Goal: Task Accomplishment & Management: Manage account settings

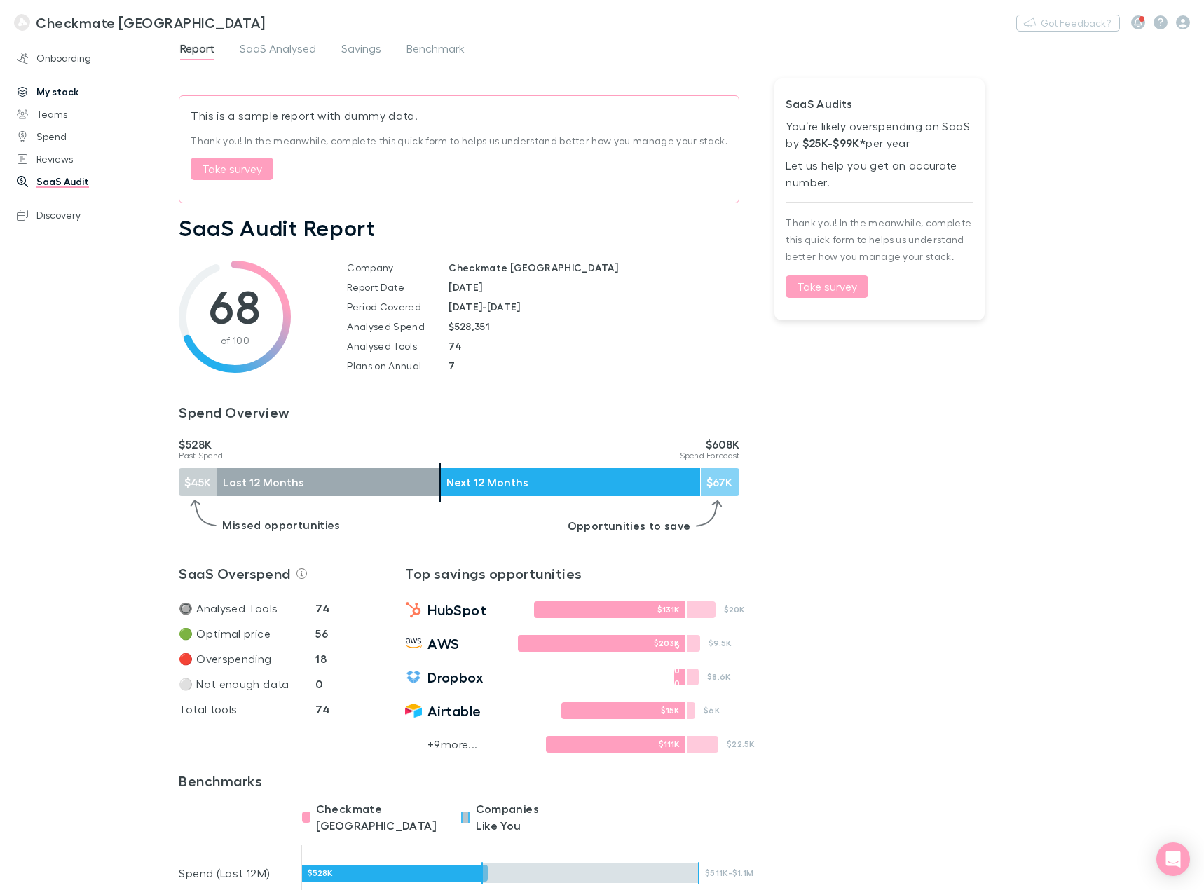
click at [50, 93] on link "My stack" at bounding box center [95, 92] width 184 height 22
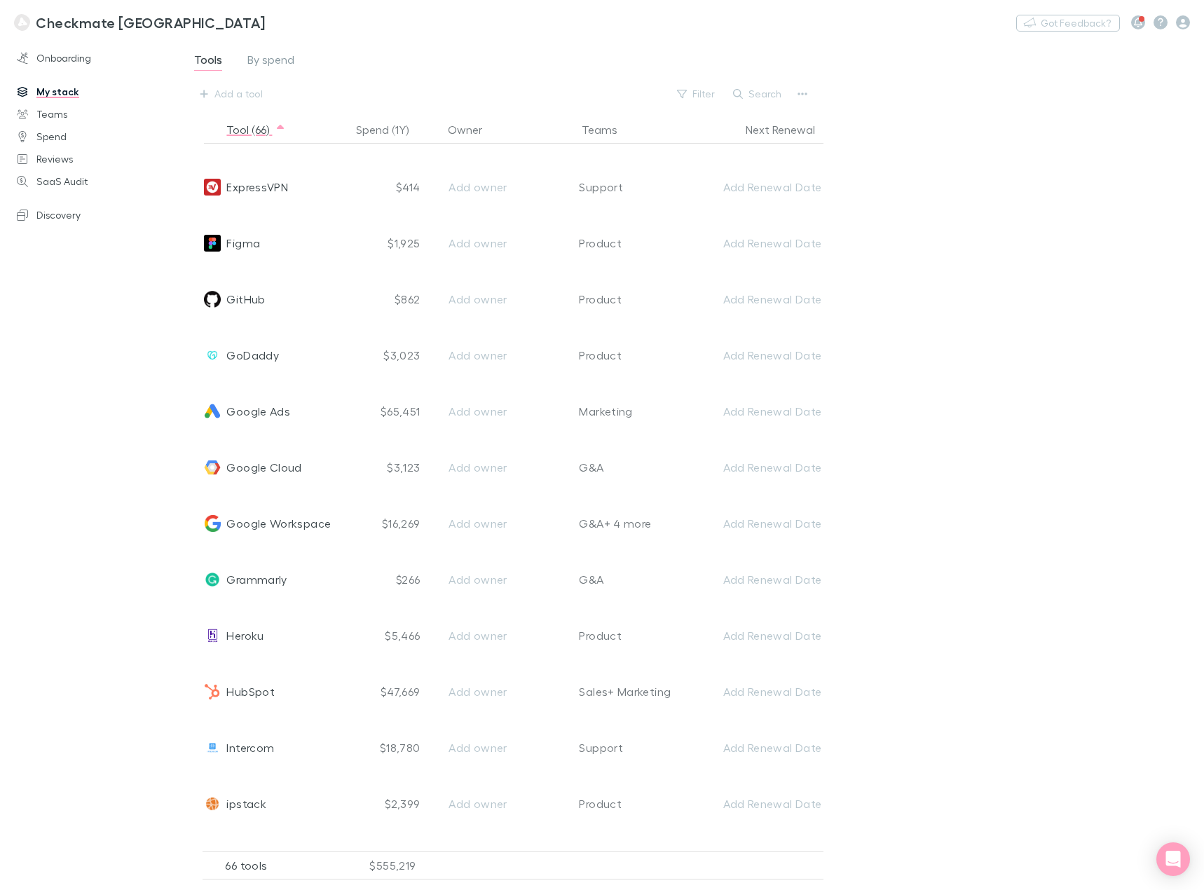
scroll to position [1332, 0]
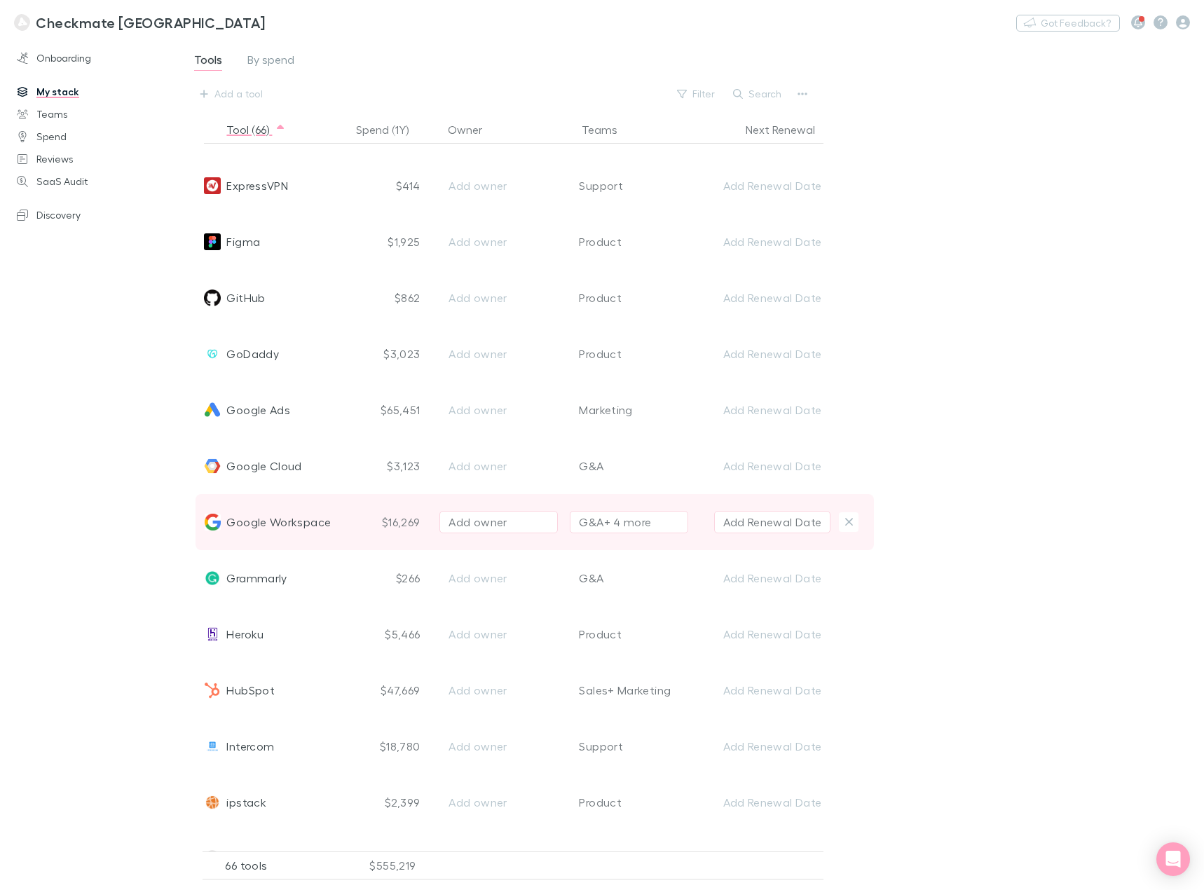
click at [609, 524] on div "G&A + 4 more" at bounding box center [615, 522] width 72 height 17
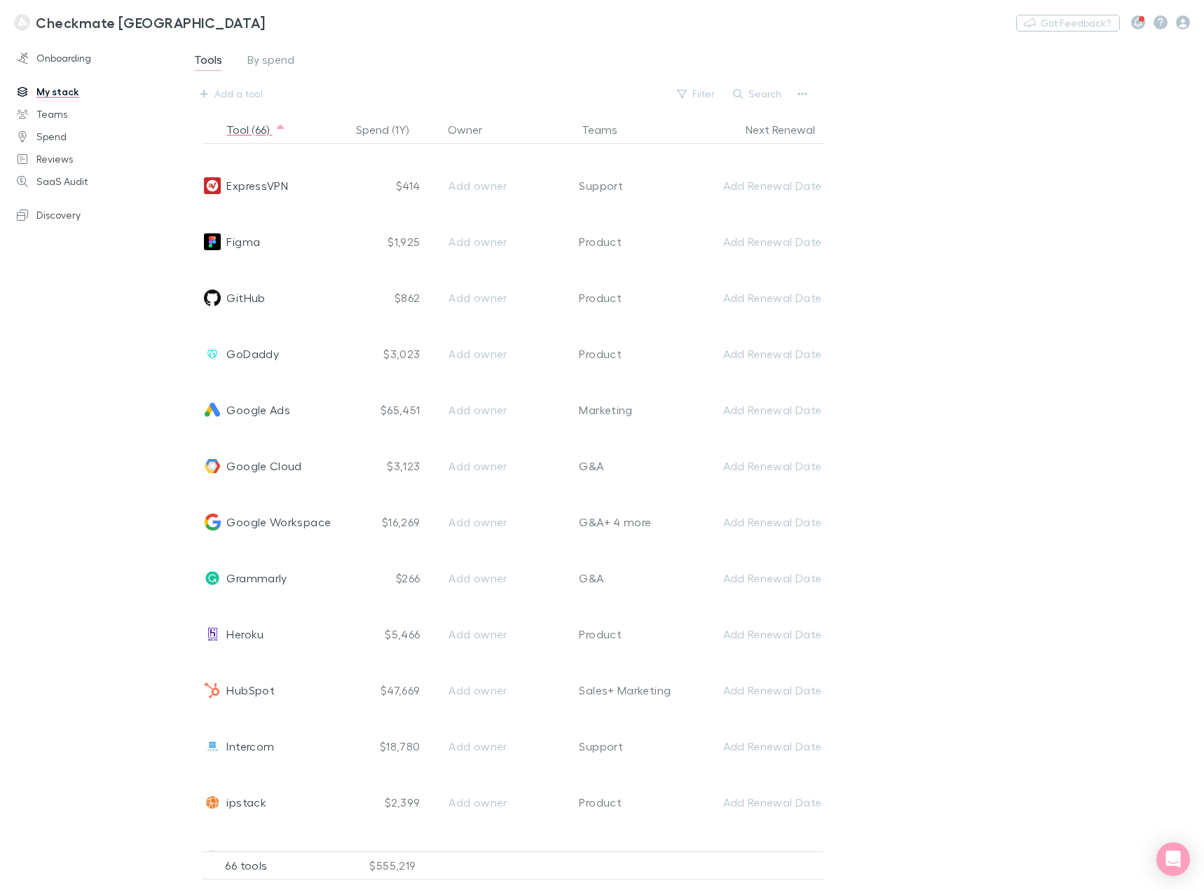
click at [969, 576] on div at bounding box center [602, 445] width 1204 height 890
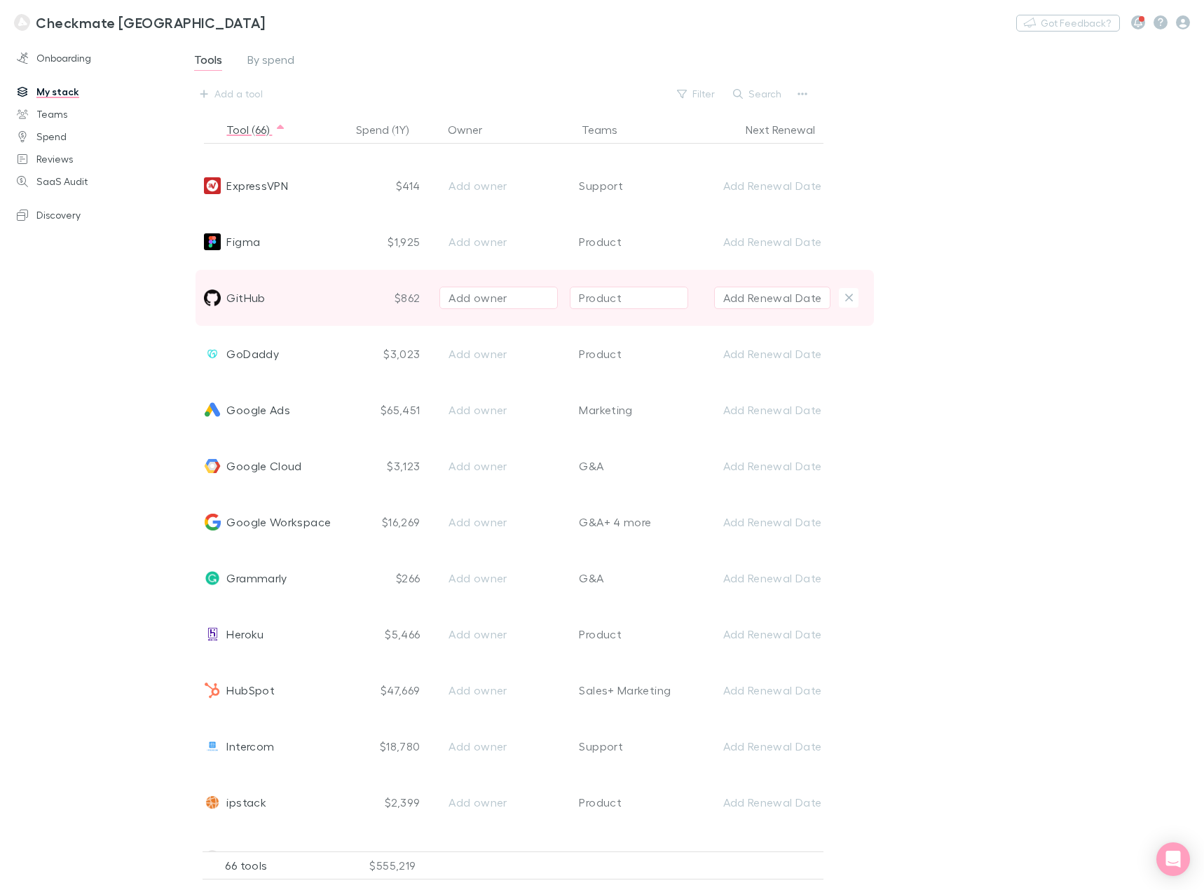
click at [348, 296] on div "GitHub" at bounding box center [276, 298] width 150 height 56
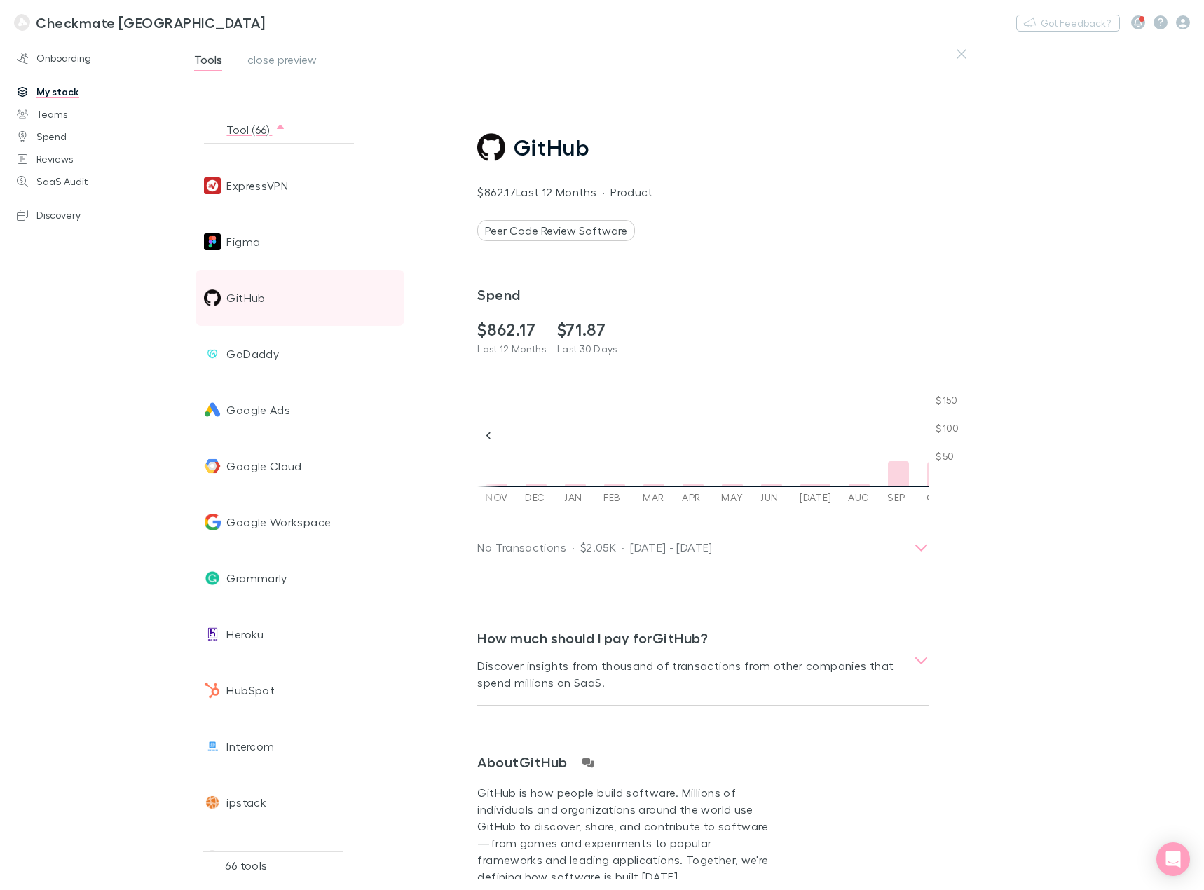
scroll to position [0, 1433]
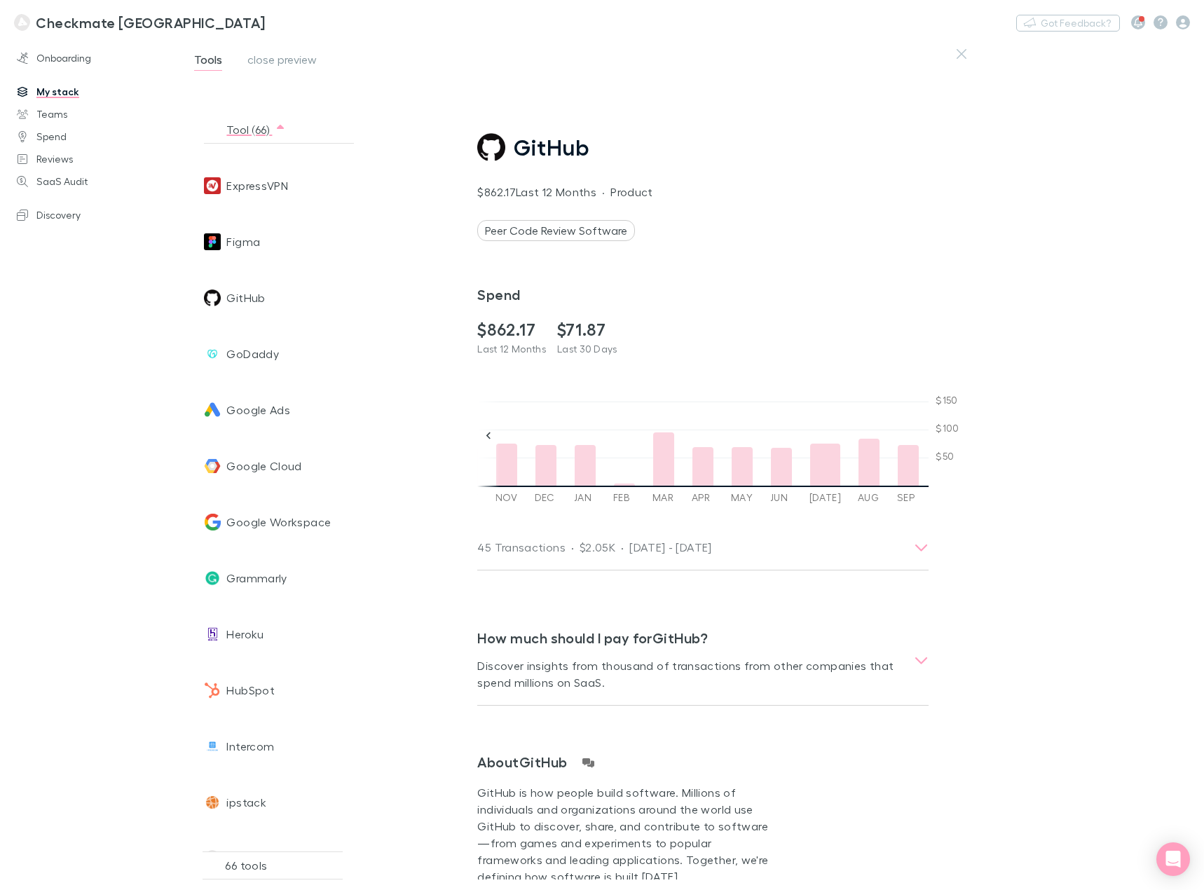
click at [960, 49] on icon "button" at bounding box center [962, 53] width 10 height 11
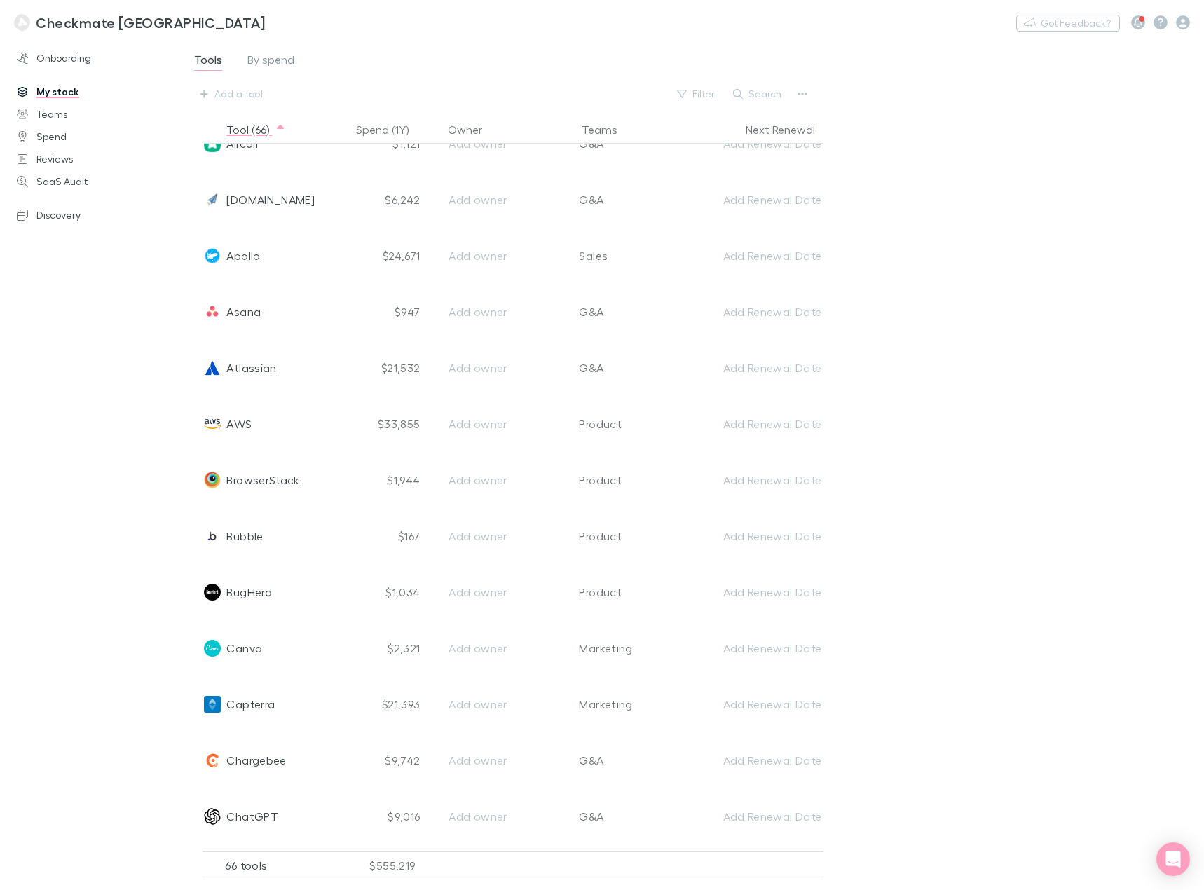
scroll to position [0, 0]
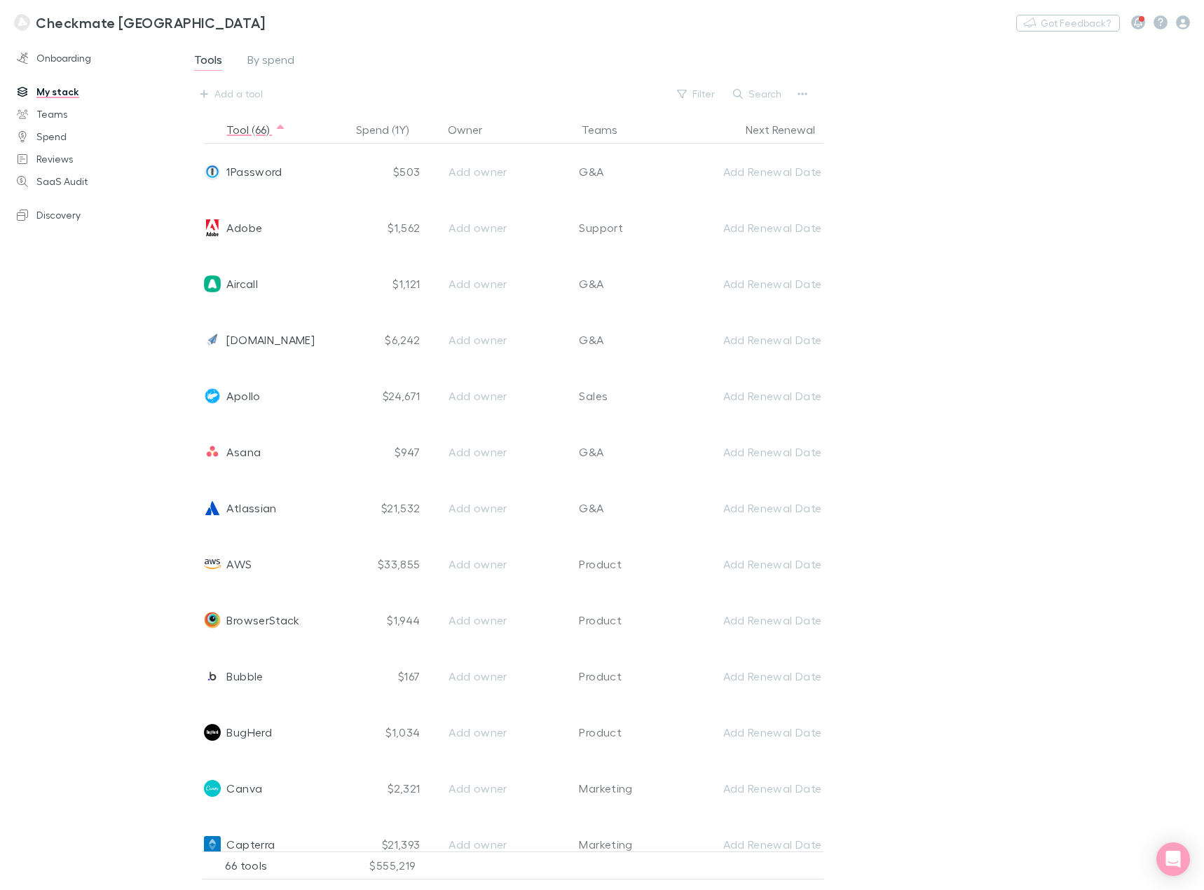
click at [1174, 18] on div at bounding box center [1160, 22] width 59 height 14
click at [1181, 22] on icon "button" at bounding box center [1183, 22] width 14 height 14
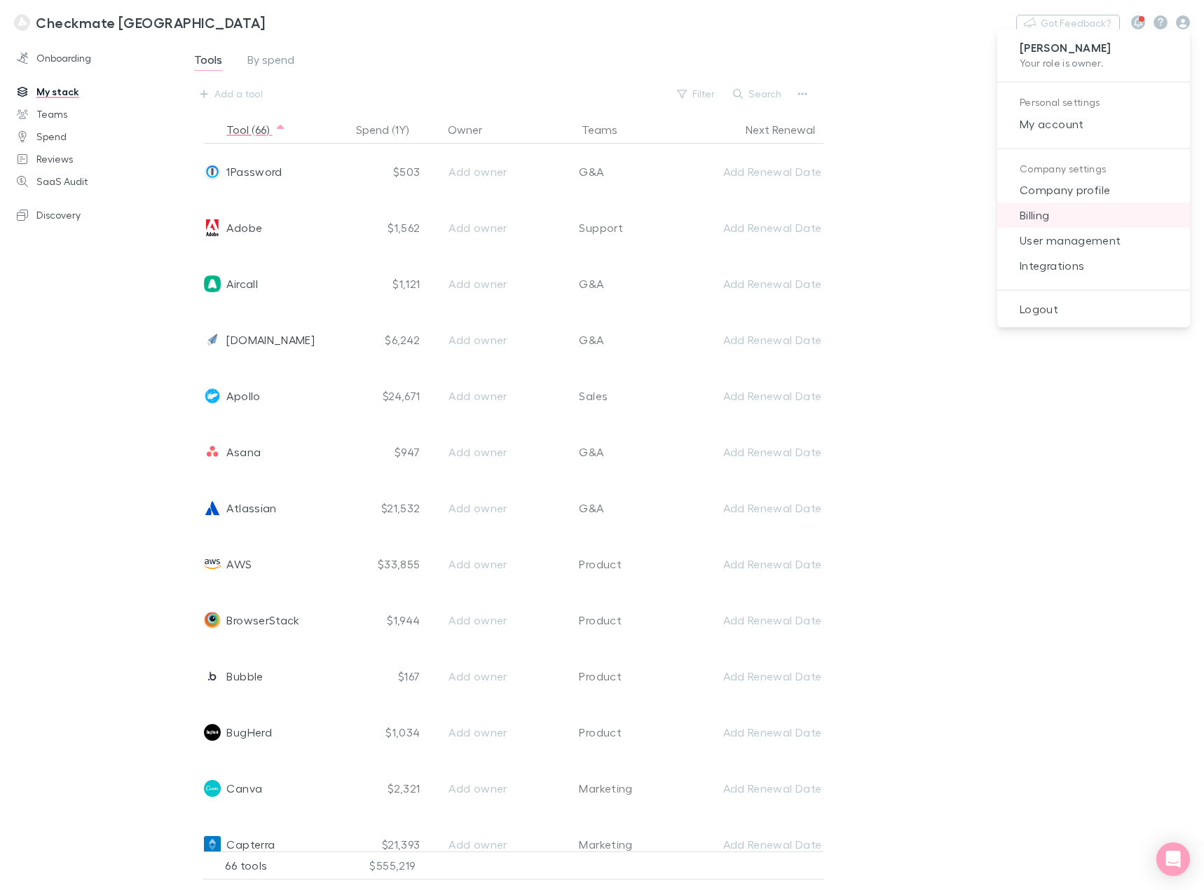
click at [1059, 214] on span "Billing" at bounding box center [1094, 215] width 170 height 17
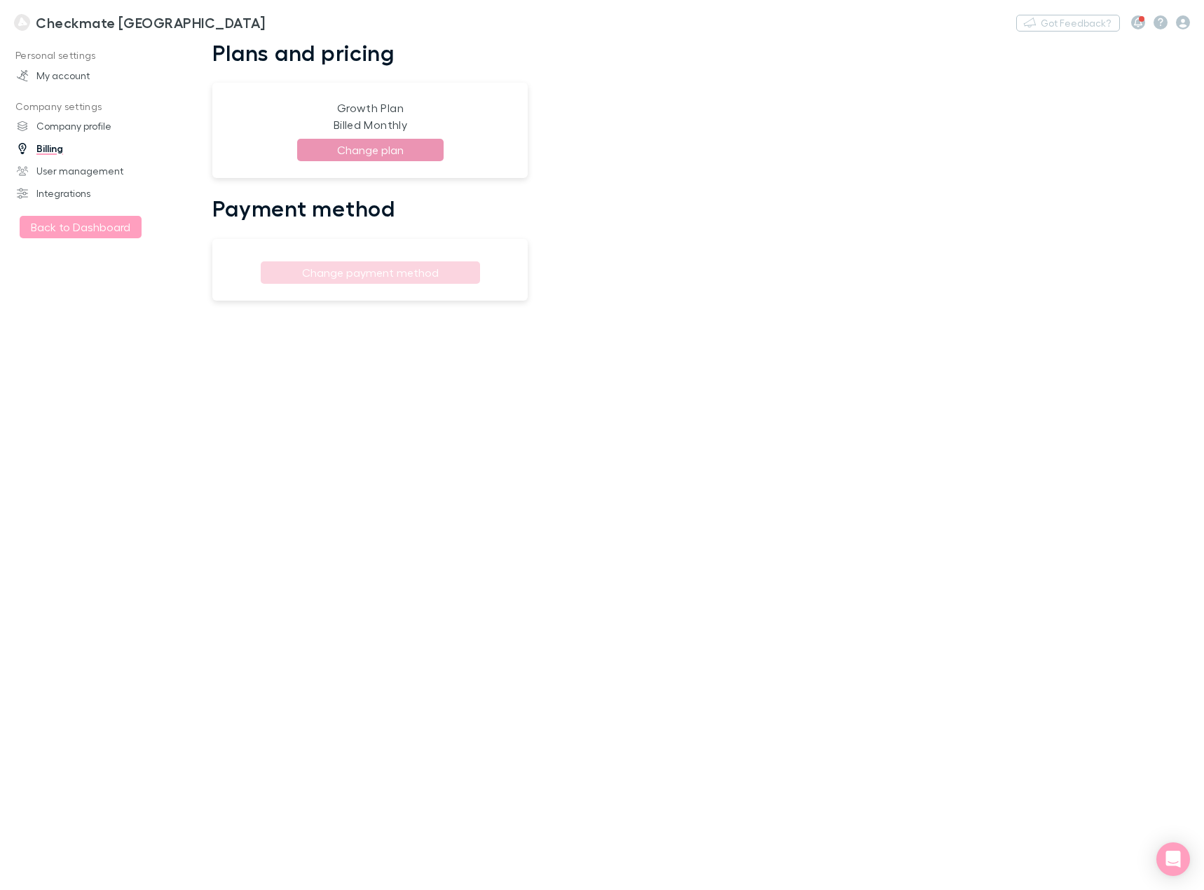
click at [356, 147] on button "Change plan" at bounding box center [370, 150] width 146 height 22
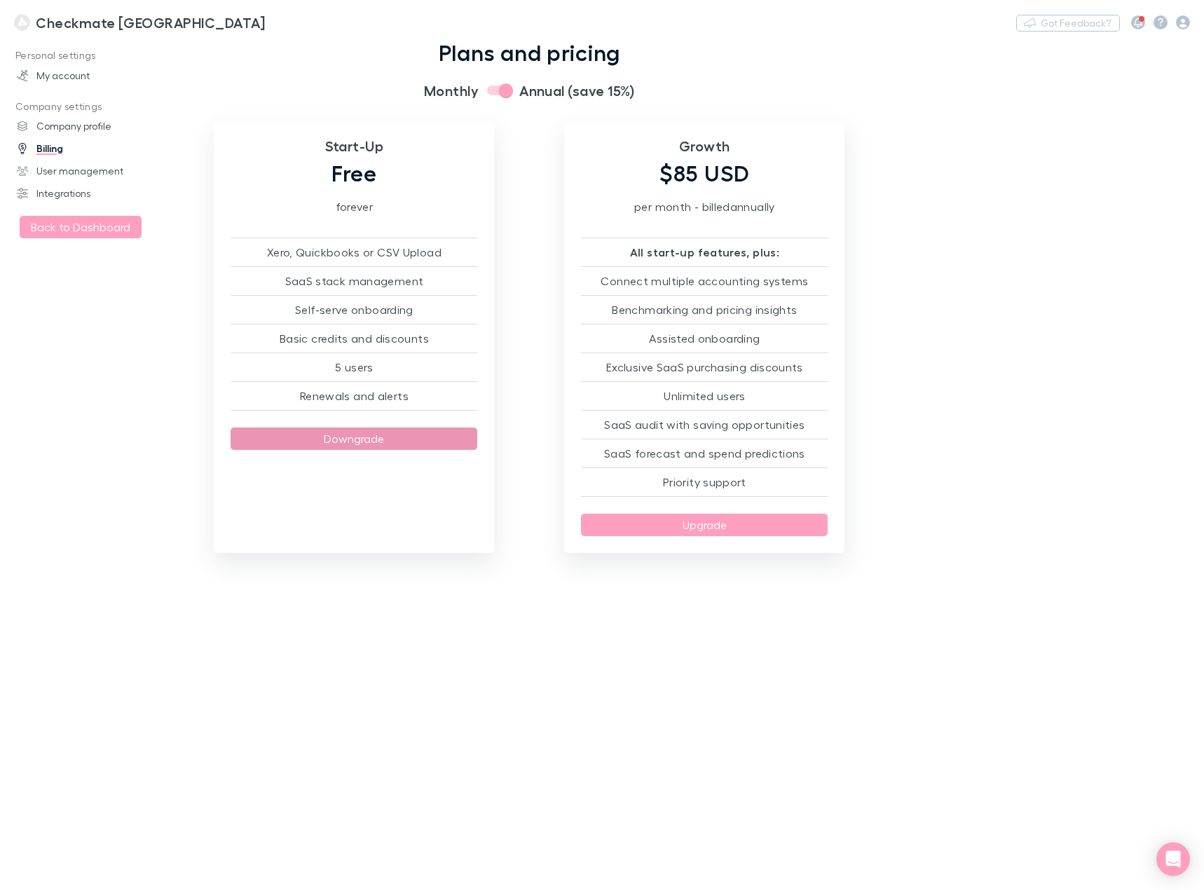
click at [351, 439] on button "Downgrade" at bounding box center [354, 439] width 247 height 22
click at [63, 221] on button "Back to Dashboard" at bounding box center [81, 227] width 122 height 22
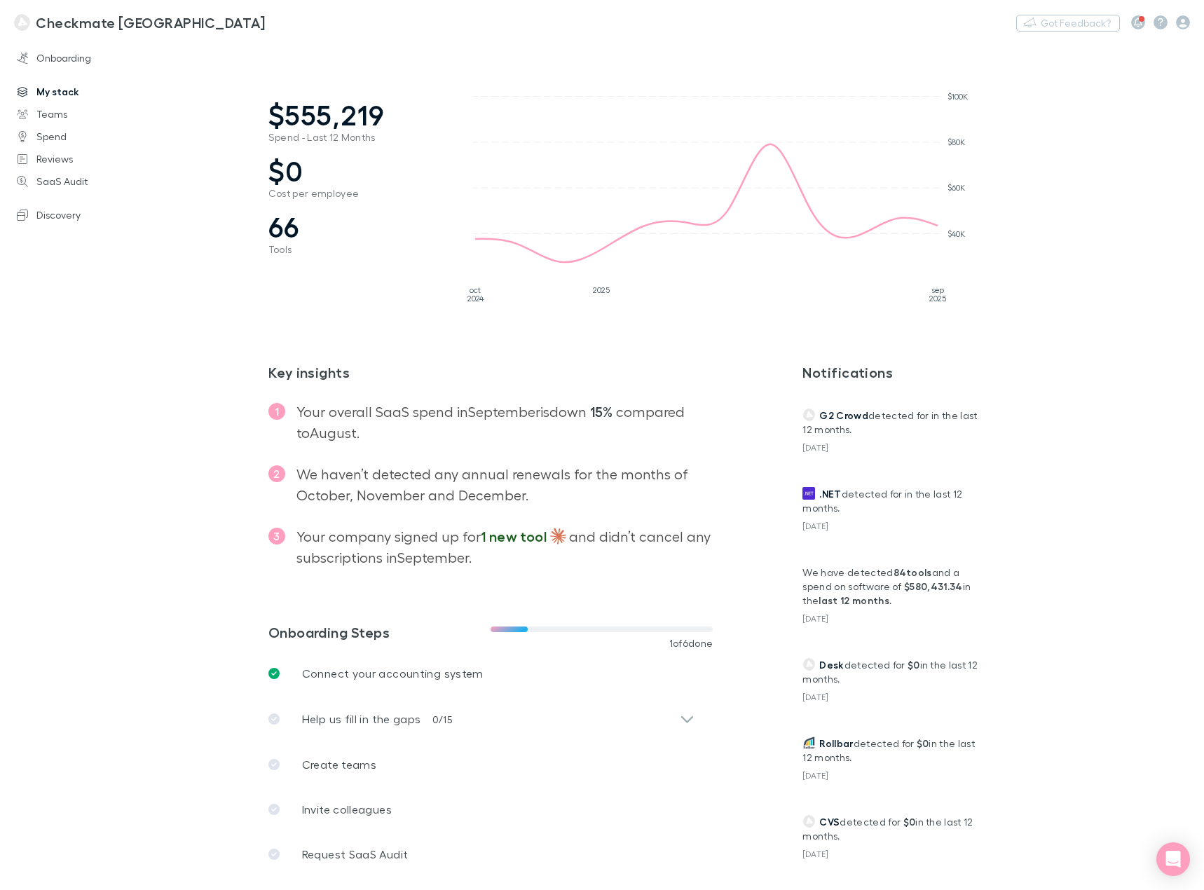
click at [62, 88] on link "My stack" at bounding box center [95, 92] width 184 height 22
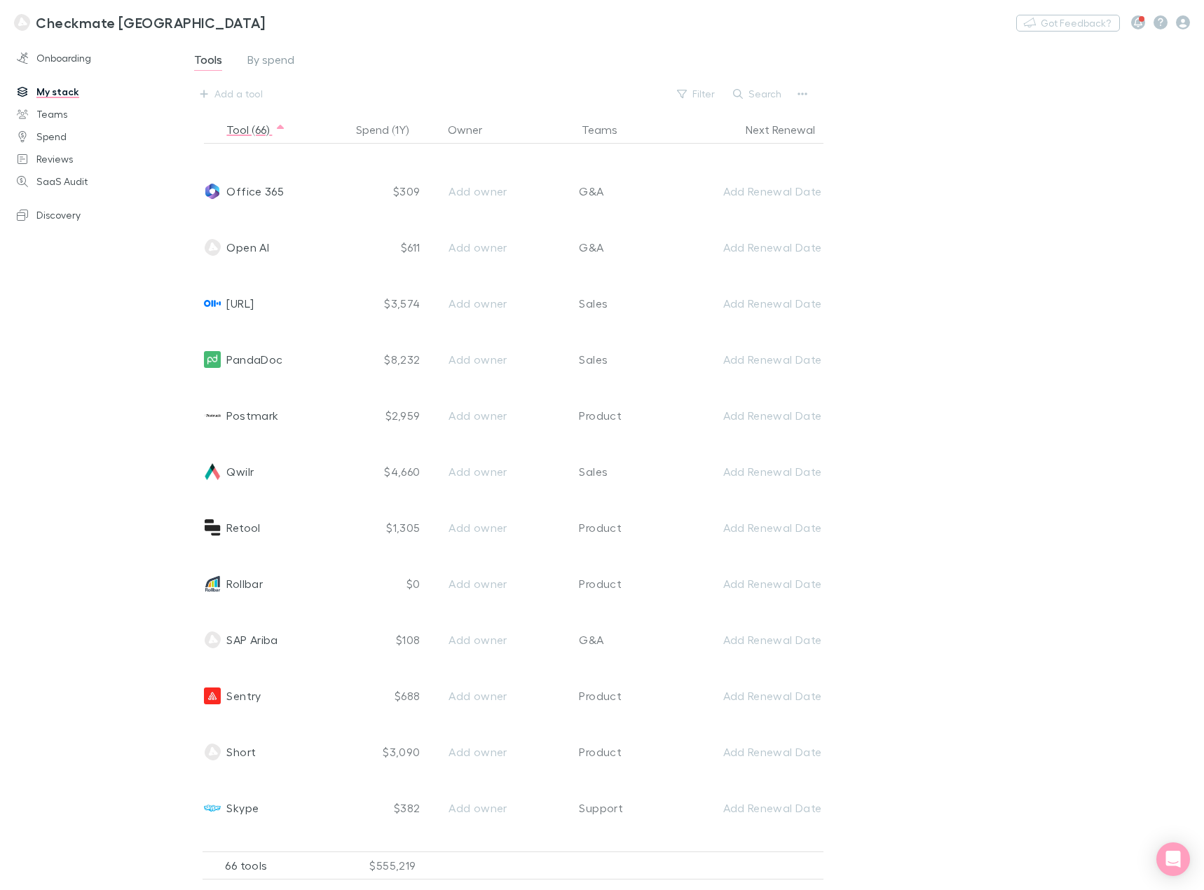
scroll to position [2313, 0]
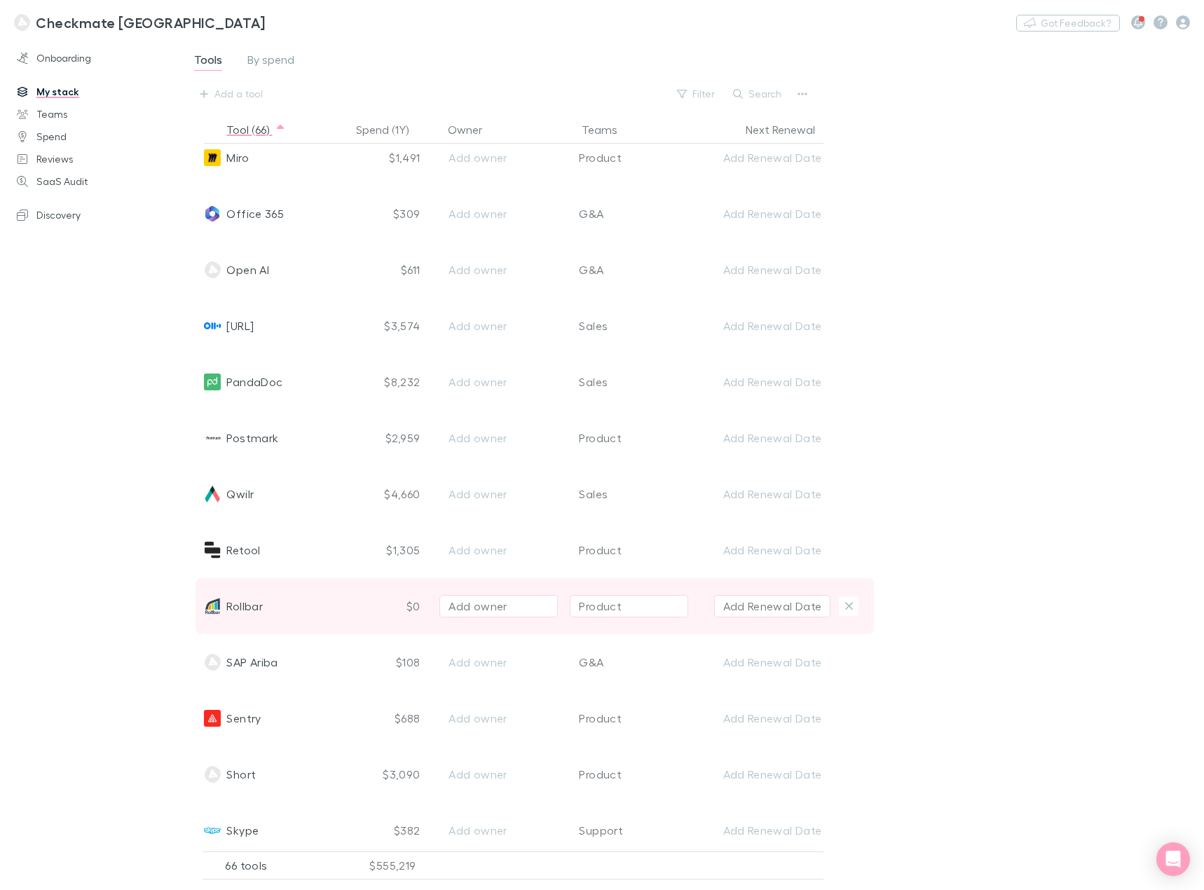
click at [346, 597] on div "Rollbar" at bounding box center [275, 606] width 142 height 56
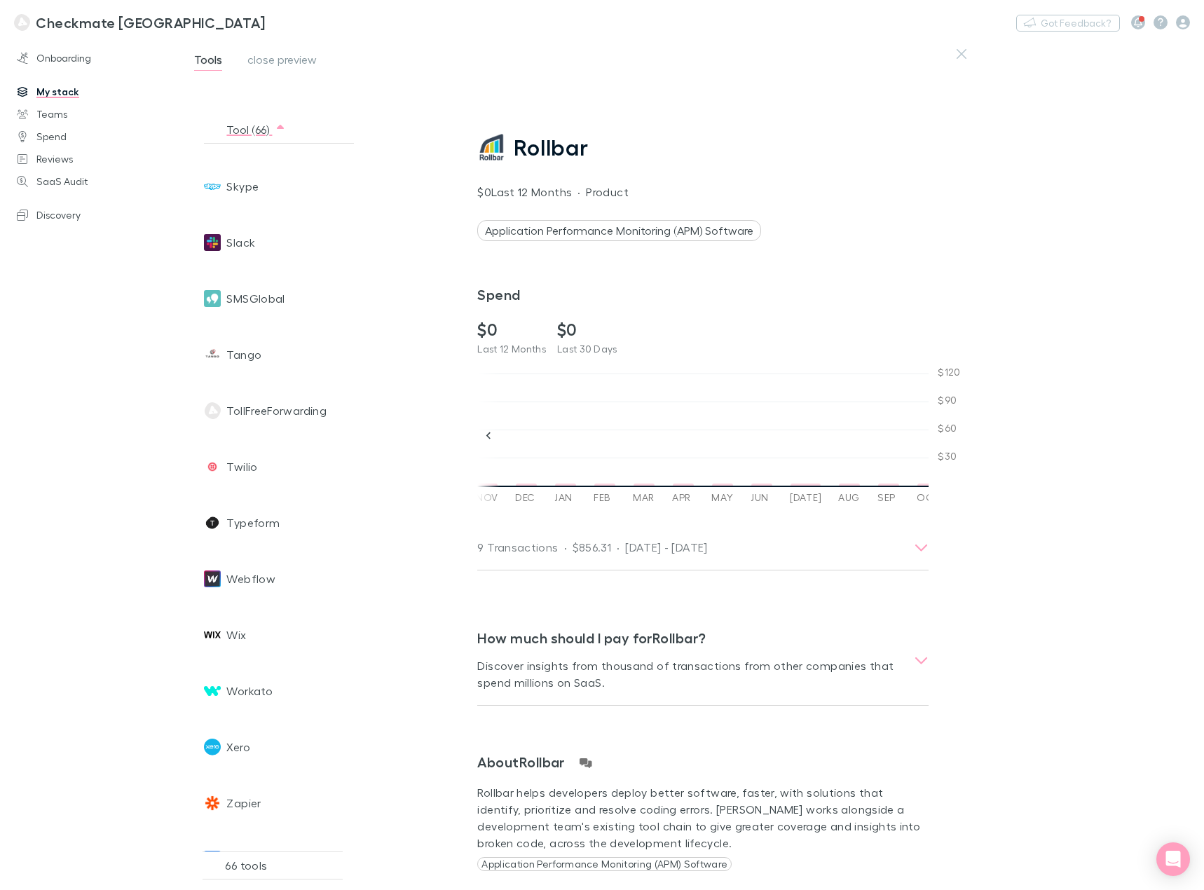
scroll to position [2993, 0]
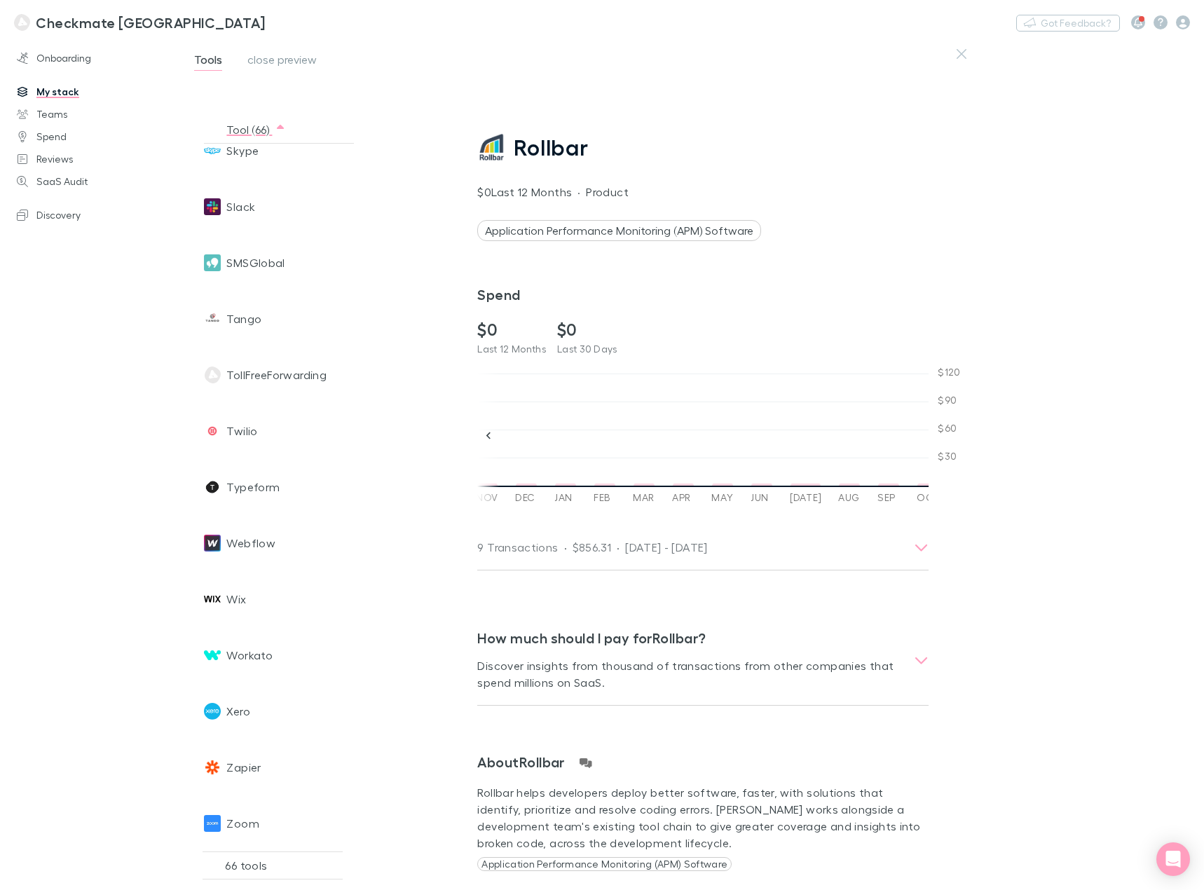
click at [69, 88] on link "My stack" at bounding box center [95, 92] width 184 height 22
click at [50, 117] on link "Teams" at bounding box center [95, 114] width 184 height 22
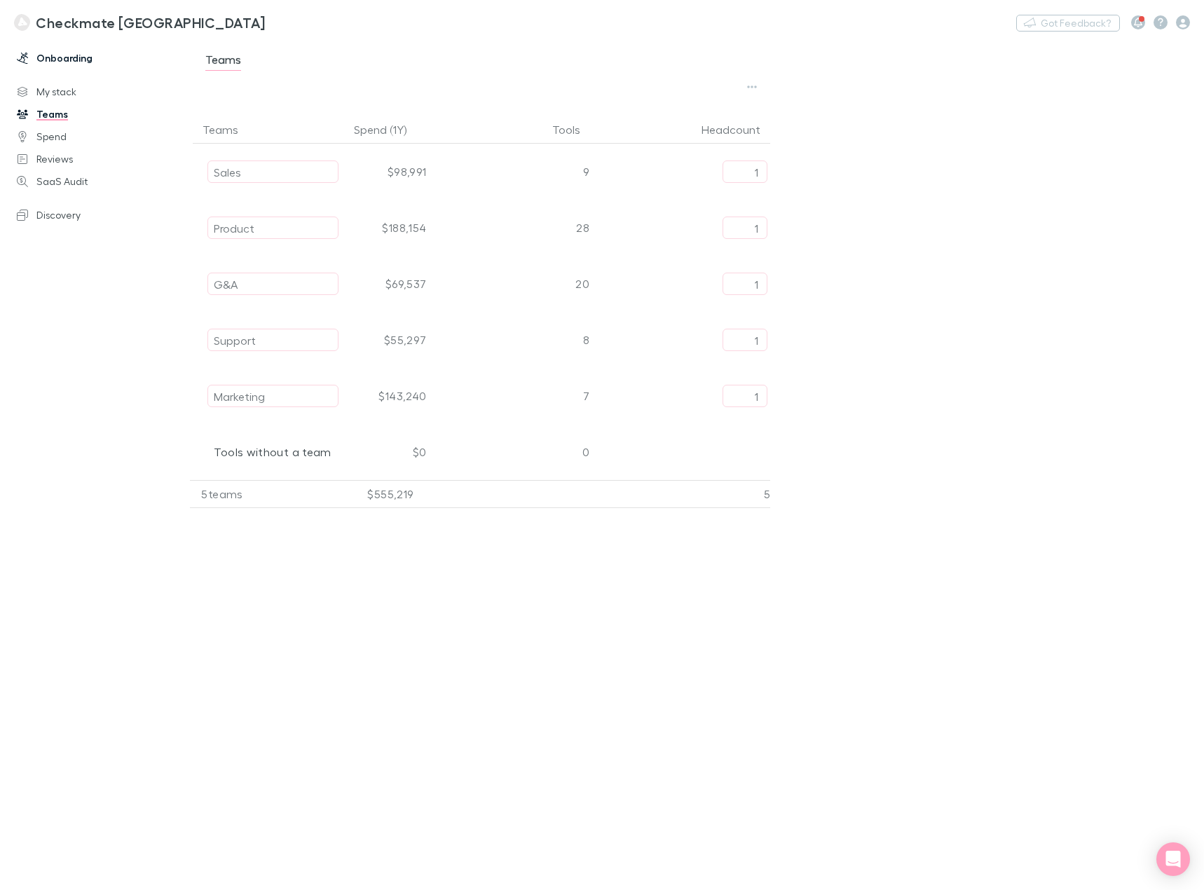
click at [62, 50] on link "Onboarding" at bounding box center [95, 58] width 184 height 22
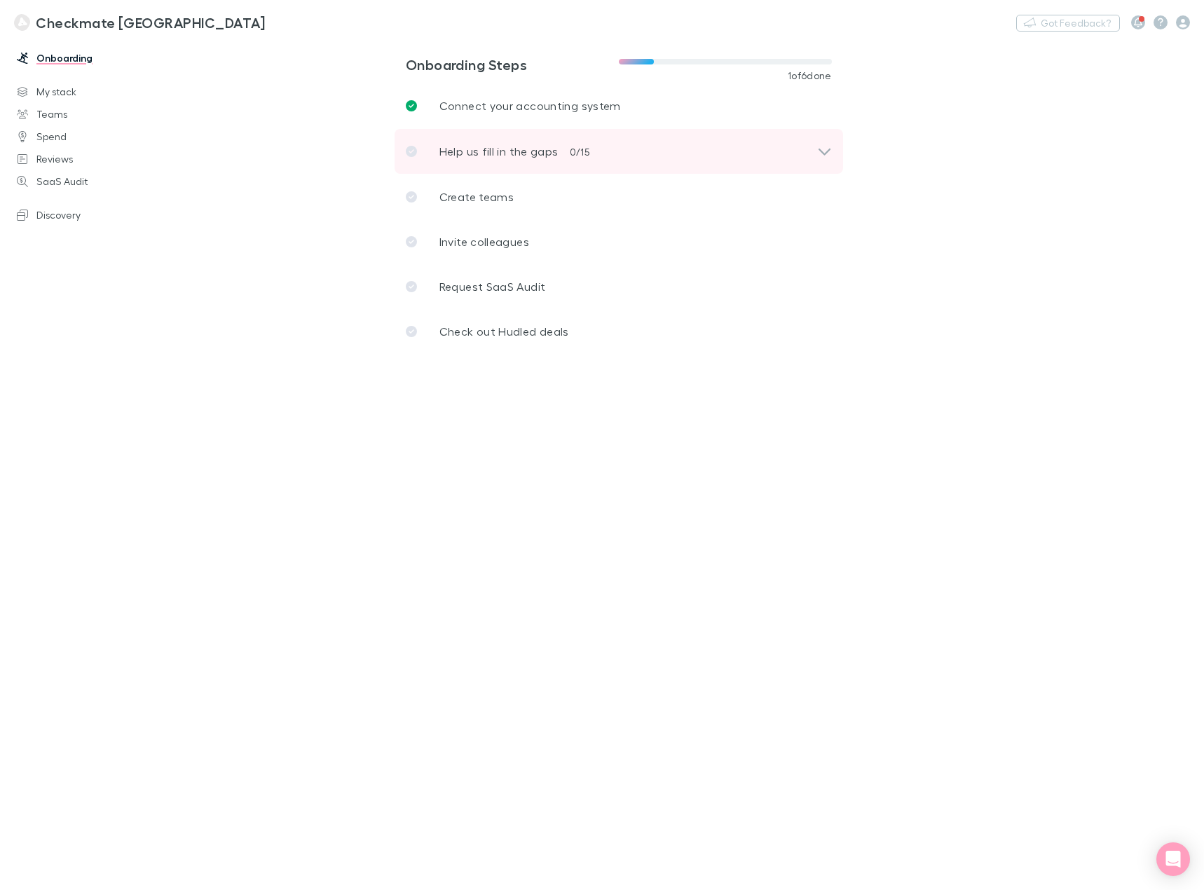
click at [697, 146] on div "Help us fill in the gaps 0 / 15" at bounding box center [611, 151] width 411 height 17
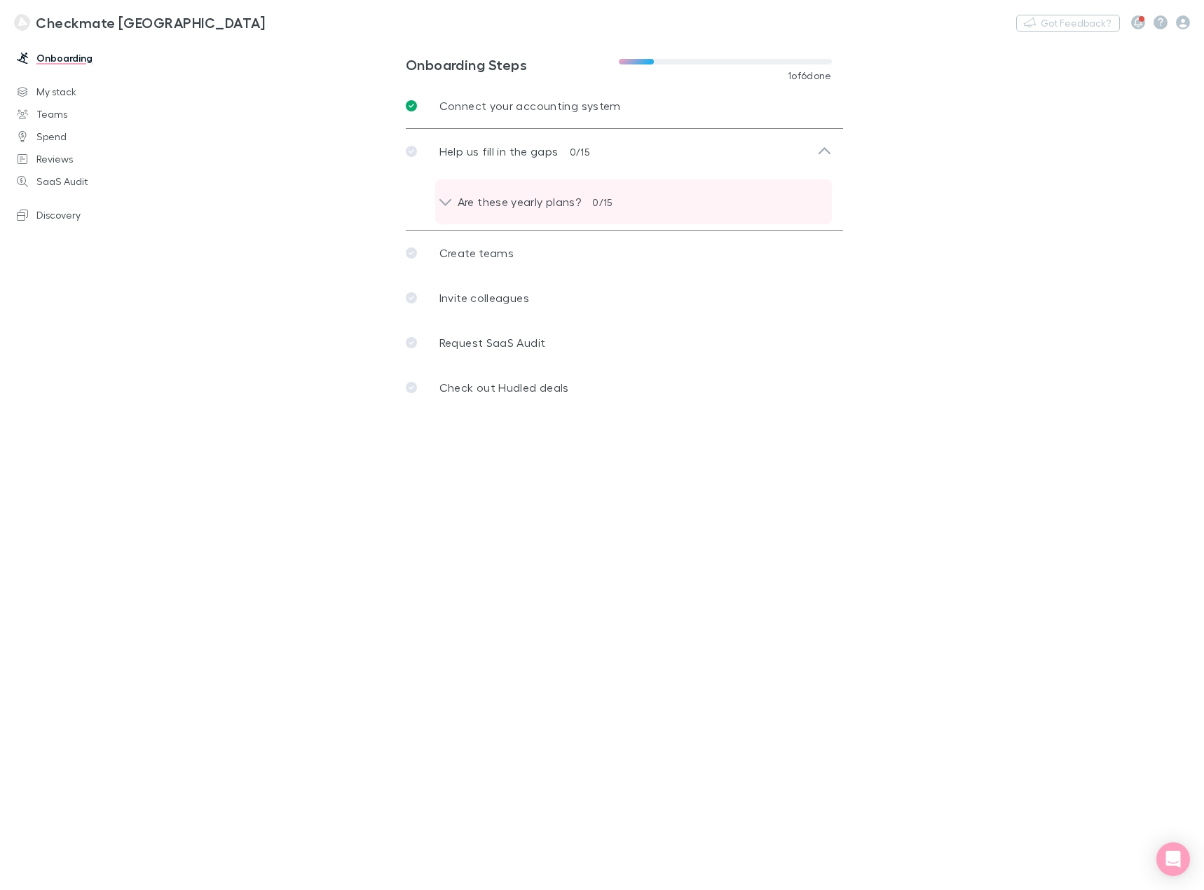
click at [545, 205] on p "Are these yearly plans?" at bounding box center [513, 201] width 135 height 17
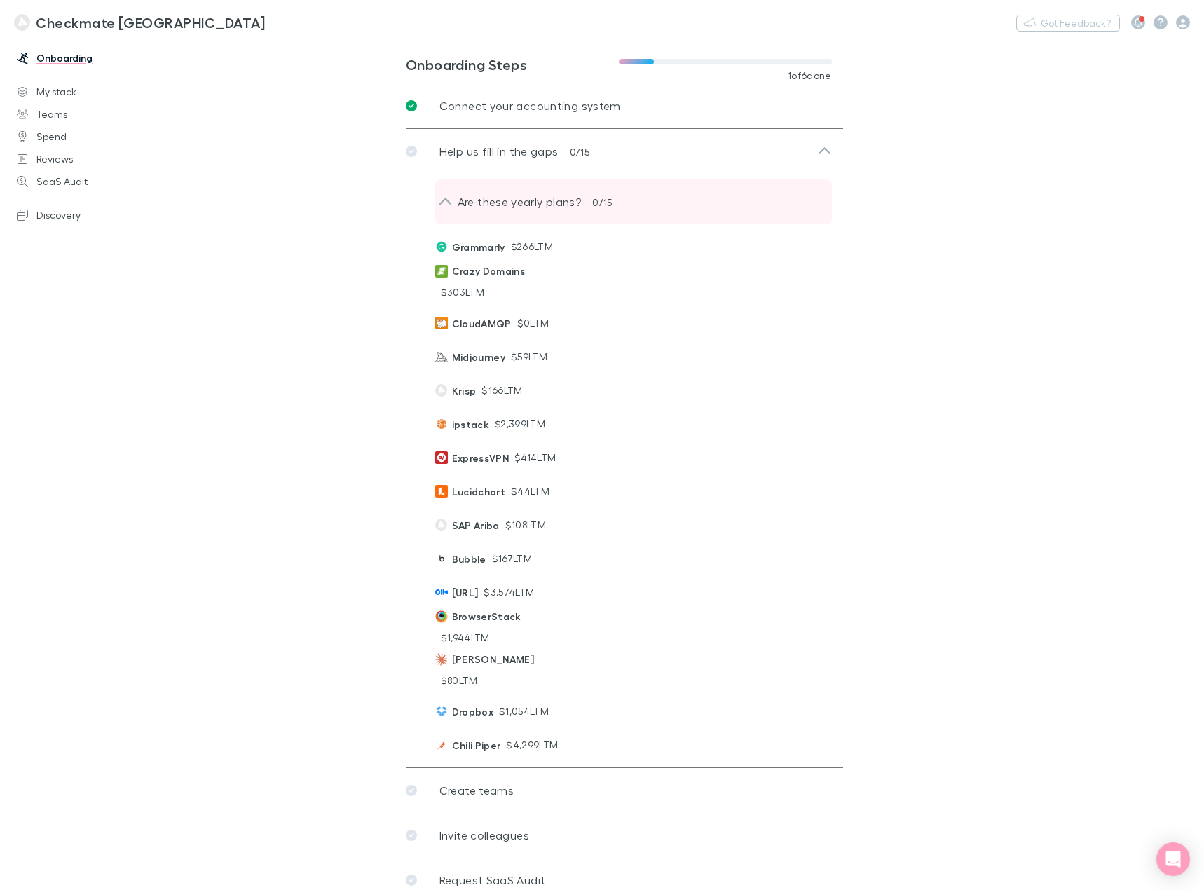
click at [545, 205] on p "Are these yearly plans?" at bounding box center [513, 201] width 135 height 17
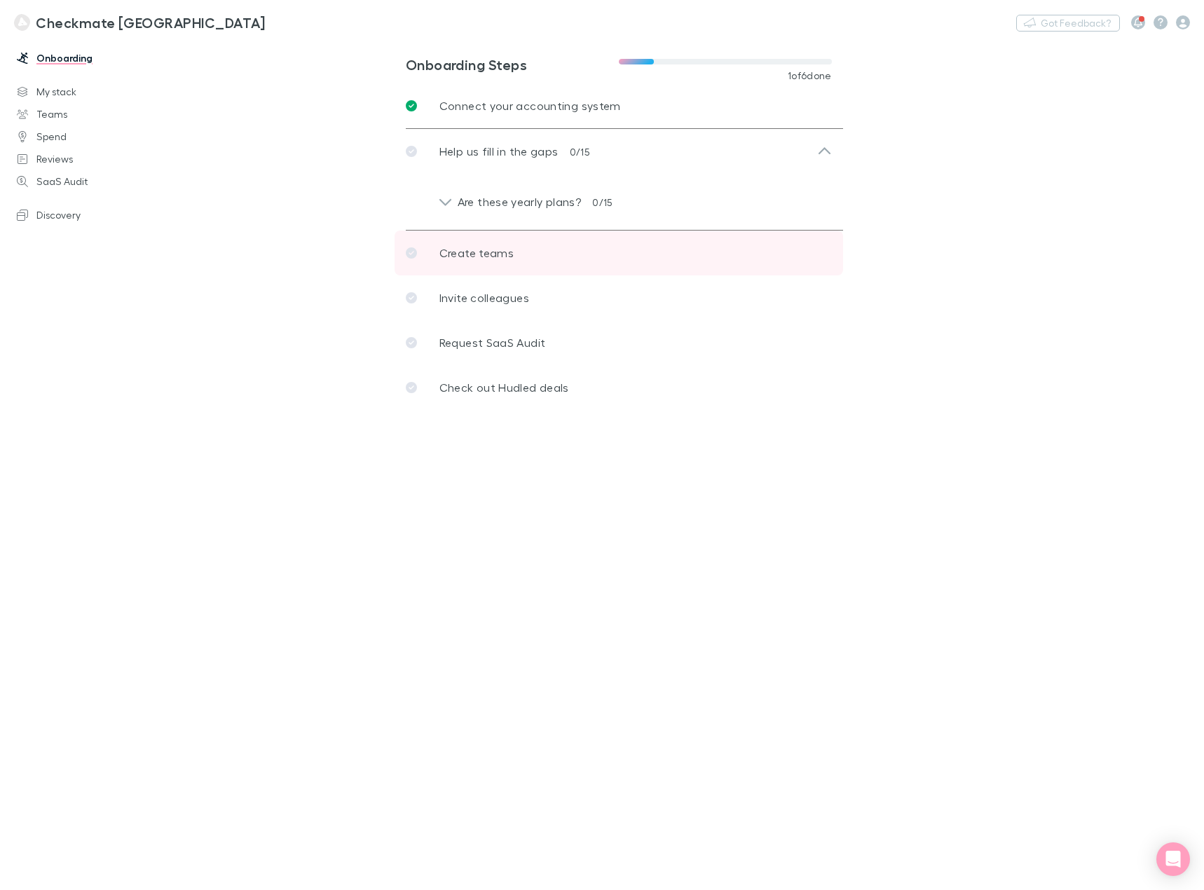
click at [510, 259] on p "Create teams" at bounding box center [476, 253] width 74 height 17
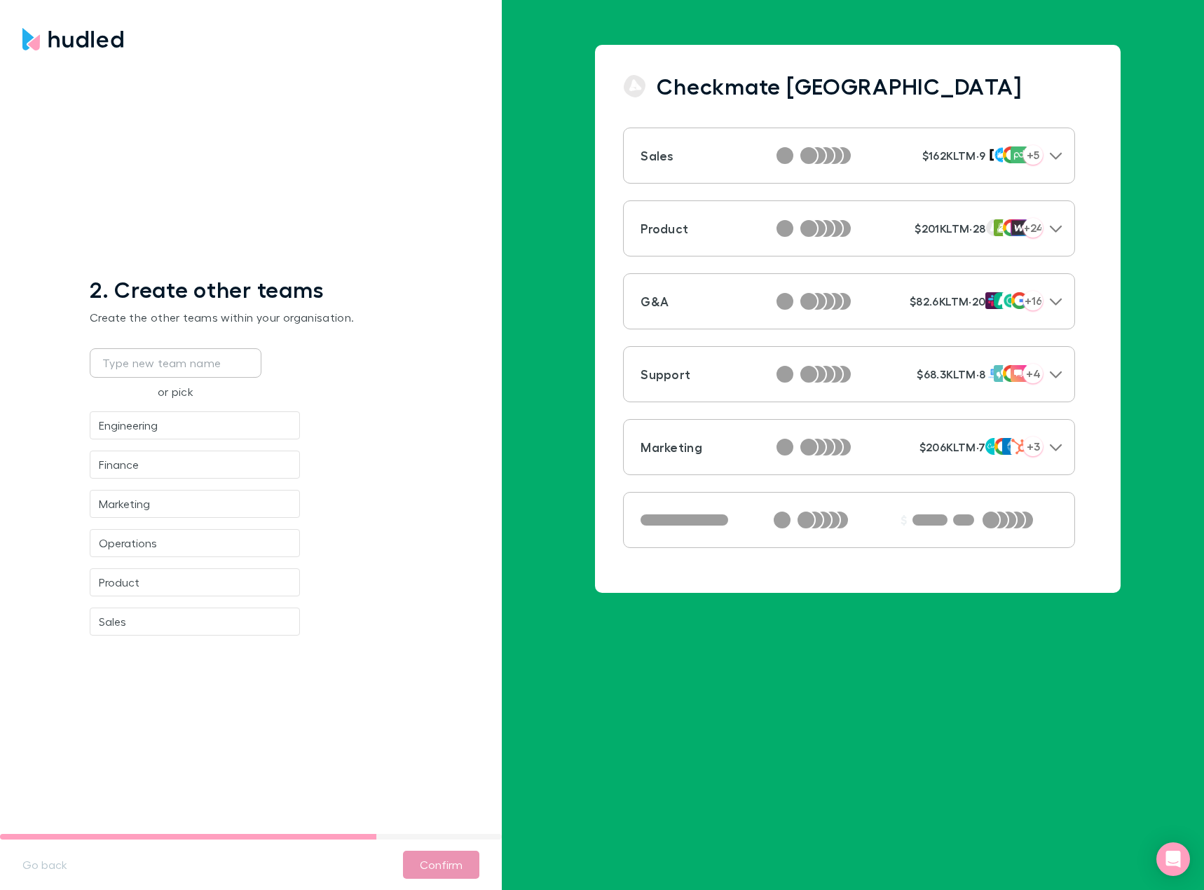
click at [457, 871] on button "Confirm" at bounding box center [441, 865] width 76 height 28
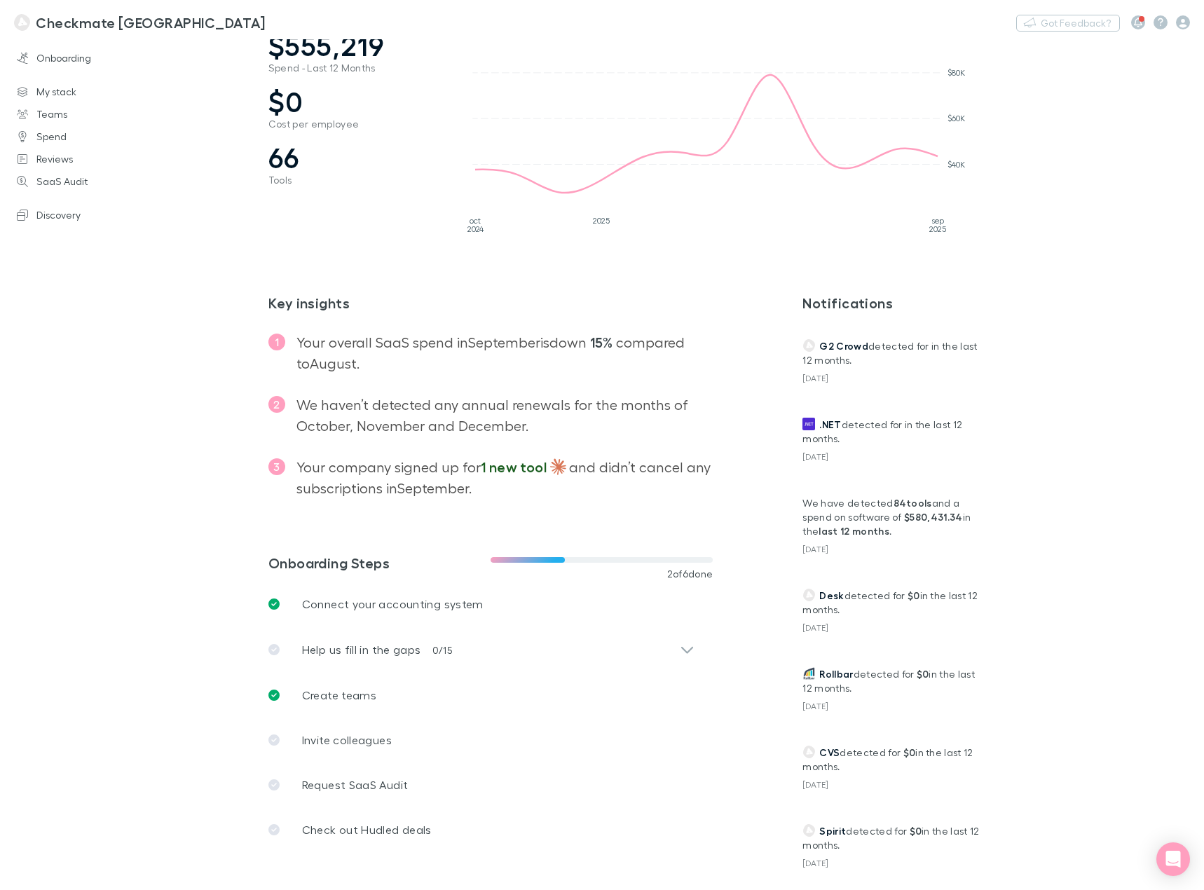
scroll to position [70, 0]
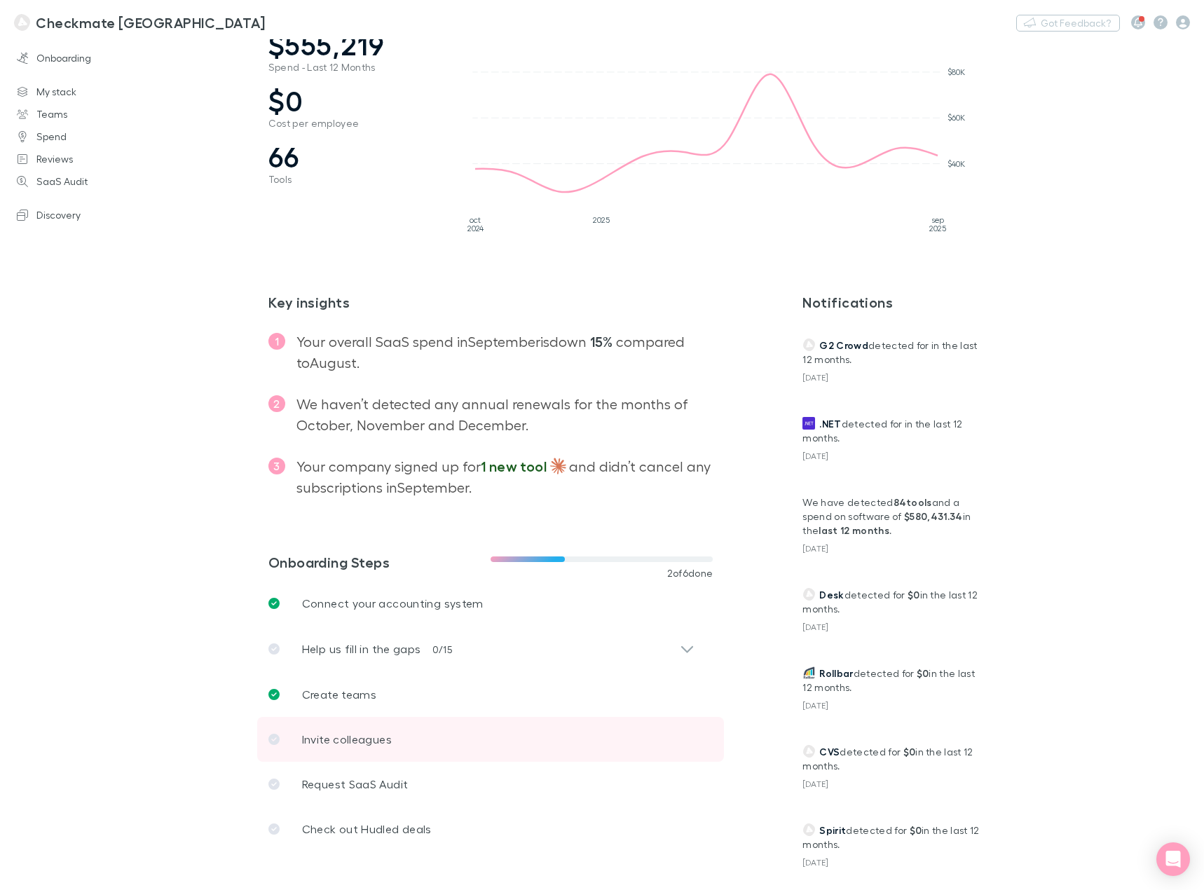
click at [351, 736] on p "Invite colleagues" at bounding box center [347, 739] width 90 height 17
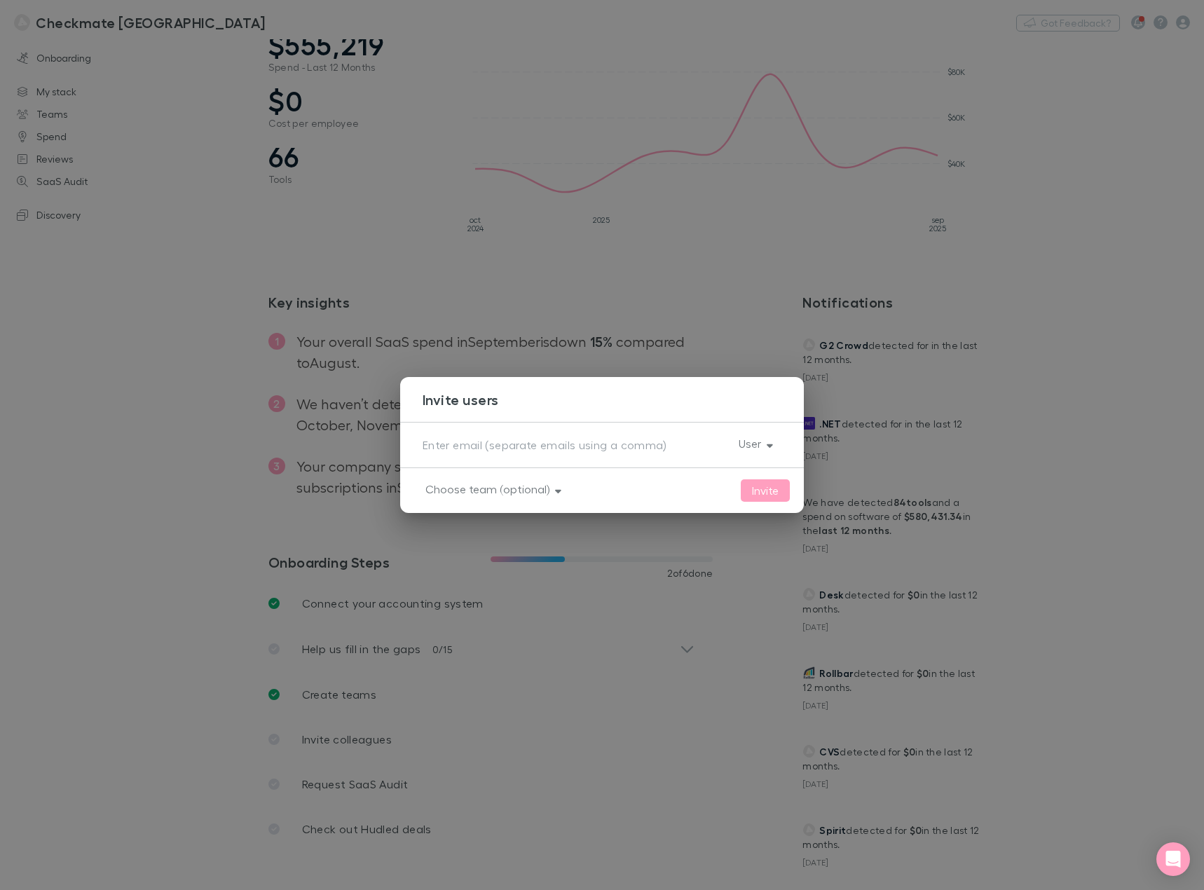
click at [496, 445] on textarea at bounding box center [575, 445] width 305 height 16
click at [434, 445] on textarea "[PERSON_NAME]" at bounding box center [575, 445] width 305 height 16
paste textarea "@[DOMAIN_NAME]"
type textarea "[PERSON_NAME][EMAIL_ADDRESS][DOMAIN_NAME]"
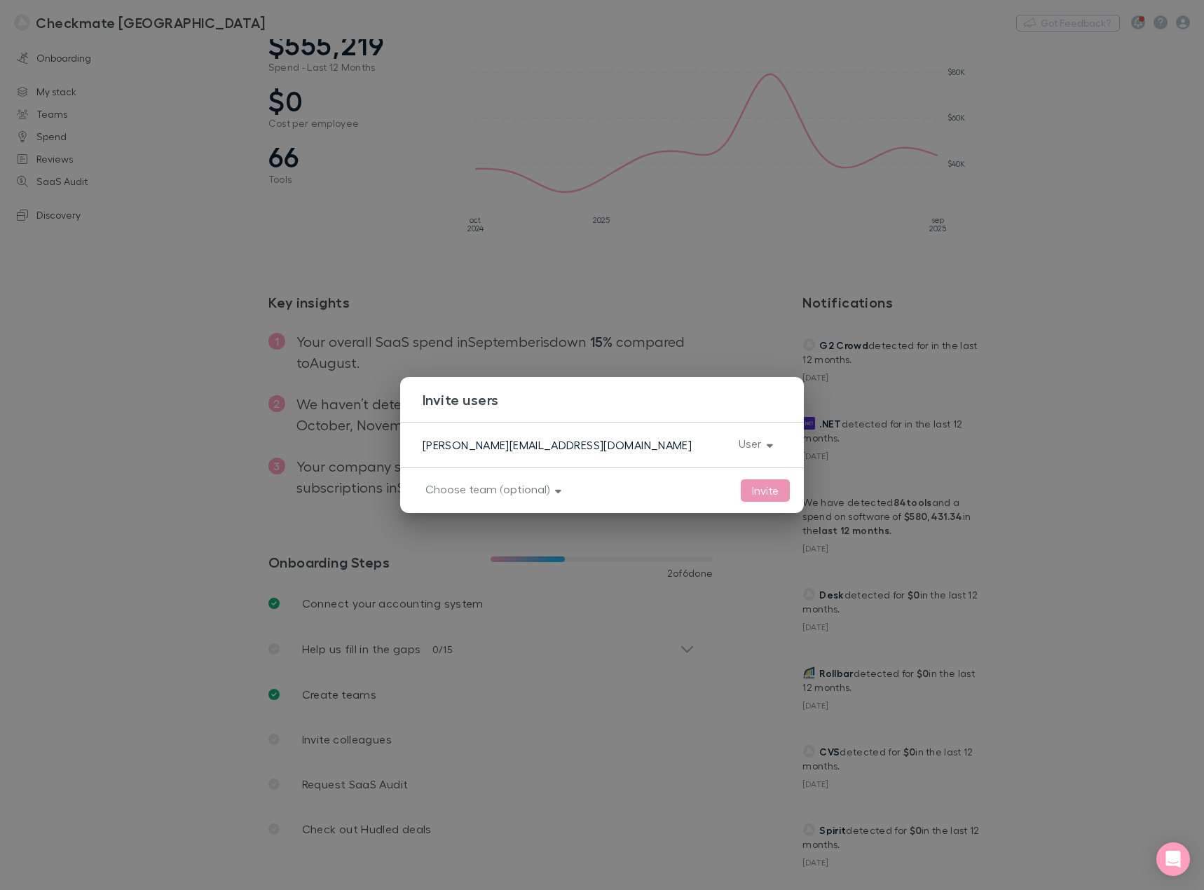
click at [767, 494] on button "Invite" at bounding box center [765, 490] width 49 height 22
click at [506, 489] on button "Choose team (optional)" at bounding box center [492, 489] width 156 height 20
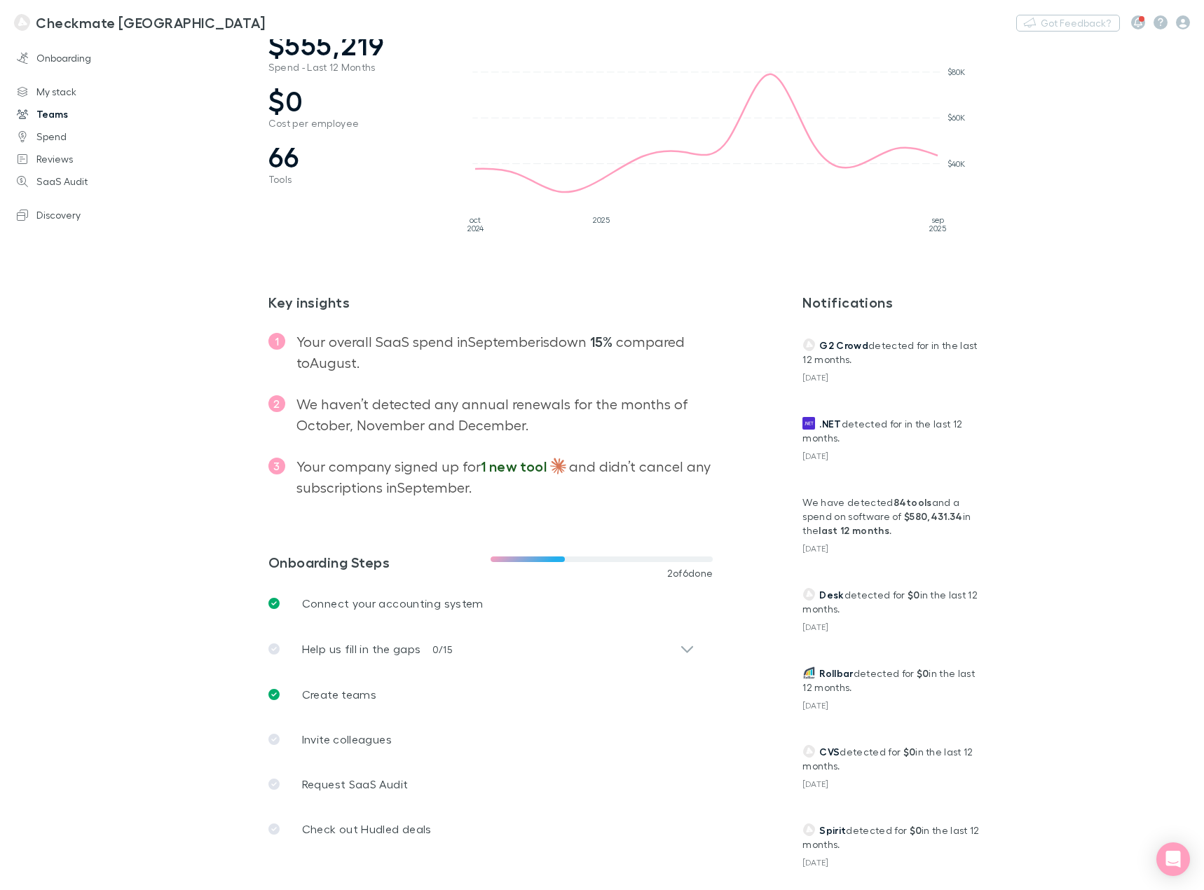
click at [39, 111] on link "Teams" at bounding box center [95, 114] width 184 height 22
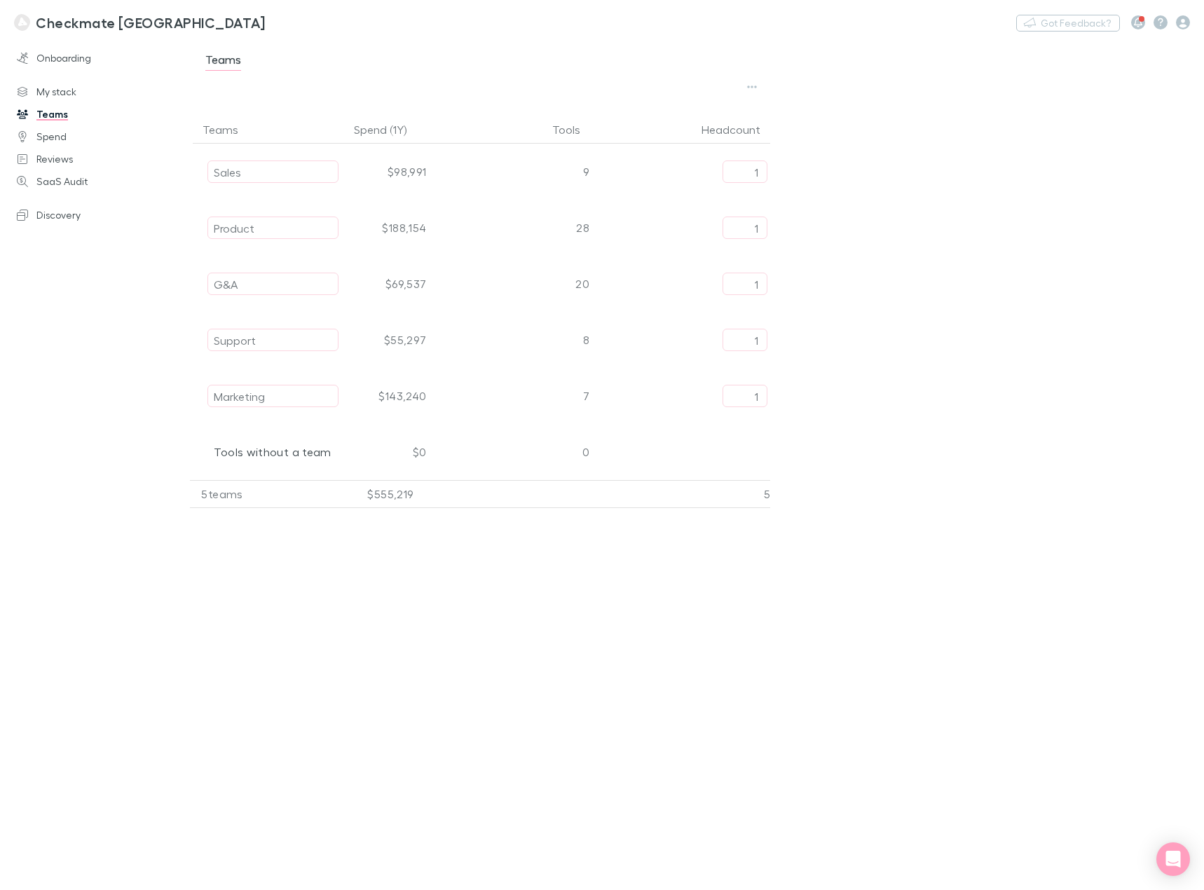
click at [63, 22] on h3 "Checkmate [GEOGRAPHIC_DATA]" at bounding box center [150, 22] width 229 height 17
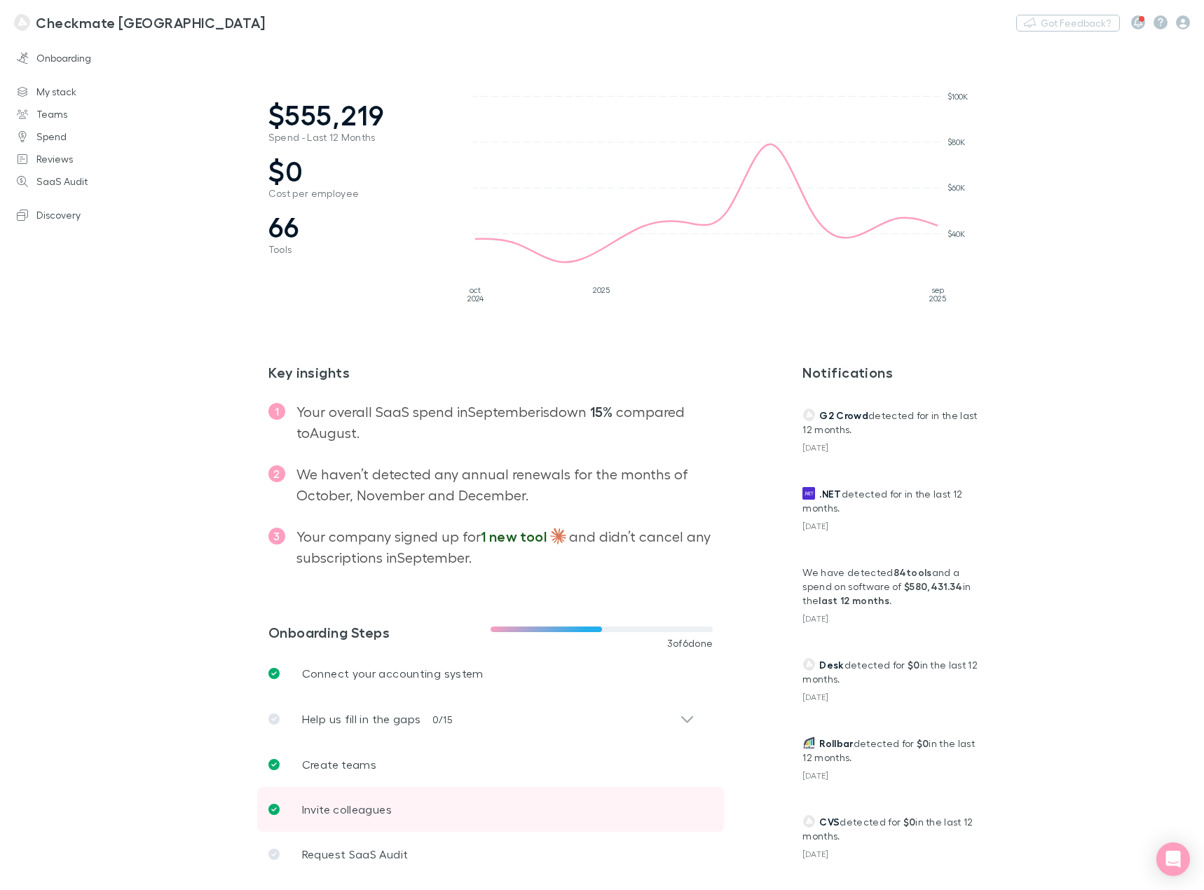
click at [437, 822] on link "Invite colleagues" at bounding box center [491, 809] width 468 height 45
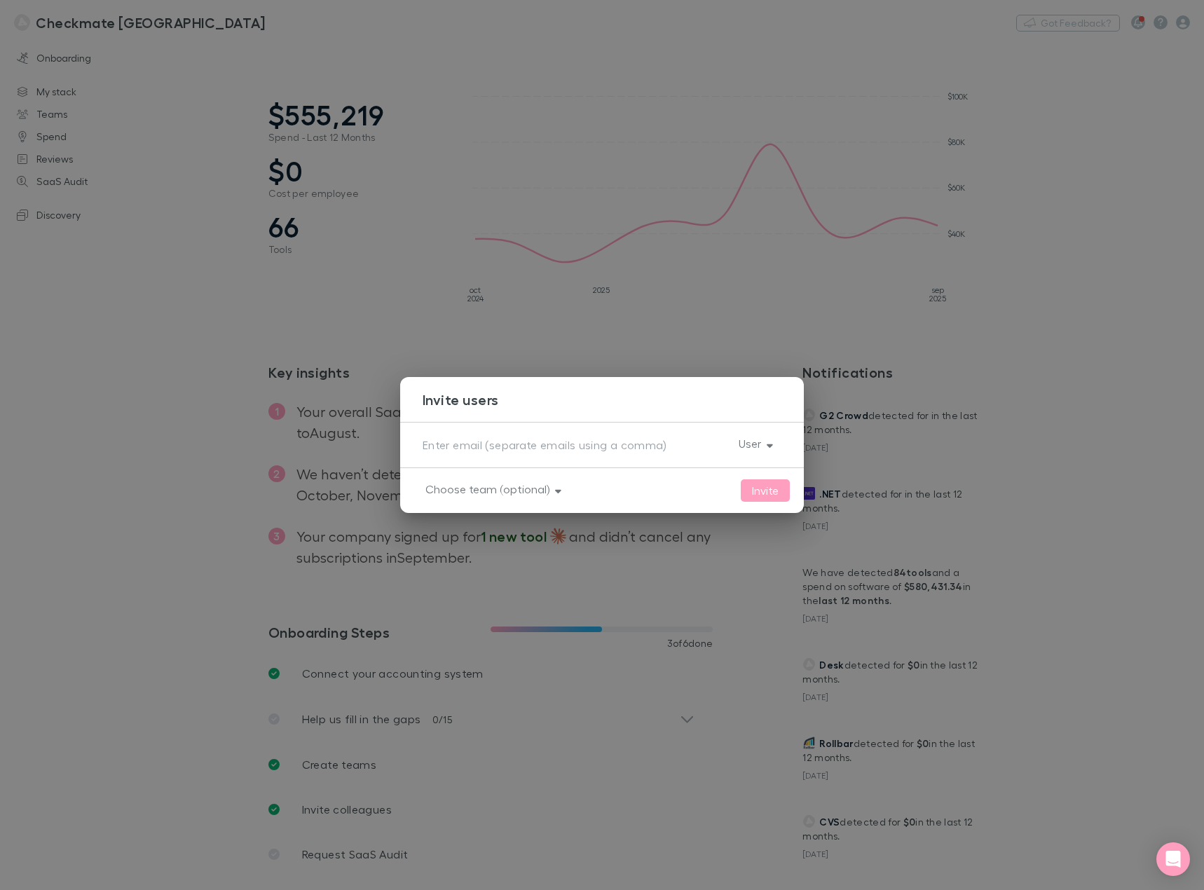
click at [489, 453] on div "x" at bounding box center [575, 445] width 305 height 22
click at [502, 453] on div "x" at bounding box center [575, 445] width 305 height 22
paste textarea "[PERSON_NAME][EMAIL_ADDRESS][DOMAIN_NAME]"
type textarea "[PERSON_NAME][EMAIL_ADDRESS][DOMAIN_NAME]"
click at [514, 491] on button "Choose team (optional)" at bounding box center [492, 489] width 156 height 20
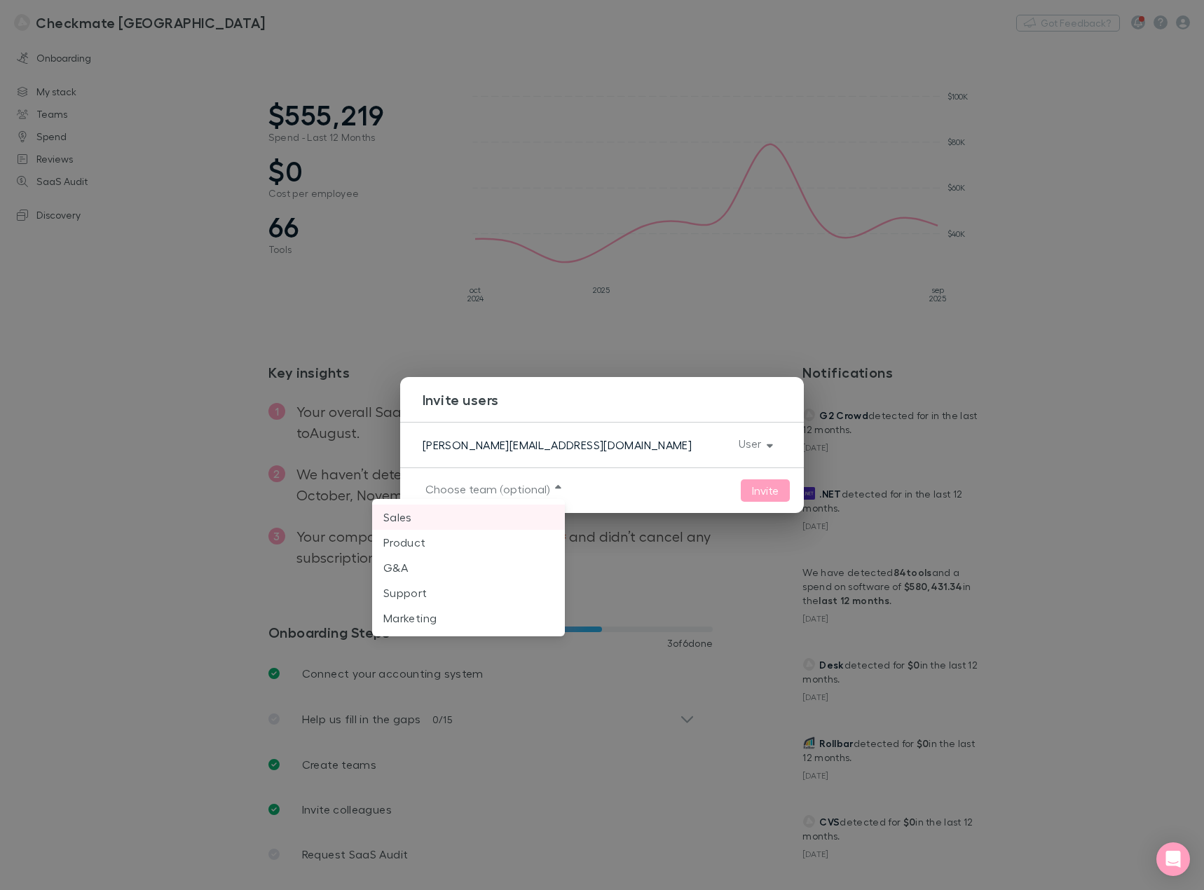
click at [454, 520] on p "Sales" at bounding box center [468, 517] width 170 height 17
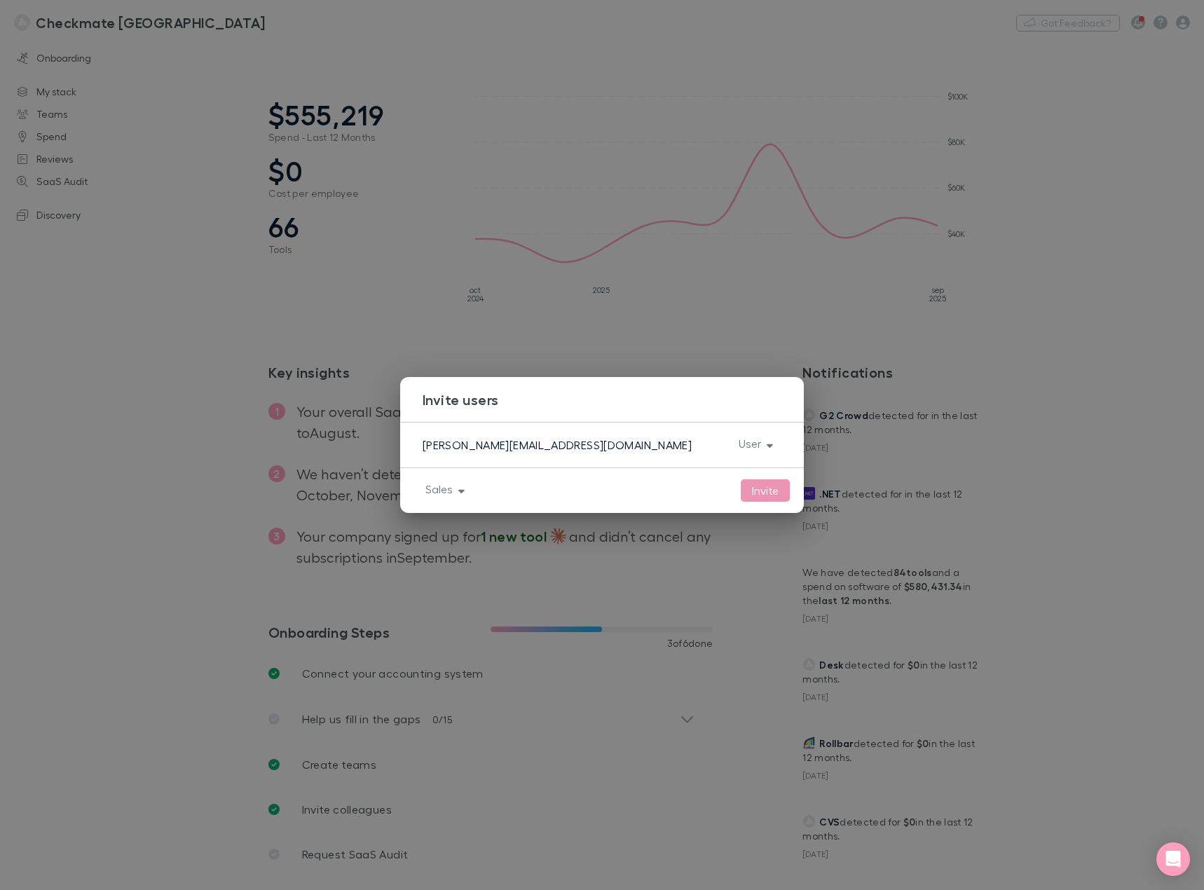
click at [766, 489] on button "Invite" at bounding box center [765, 490] width 49 height 22
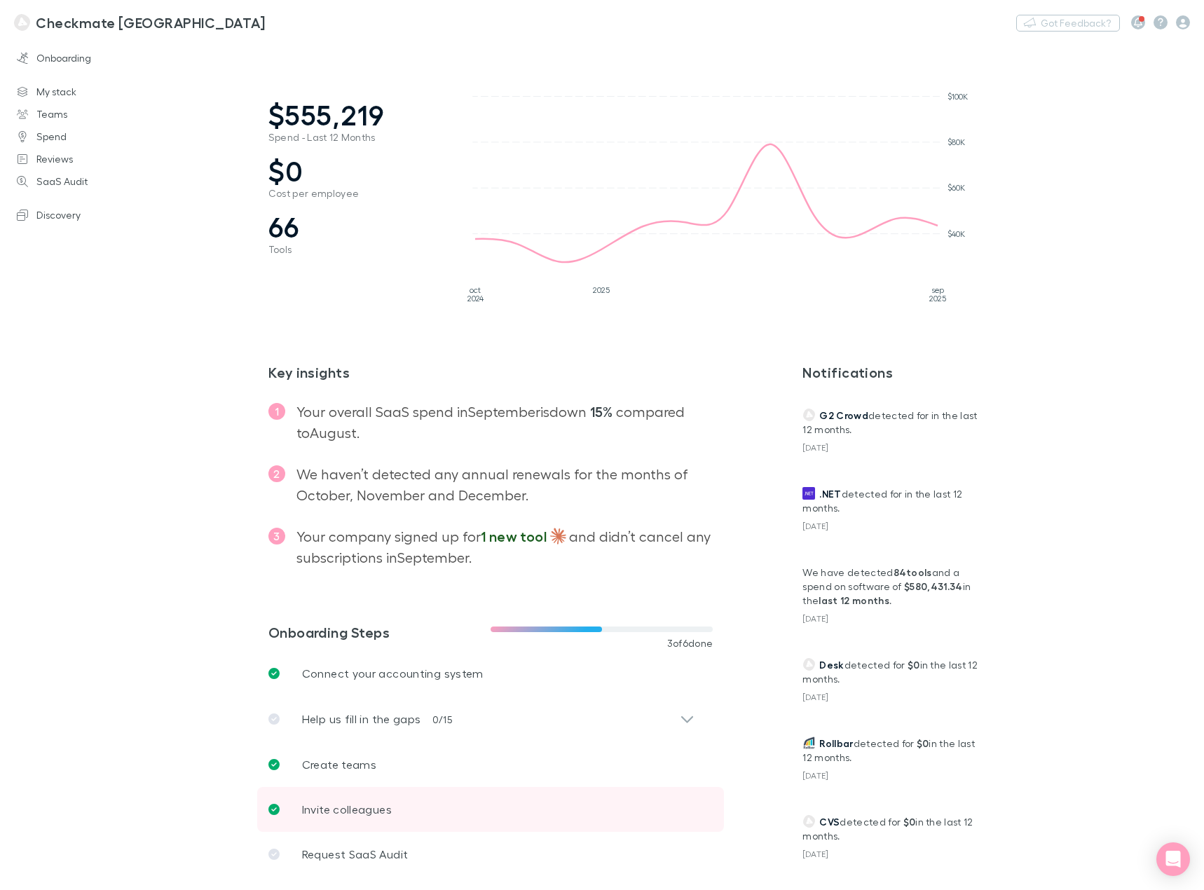
click at [362, 802] on p "Invite colleagues" at bounding box center [347, 809] width 90 height 17
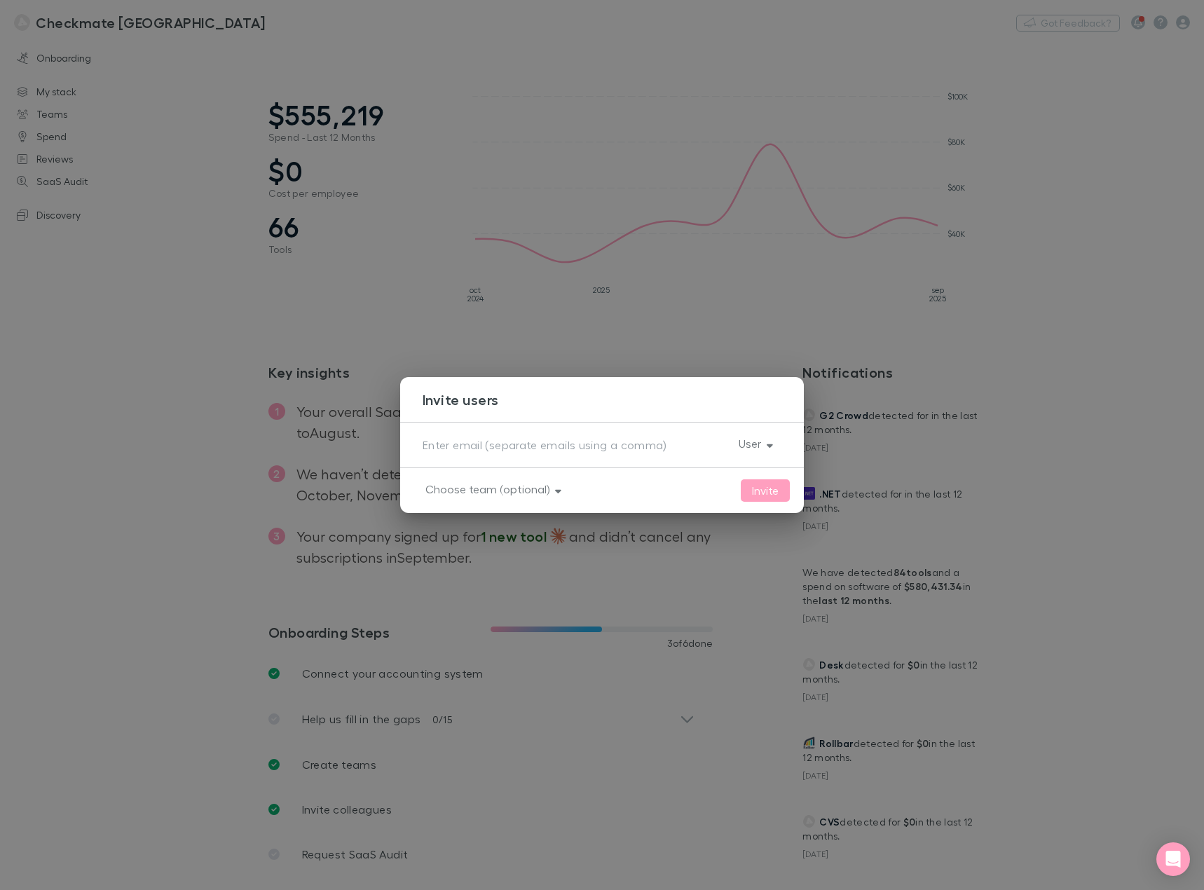
click at [543, 449] on textarea at bounding box center [575, 445] width 305 height 16
paste textarea "[EMAIL_ADDRESS][DOMAIN_NAME]"
type textarea "[EMAIL_ADDRESS][DOMAIN_NAME]"
click at [761, 491] on button "Invite" at bounding box center [765, 490] width 49 height 22
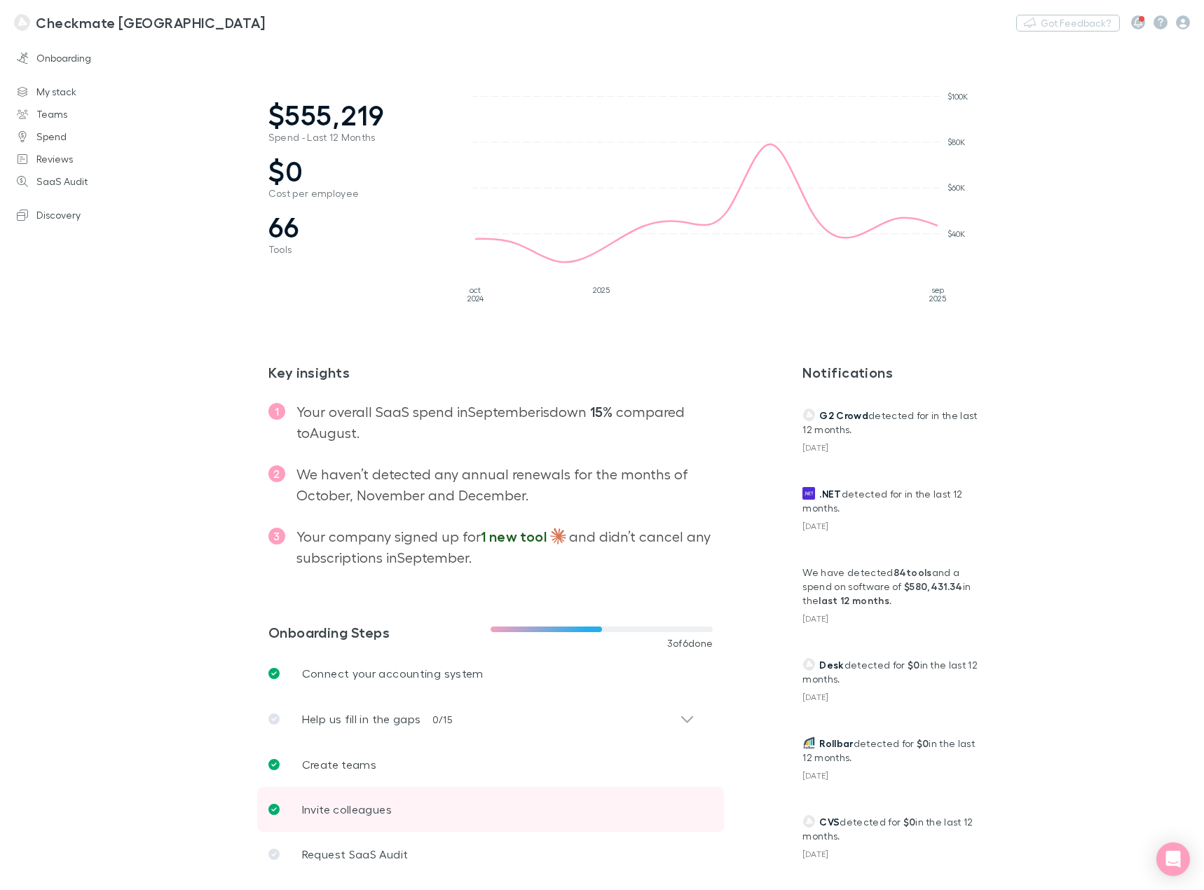
click at [355, 810] on p "Invite colleagues" at bounding box center [347, 809] width 90 height 17
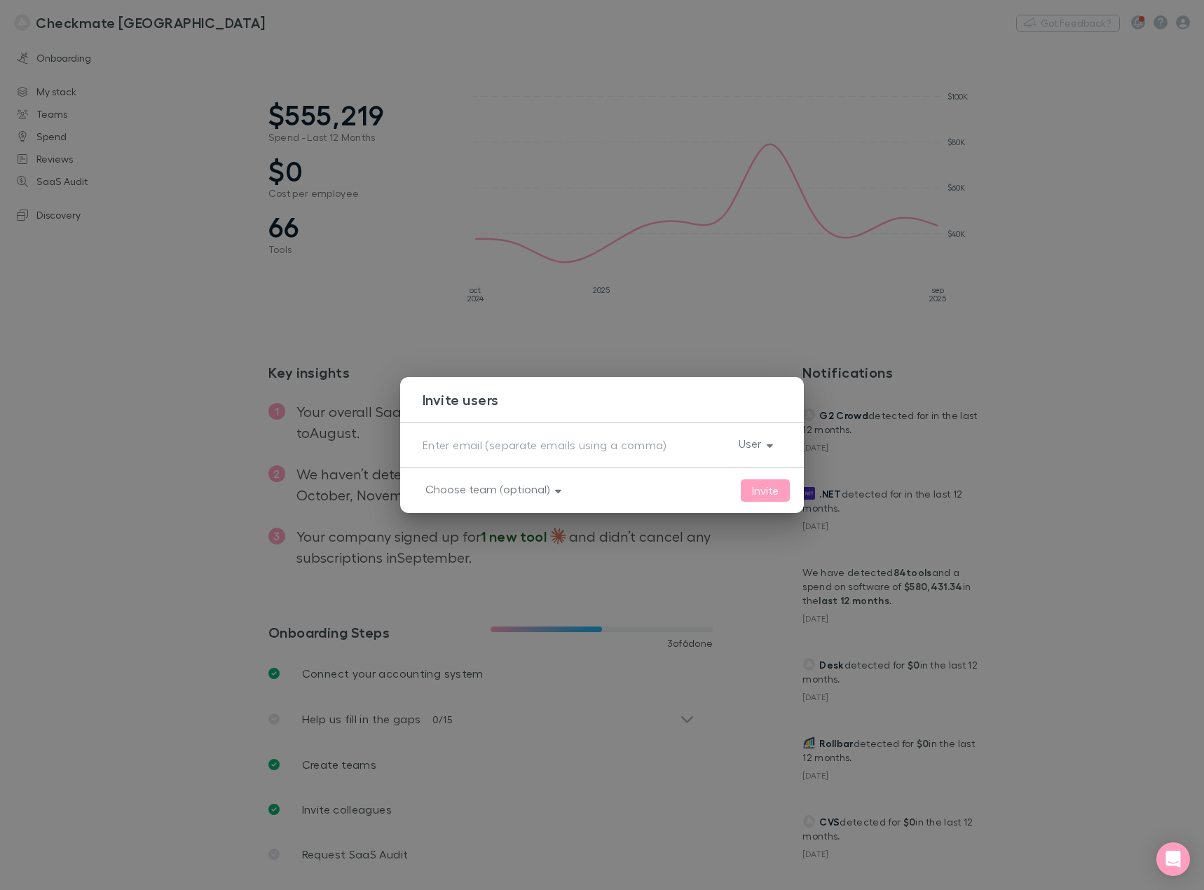
click at [495, 451] on textarea at bounding box center [575, 445] width 305 height 16
paste textarea "[PERSON_NAME][EMAIL_ADDRESS][DOMAIN_NAME]"
type textarea "[PERSON_NAME][EMAIL_ADDRESS][DOMAIN_NAME]"
click at [499, 483] on button "Choose team (optional)" at bounding box center [492, 489] width 156 height 20
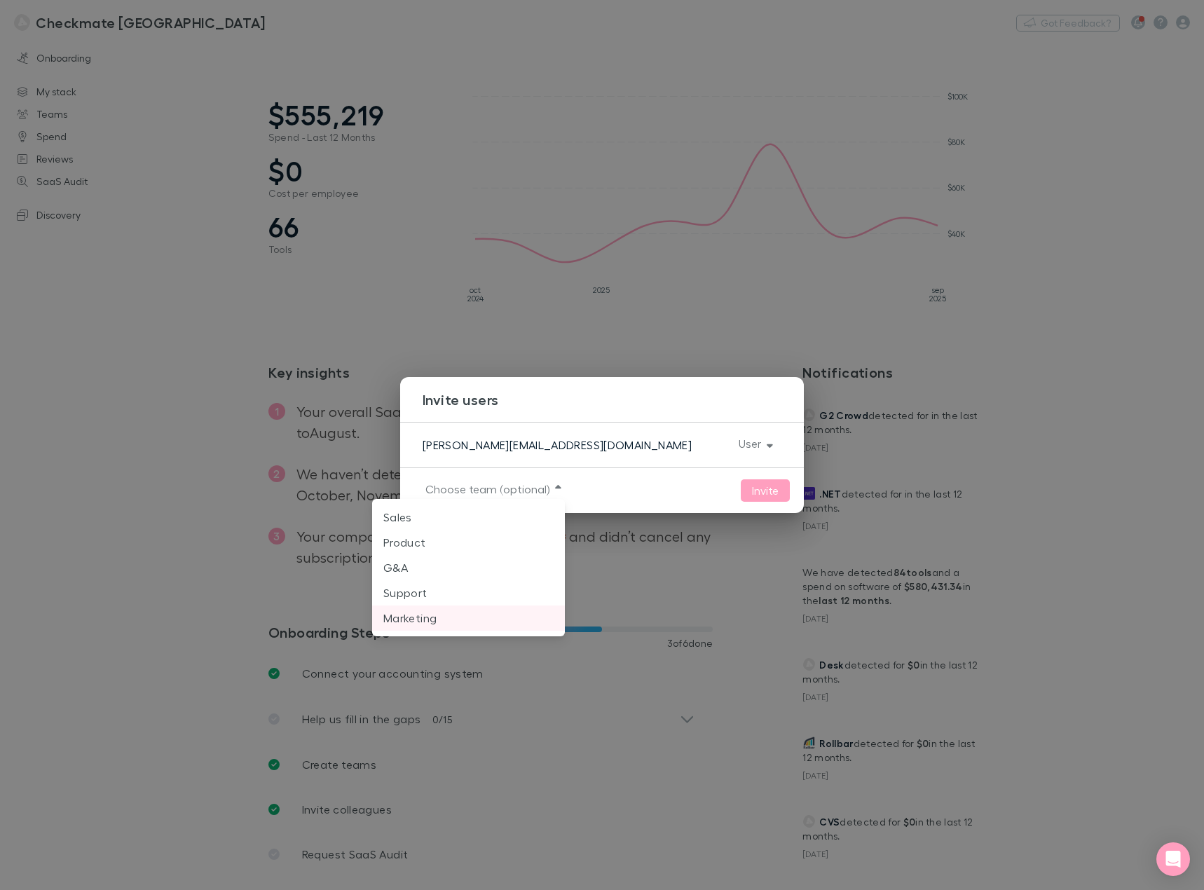
click at [428, 621] on p "Marketing" at bounding box center [468, 618] width 170 height 17
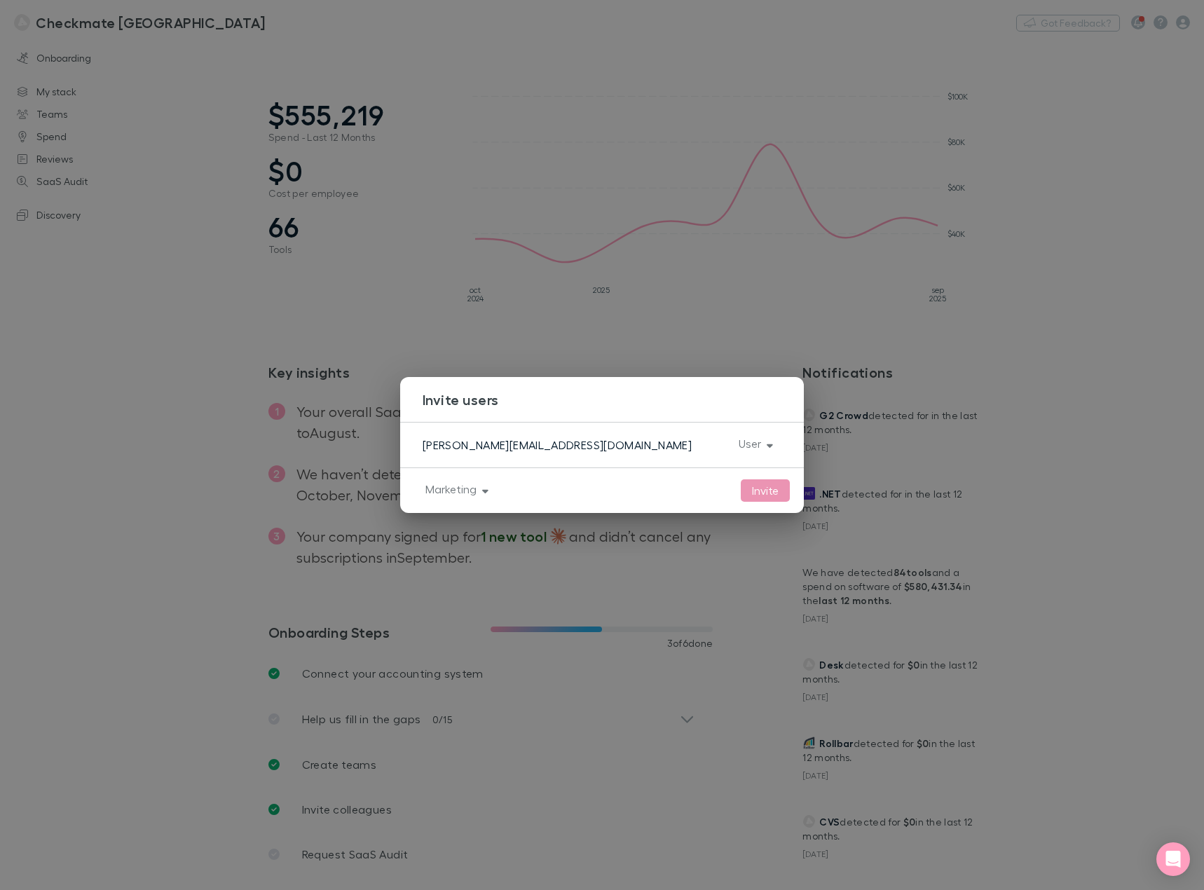
click at [773, 493] on button "Invite" at bounding box center [765, 490] width 49 height 22
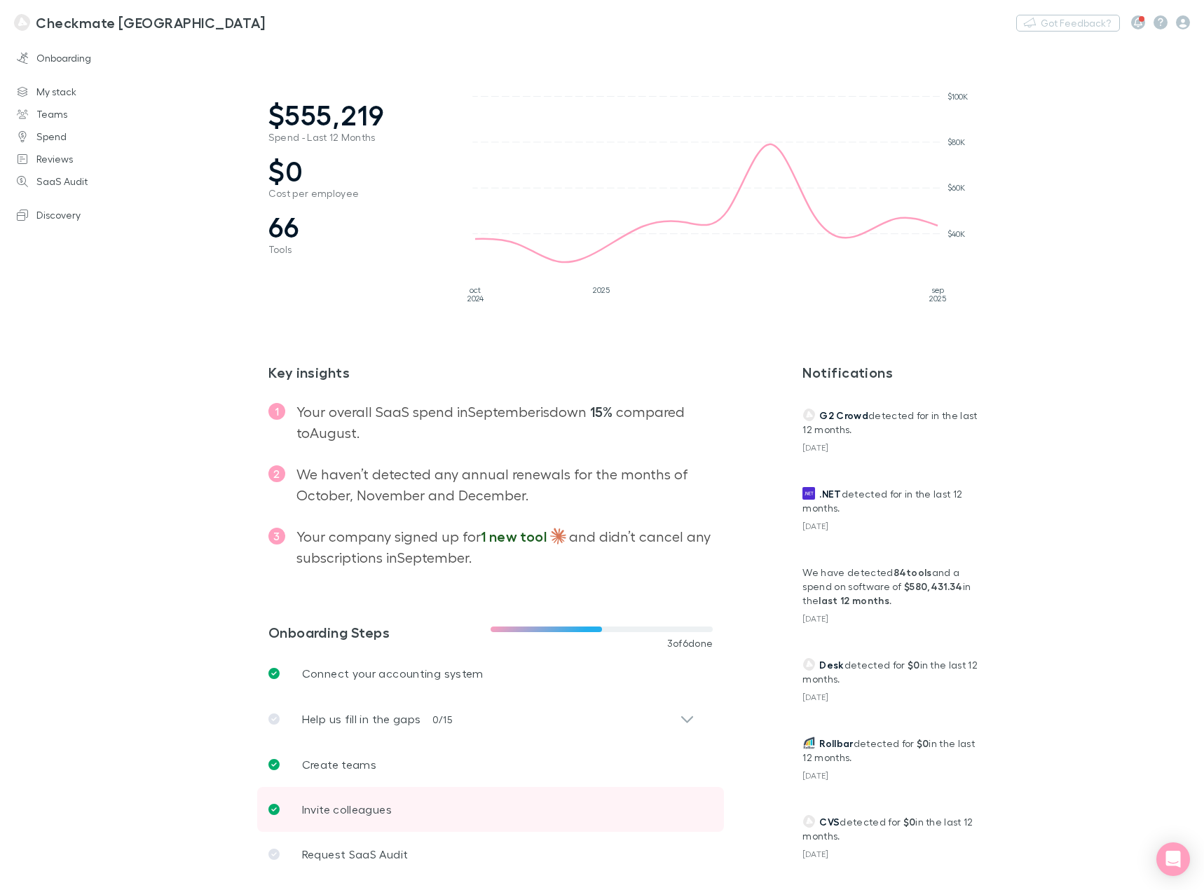
click at [377, 806] on p "Invite colleagues" at bounding box center [347, 809] width 90 height 17
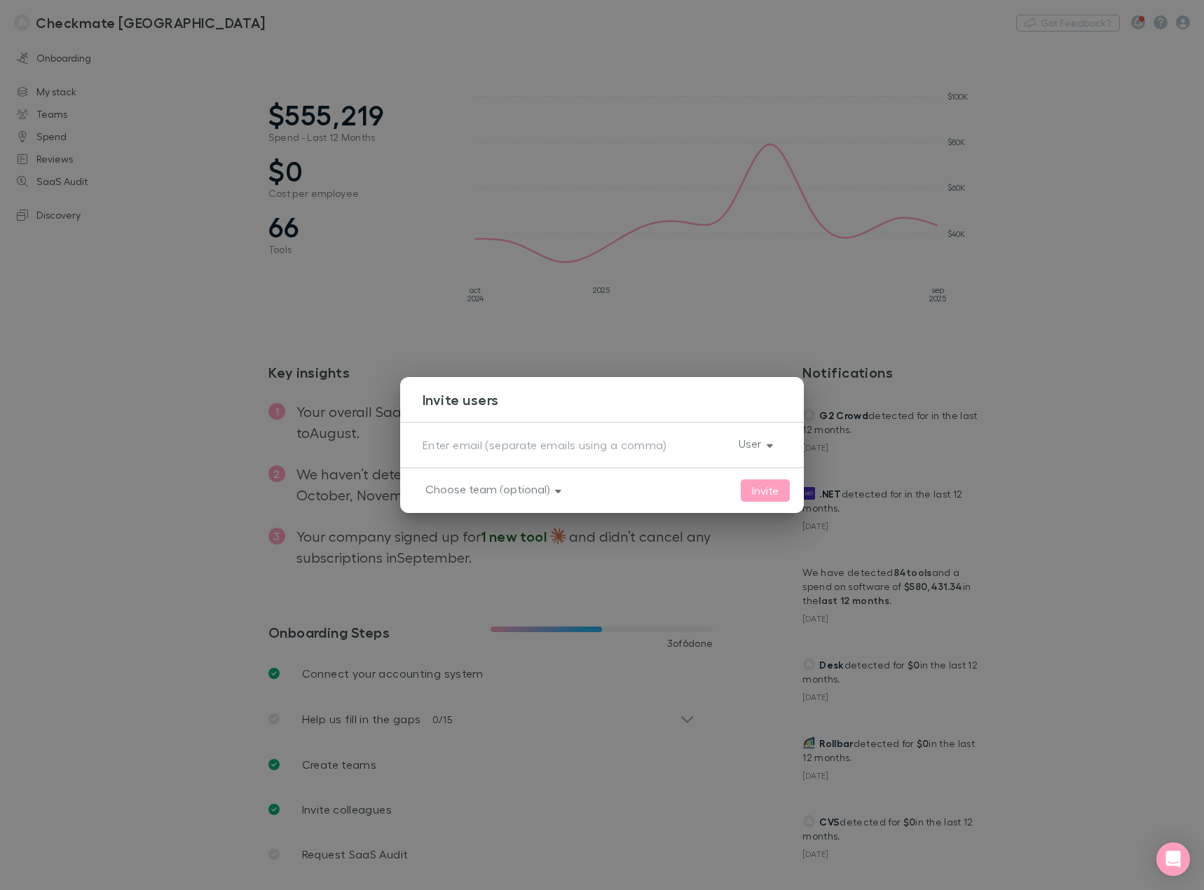
click at [456, 448] on textarea at bounding box center [575, 445] width 305 height 16
paste textarea "[EMAIL_ADDRESS][DOMAIN_NAME]"
type textarea "[EMAIL_ADDRESS][DOMAIN_NAME]"
click at [468, 486] on button "Choose team (optional)" at bounding box center [492, 489] width 156 height 20
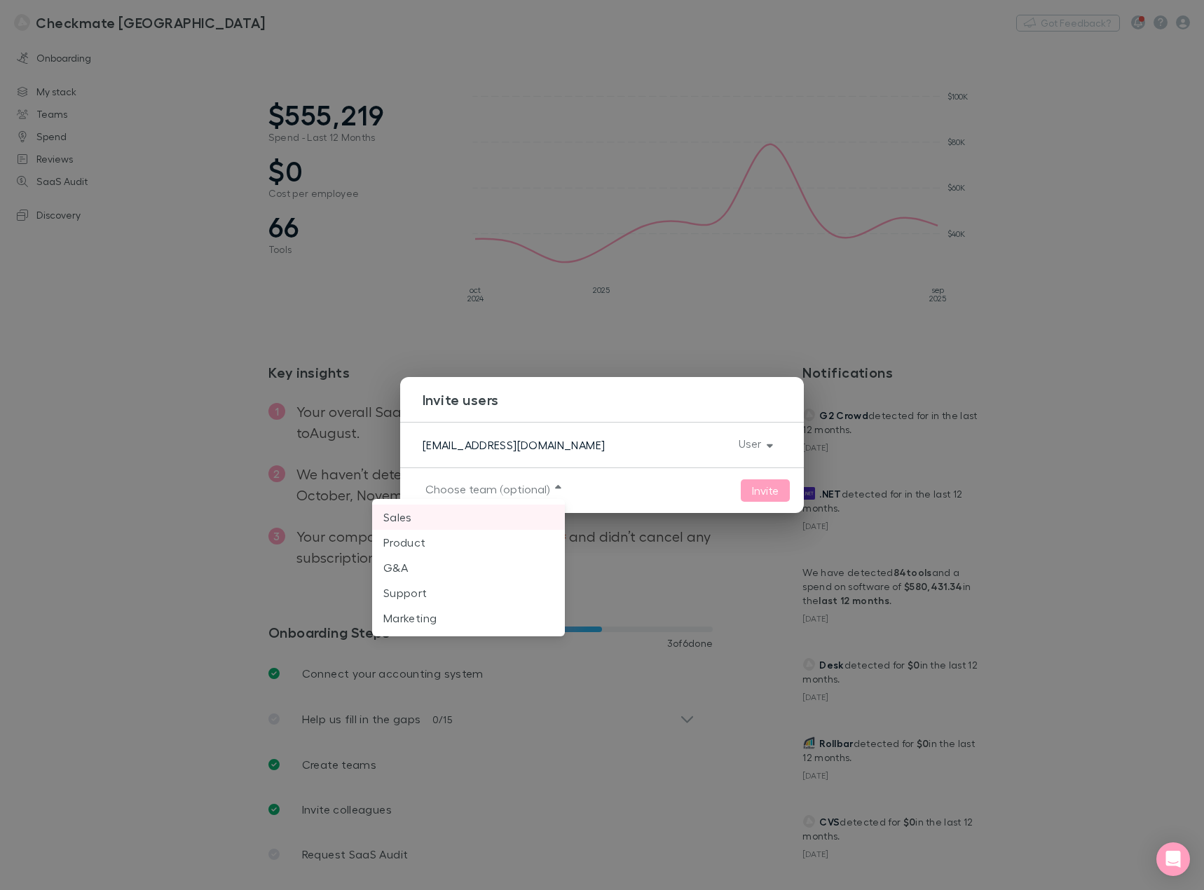
click at [423, 519] on p "Sales" at bounding box center [468, 517] width 170 height 17
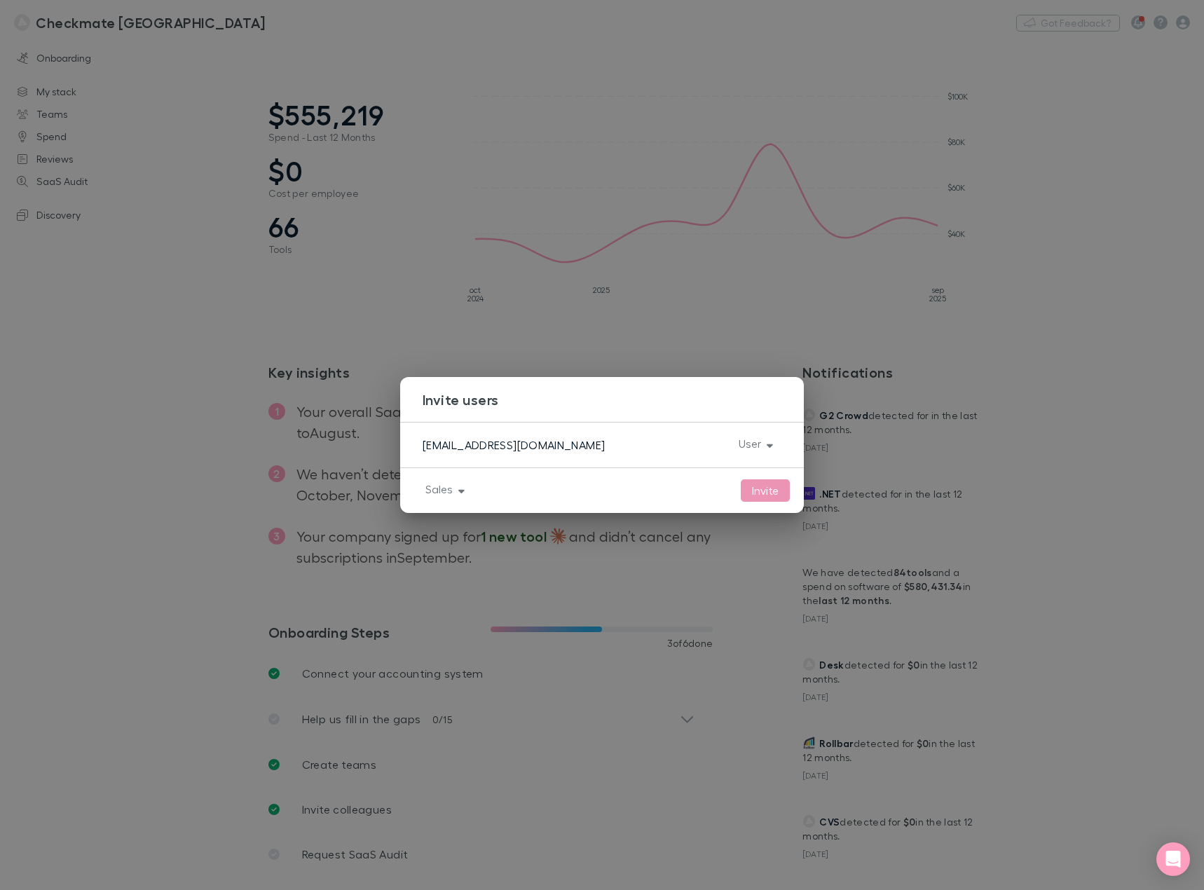
click at [779, 490] on button "Invite" at bounding box center [765, 490] width 49 height 22
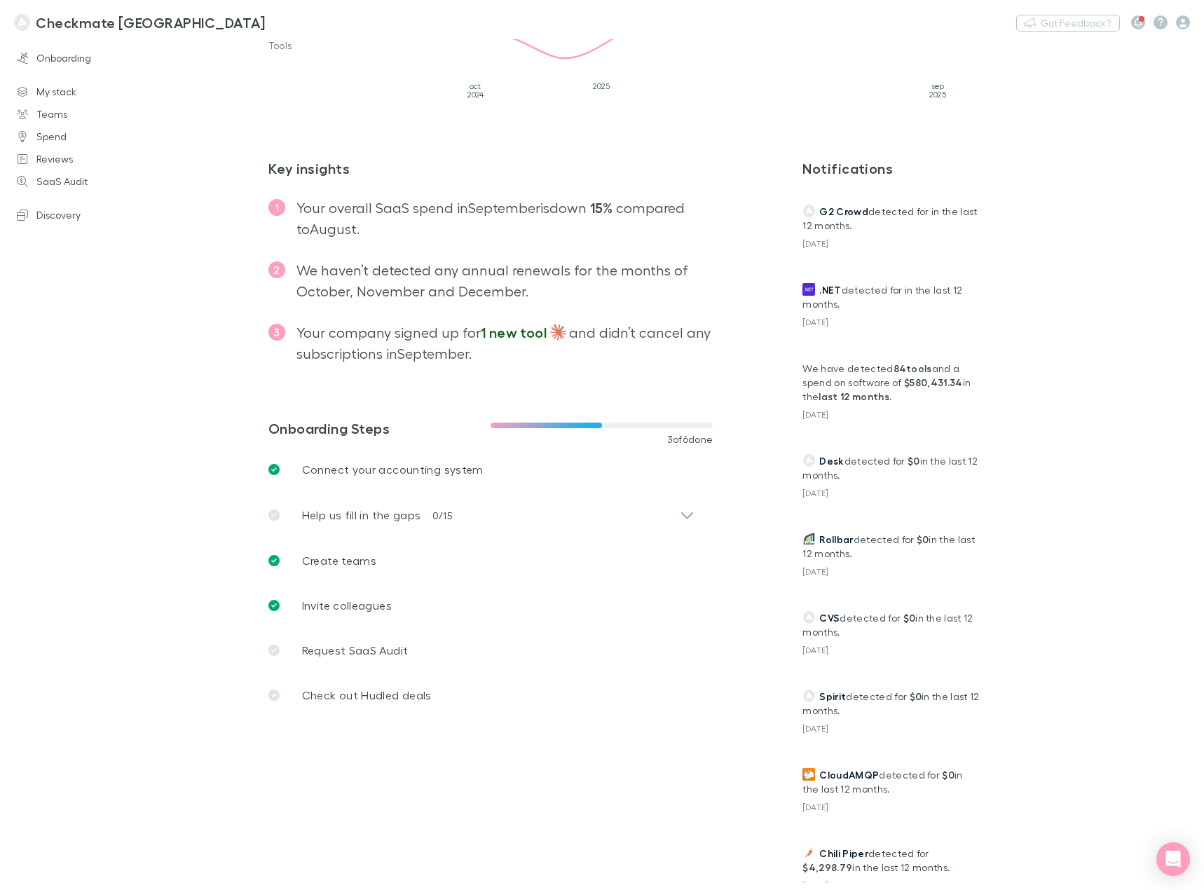
scroll to position [210, 0]
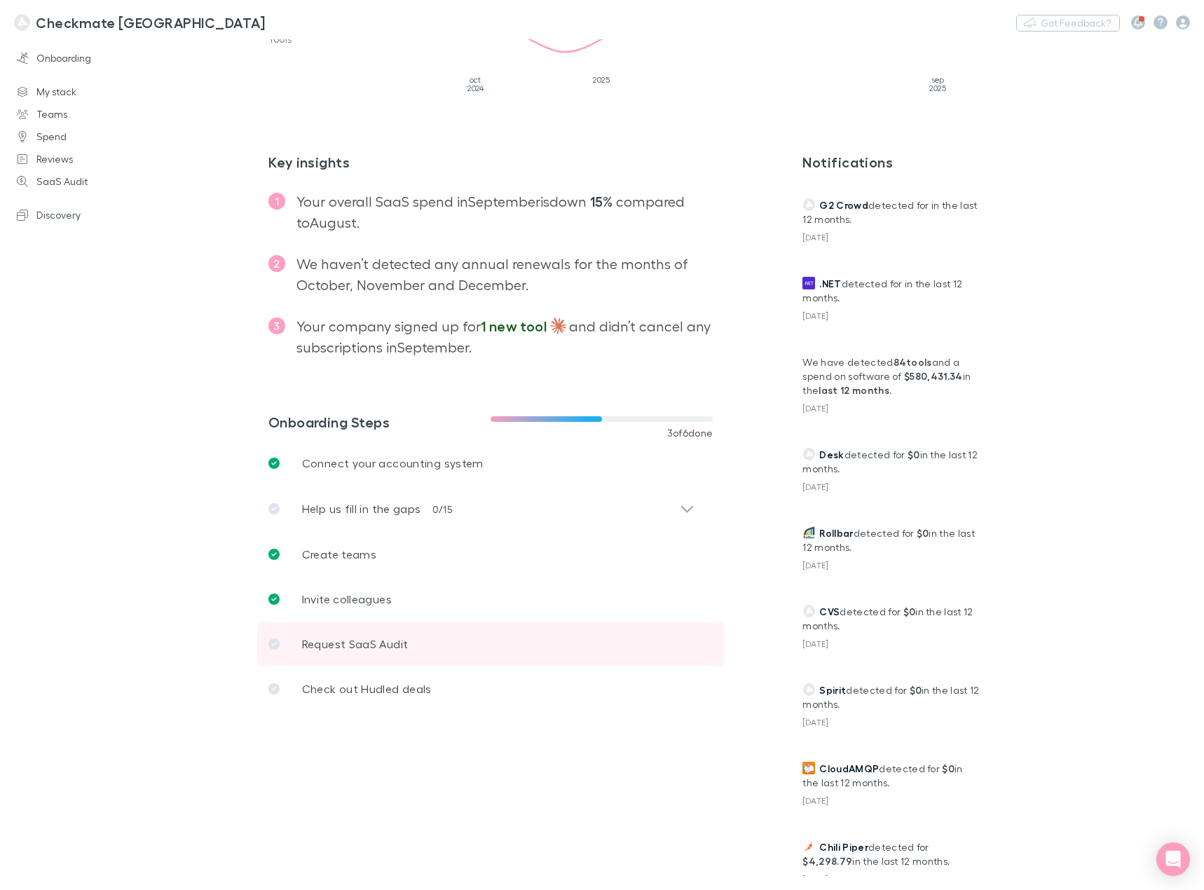
click at [378, 651] on p "Request SaaS Audit" at bounding box center [355, 644] width 107 height 17
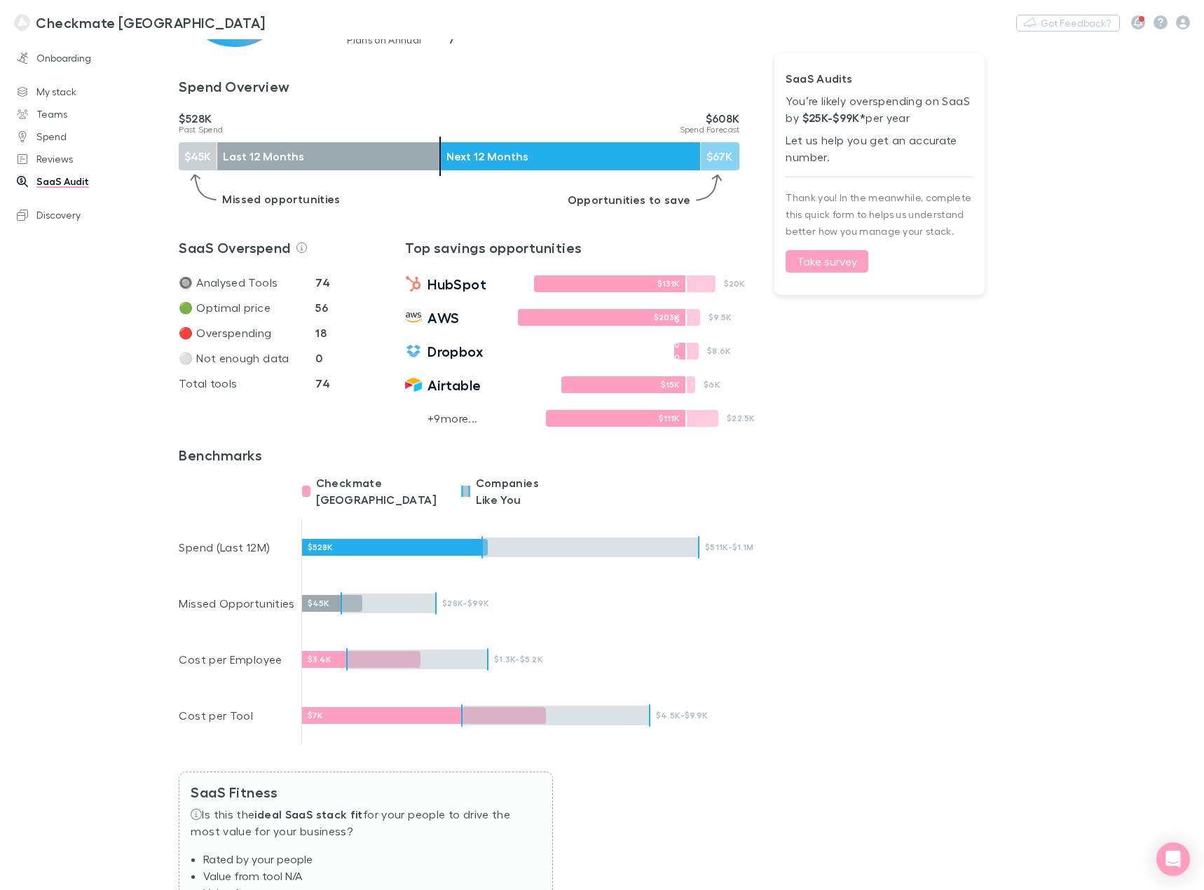
scroll to position [350, 0]
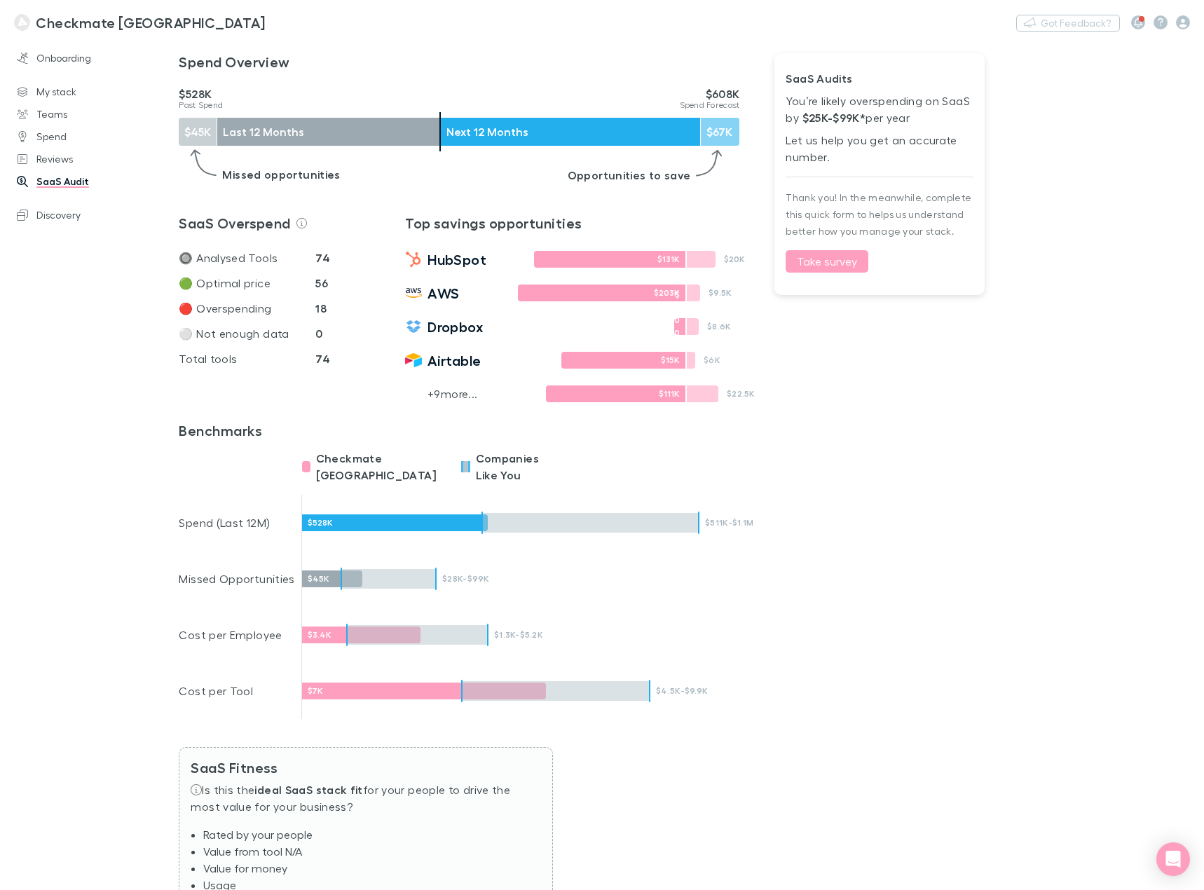
click at [387, 571] on div at bounding box center [389, 579] width 94 height 20
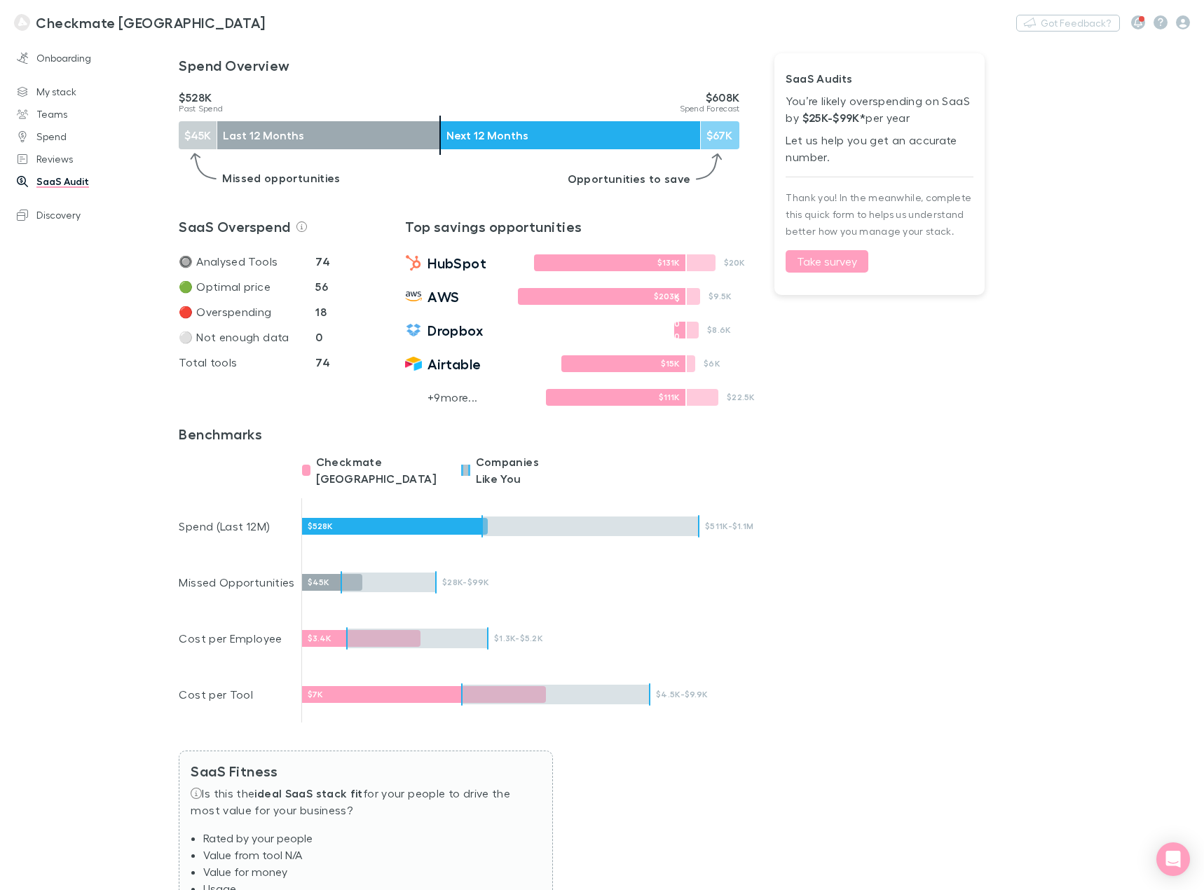
scroll to position [346, 0]
click at [321, 286] on strong "56" at bounding box center [321, 287] width 13 height 14
drag, startPoint x: 227, startPoint y: 316, endPoint x: 290, endPoint y: 313, distance: 63.1
click at [234, 315] on p "🔴 Overspending" at bounding box center [247, 312] width 137 height 17
click at [322, 315] on strong "18" at bounding box center [320, 313] width 11 height 14
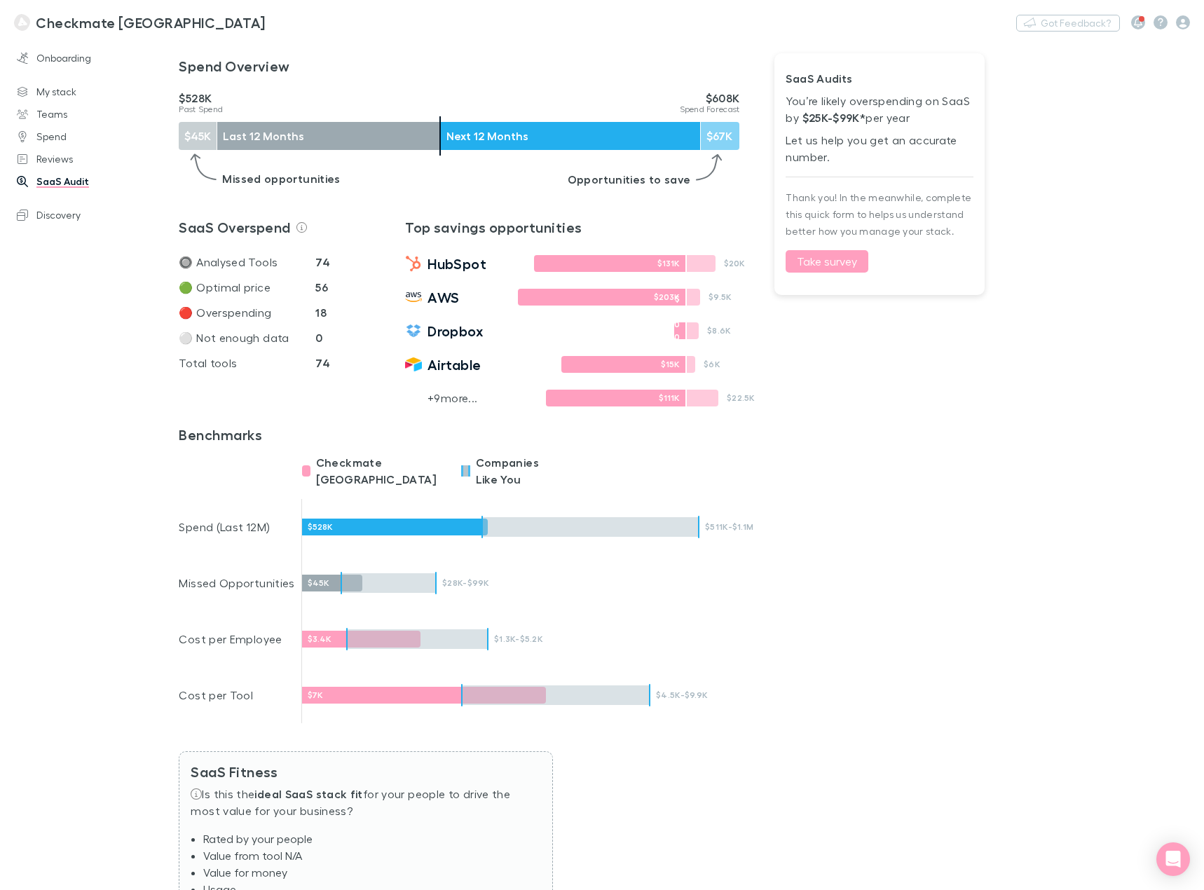
click at [319, 313] on strong "18" at bounding box center [320, 313] width 11 height 14
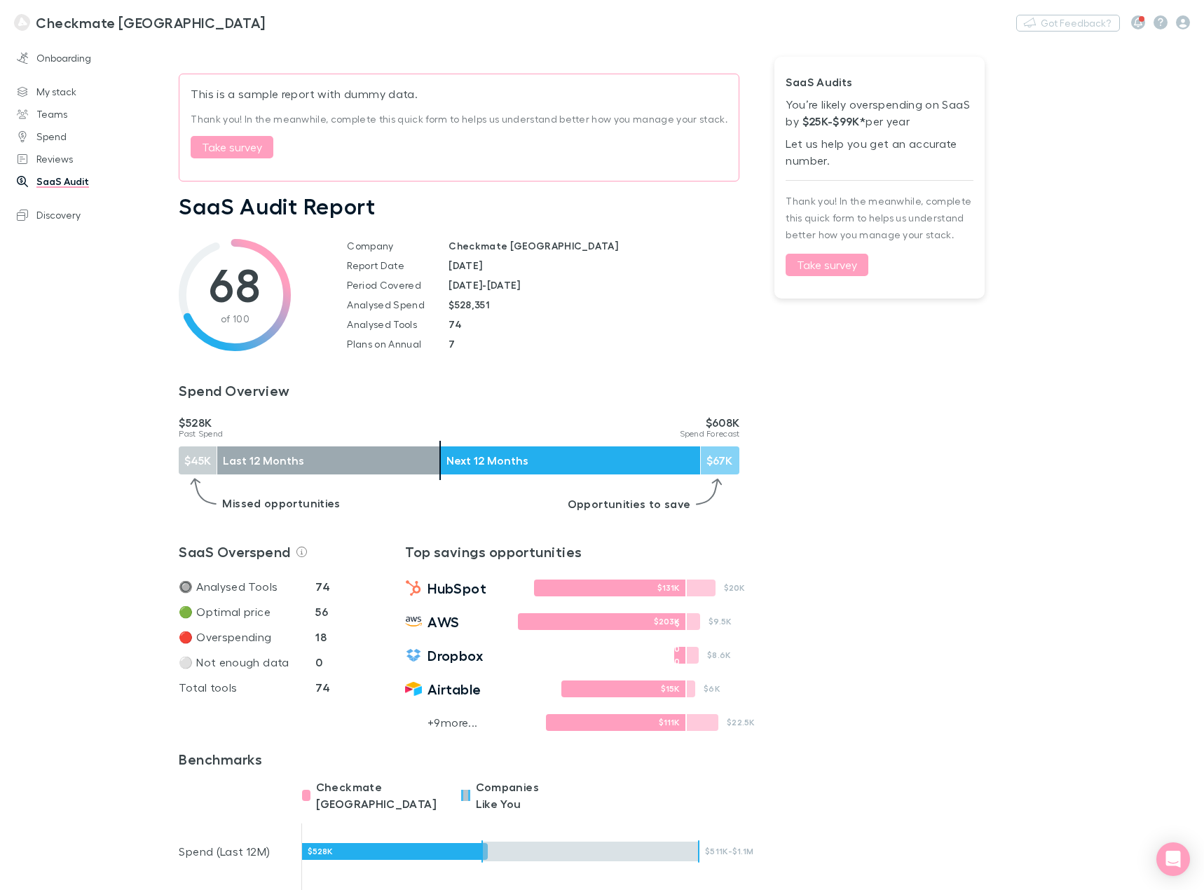
scroll to position [0, 0]
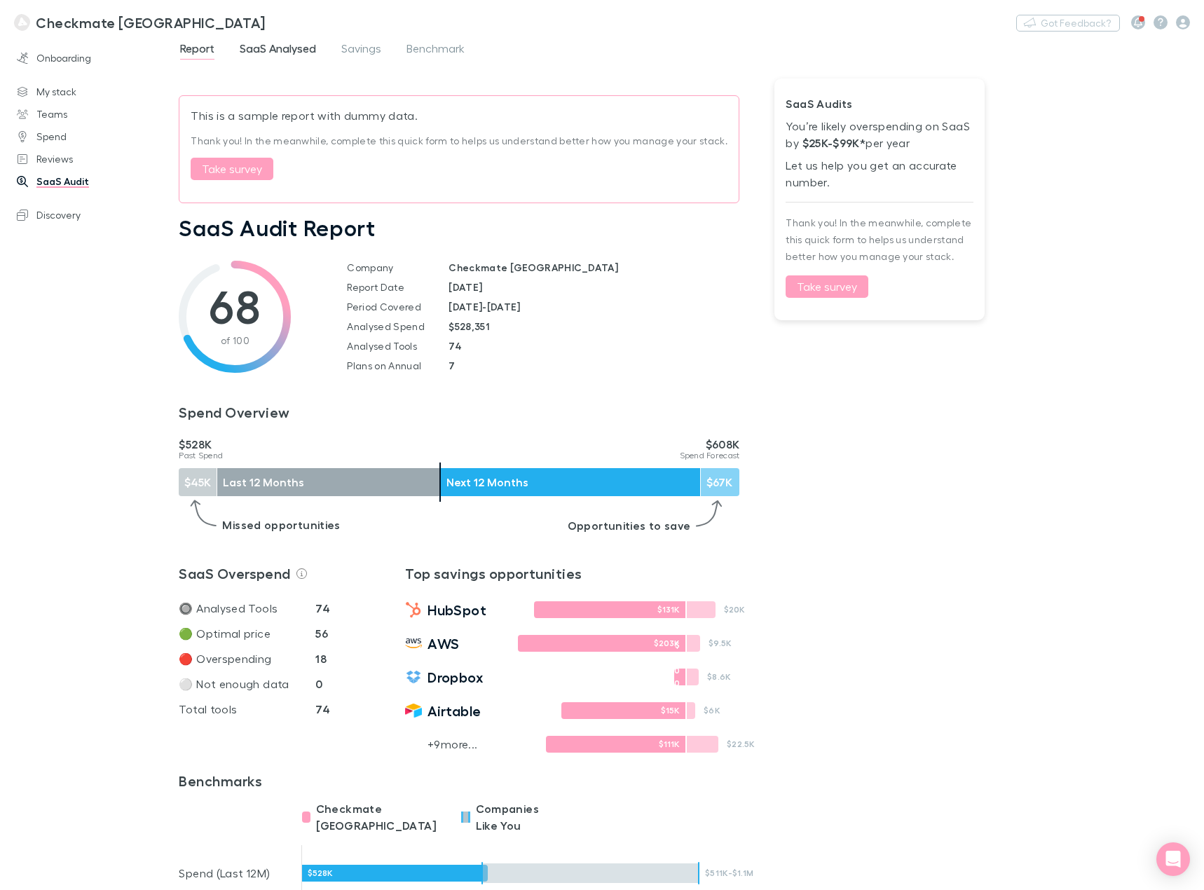
click at [277, 44] on span "SaaS Analysed" at bounding box center [278, 50] width 76 height 18
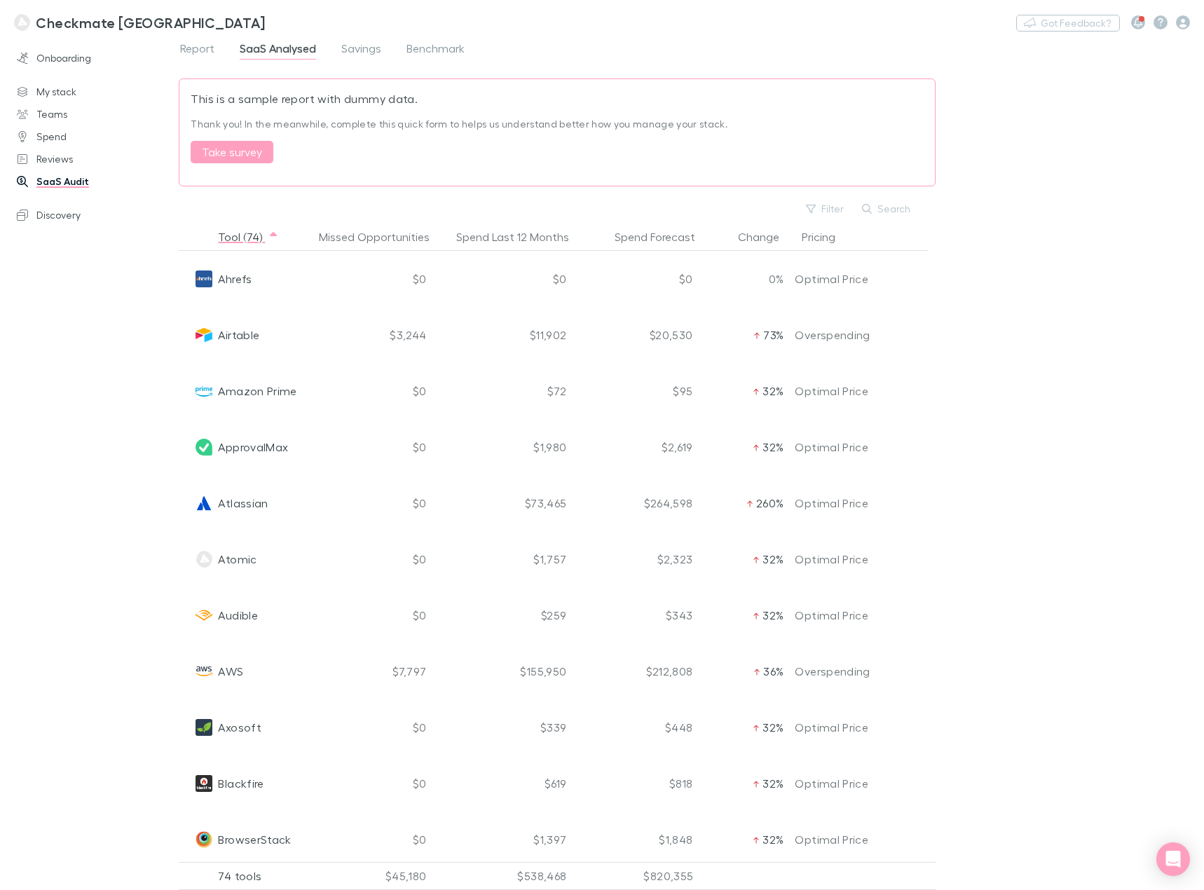
click at [672, 336] on div "$20,530" at bounding box center [635, 335] width 126 height 56
click at [815, 243] on button "Pricing" at bounding box center [827, 237] width 50 height 28
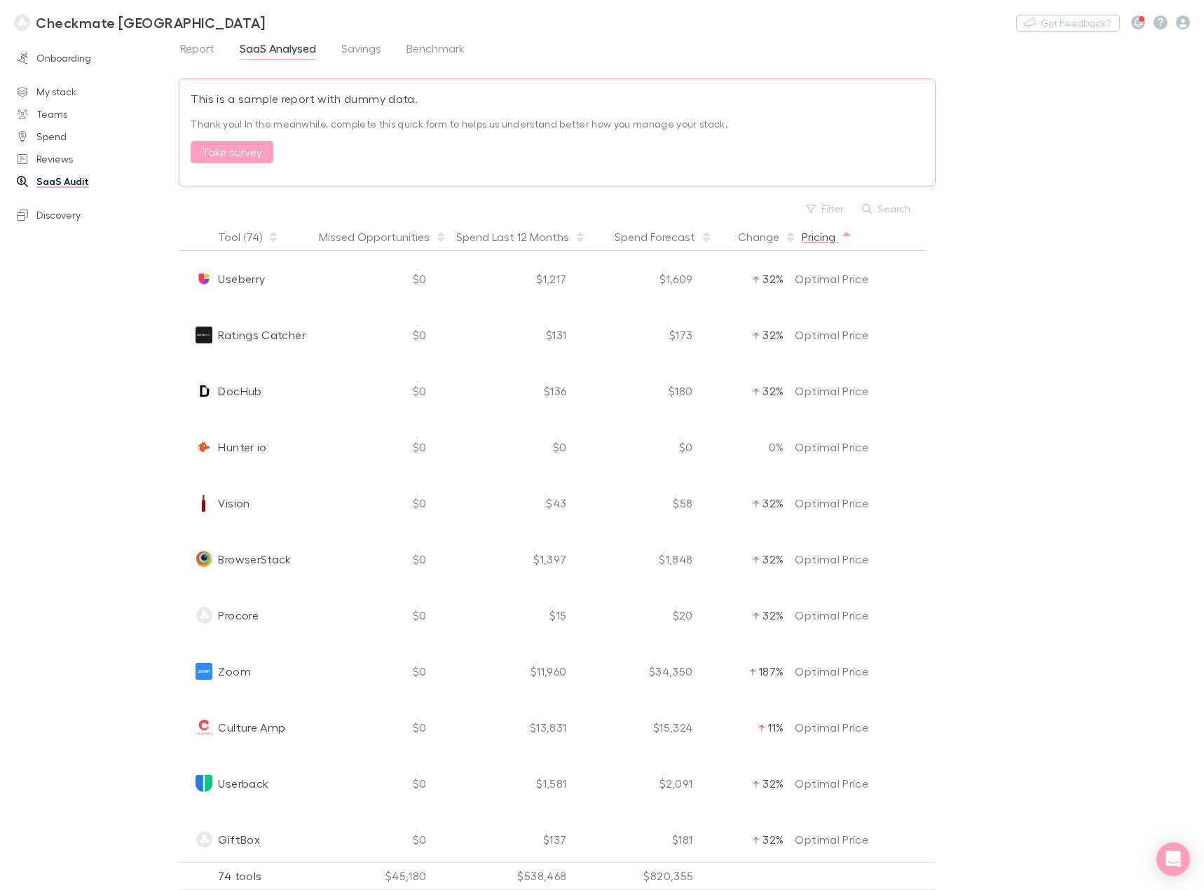
click at [821, 238] on button "Pricing" at bounding box center [827, 237] width 50 height 28
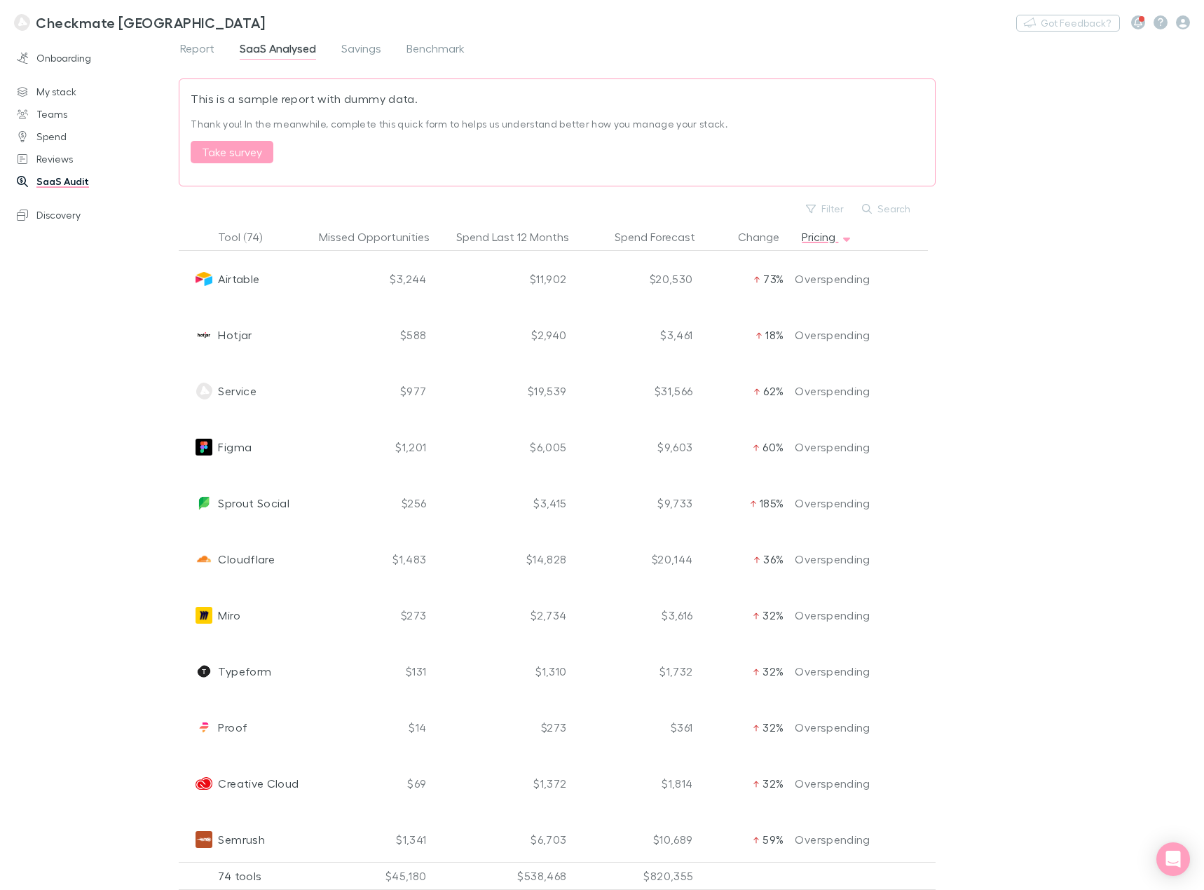
click at [240, 393] on span "Service" at bounding box center [237, 391] width 39 height 56
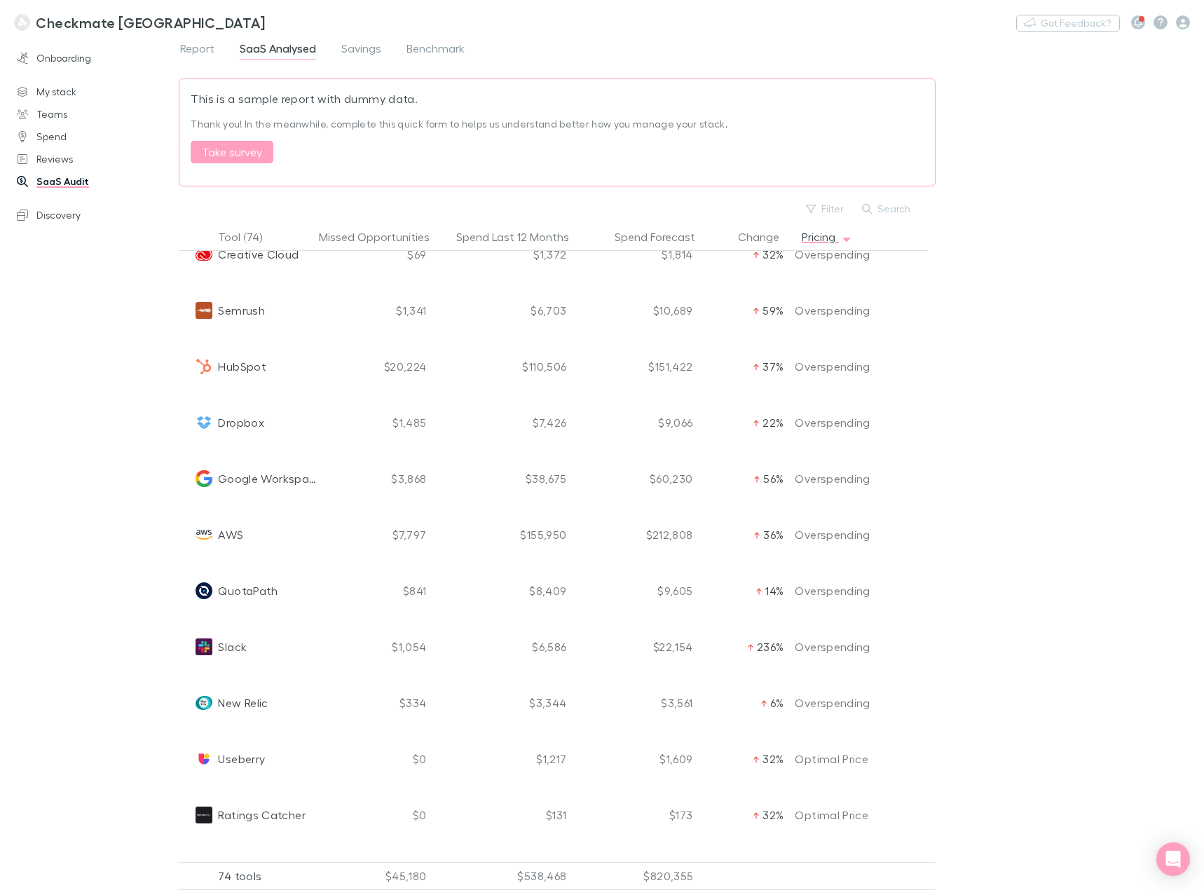
scroll to position [561, 0]
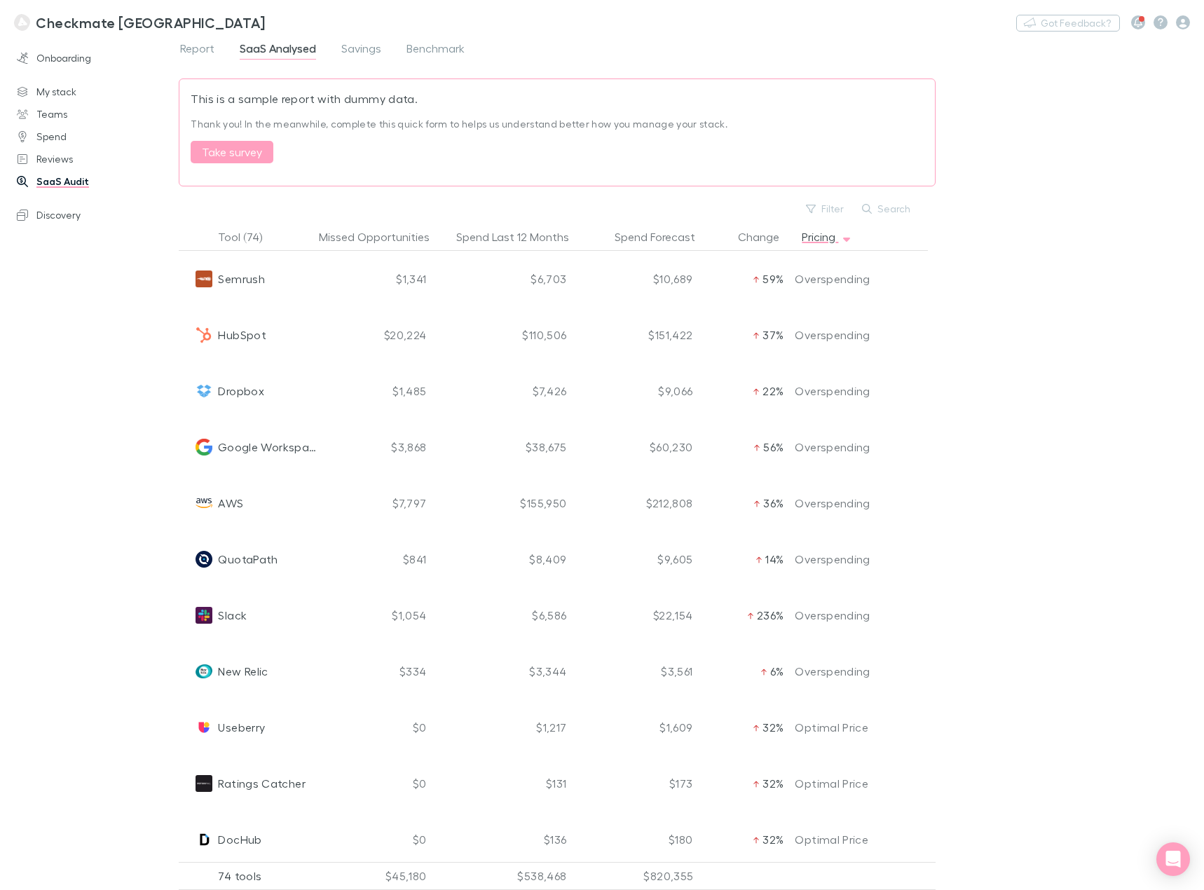
click at [531, 613] on div "$6,586" at bounding box center [502, 615] width 140 height 56
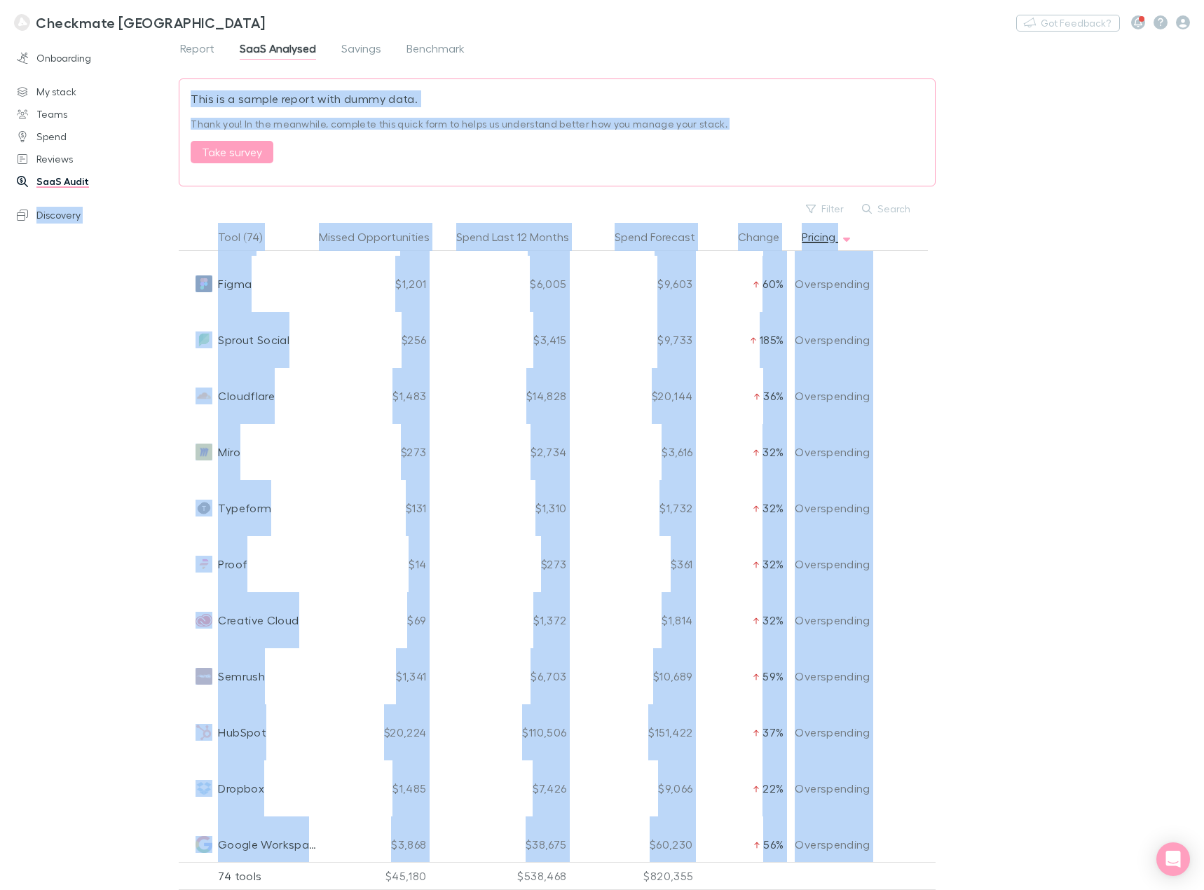
scroll to position [0, 0]
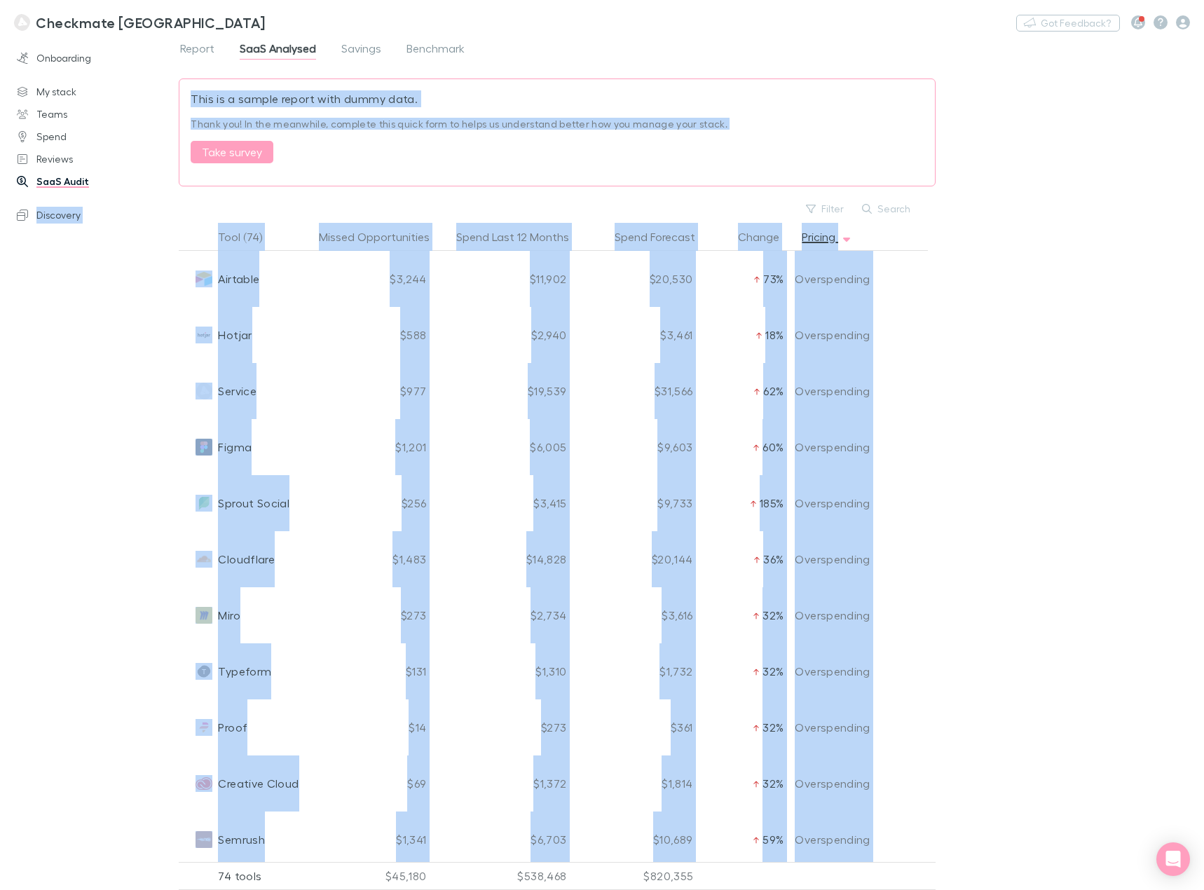
drag, startPoint x: 878, startPoint y: 673, endPoint x: 181, endPoint y: 257, distance: 811.9
click at [164, 189] on div "Onboarding My stack Teams Spend Reviews SaaS Audit Discovery Report SaaS Analys…" at bounding box center [602, 464] width 1204 height 851
click at [182, 296] on div "Airtable $3,244 $11,902 $20,530 73% Overspending" at bounding box center [552, 279] width 746 height 56
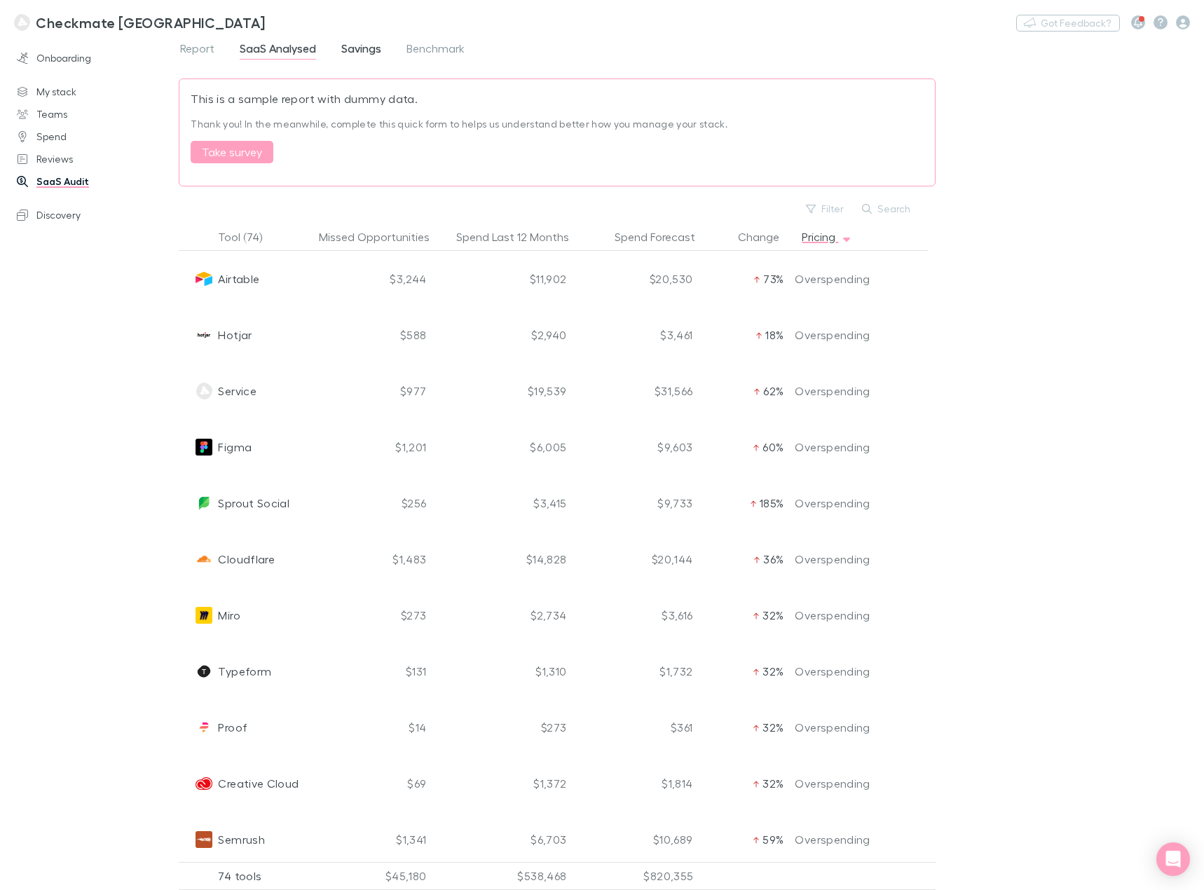
click at [360, 43] on span "Savings" at bounding box center [361, 50] width 40 height 18
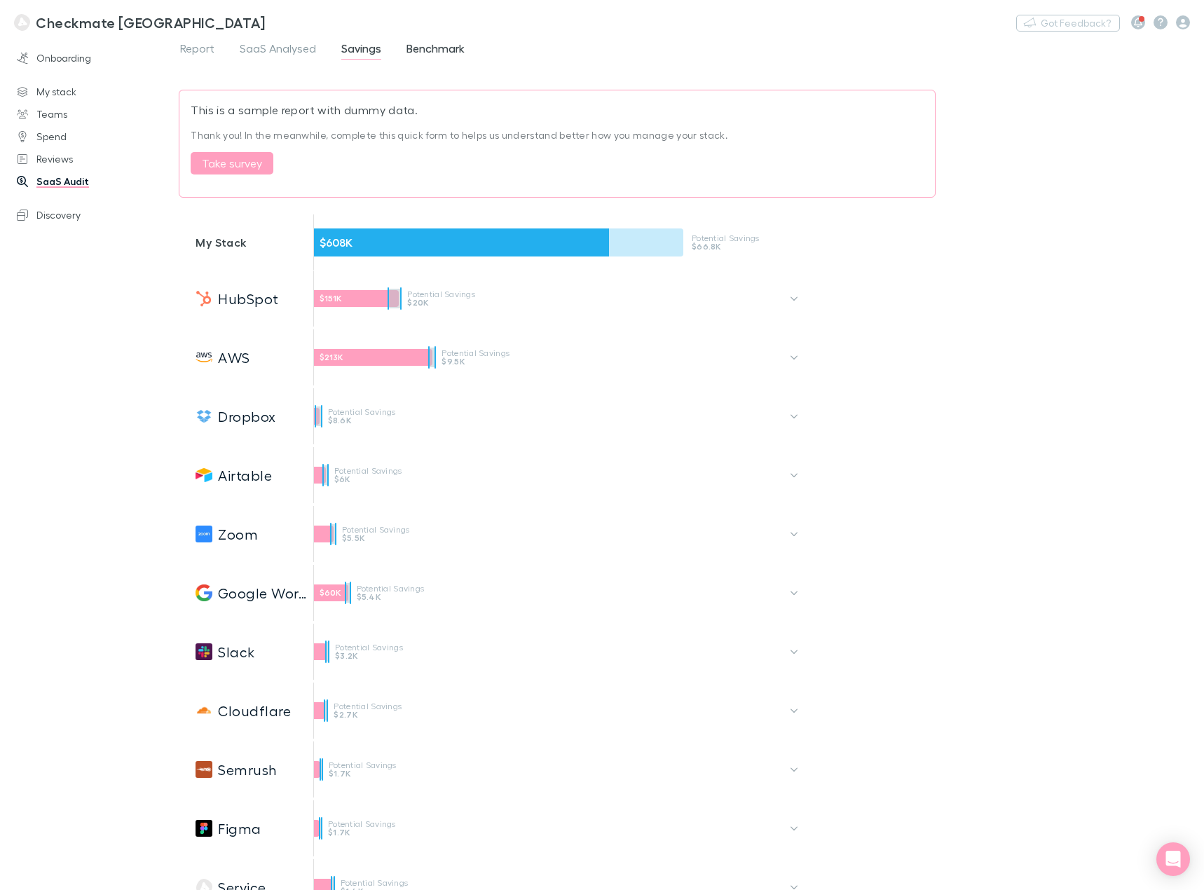
click at [441, 50] on span "Benchmark" at bounding box center [436, 50] width 58 height 18
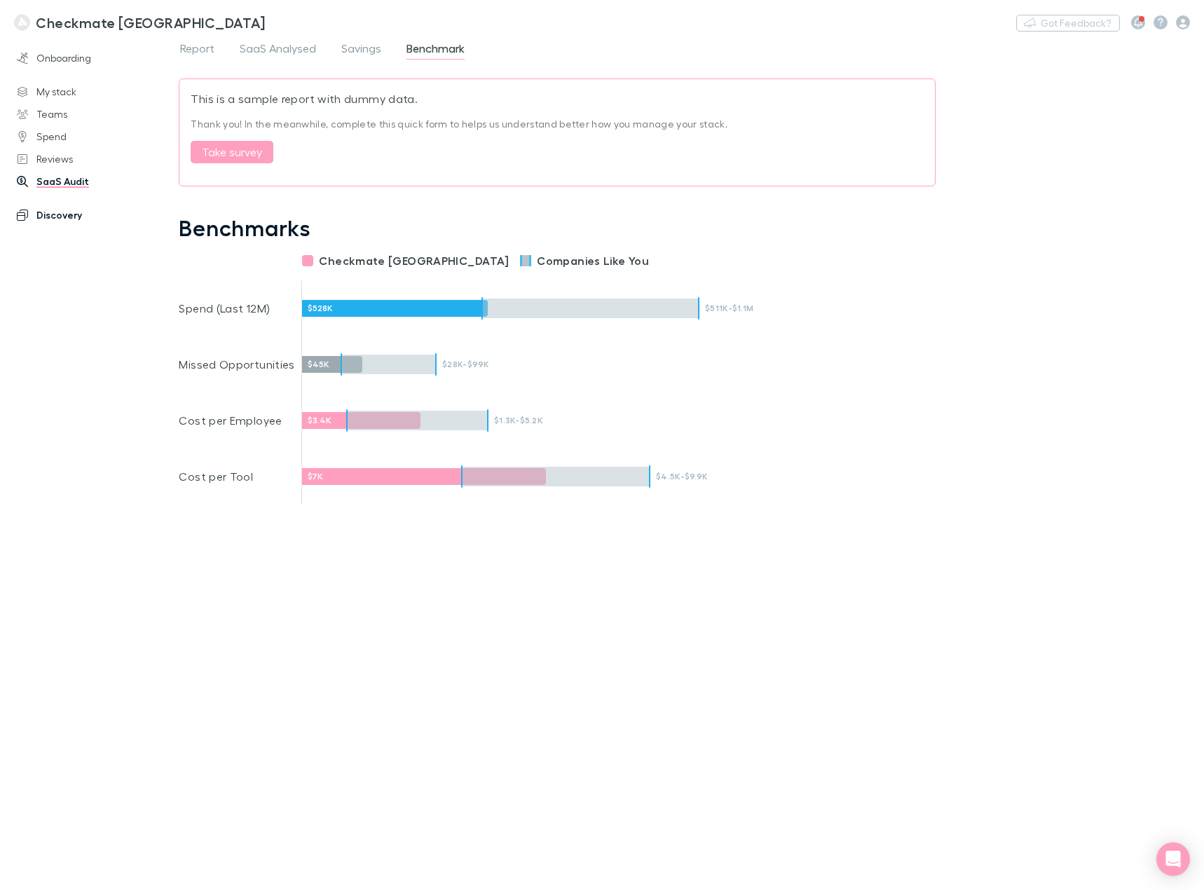
click at [72, 214] on link "Discovery" at bounding box center [95, 215] width 184 height 22
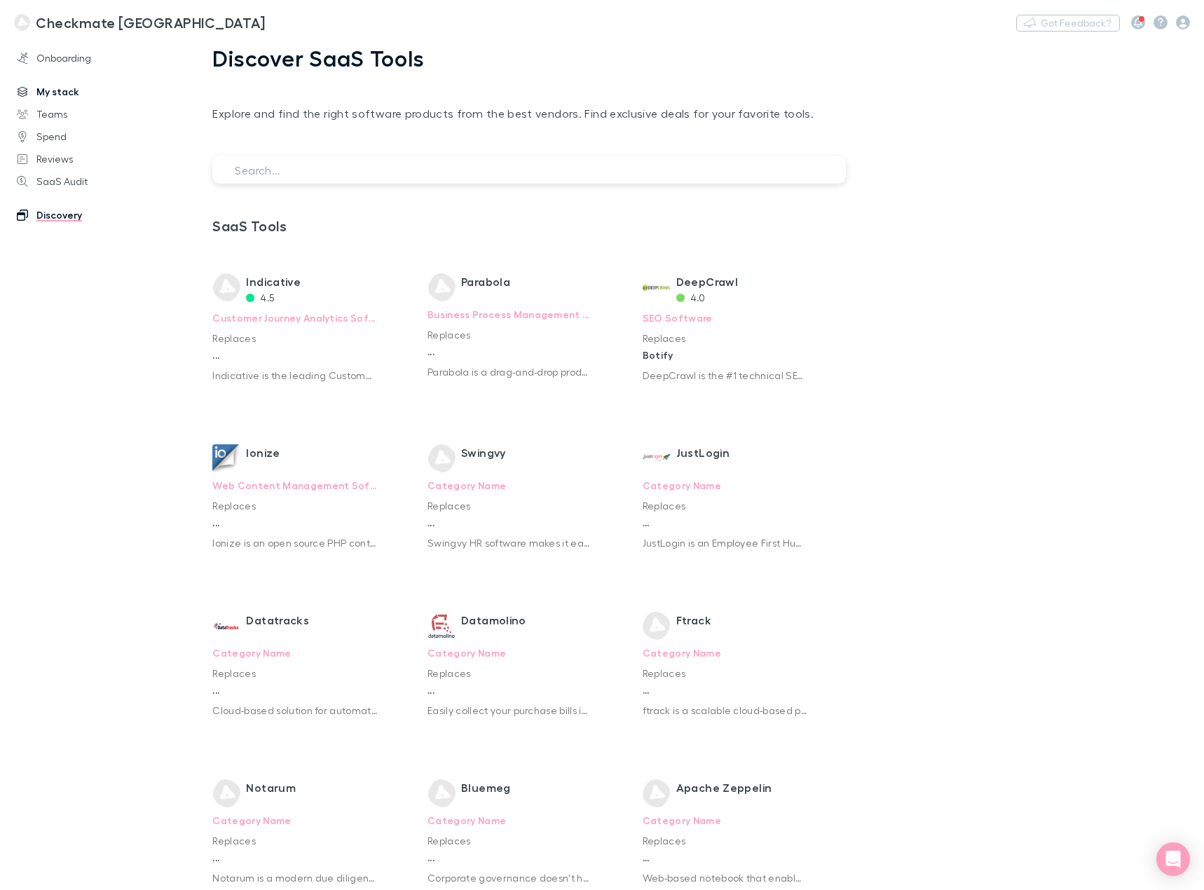
click at [57, 89] on link "My stack" at bounding box center [95, 92] width 184 height 22
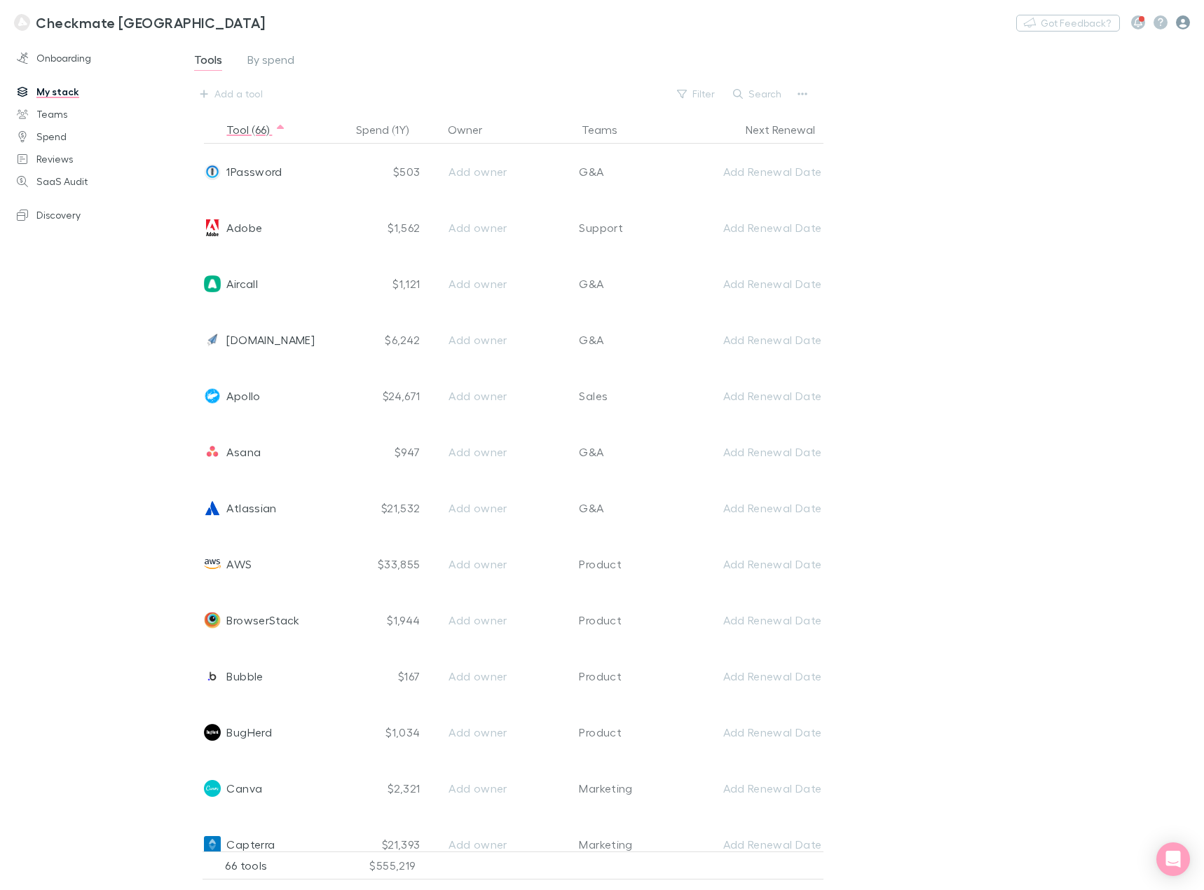
click at [1180, 21] on icon "button" at bounding box center [1183, 22] width 14 height 14
click at [55, 107] on div at bounding box center [602, 445] width 1204 height 890
click at [40, 118] on link "Teams" at bounding box center [95, 114] width 184 height 22
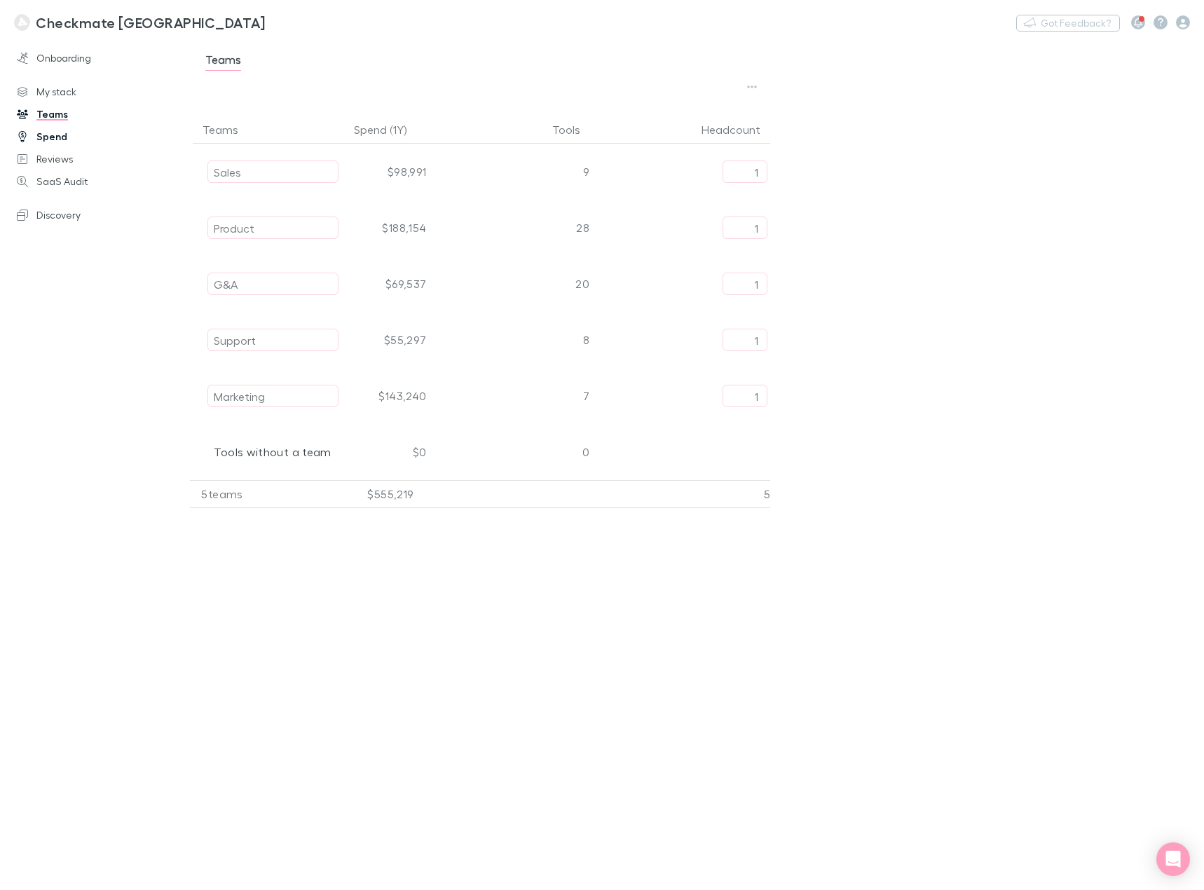
click at [50, 138] on link "Spend" at bounding box center [95, 136] width 184 height 22
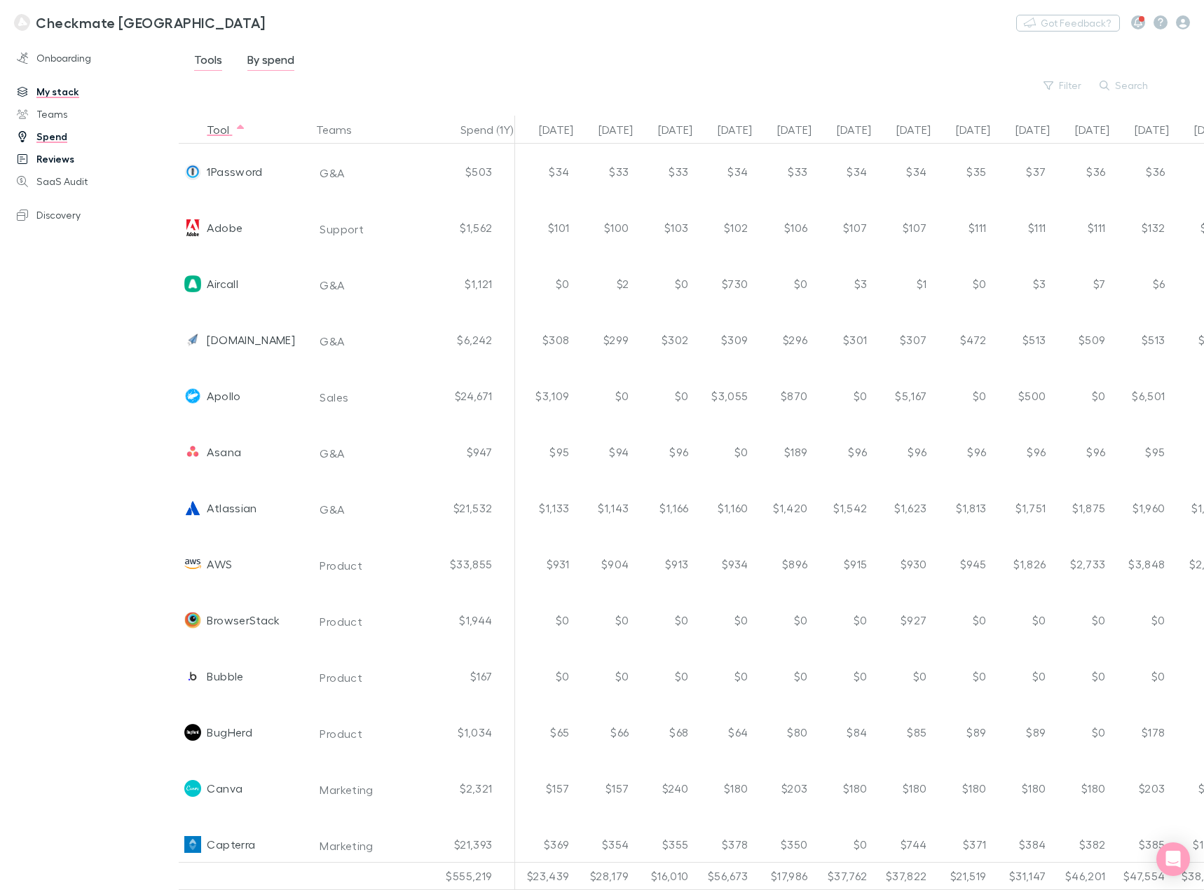
scroll to position [0, 442]
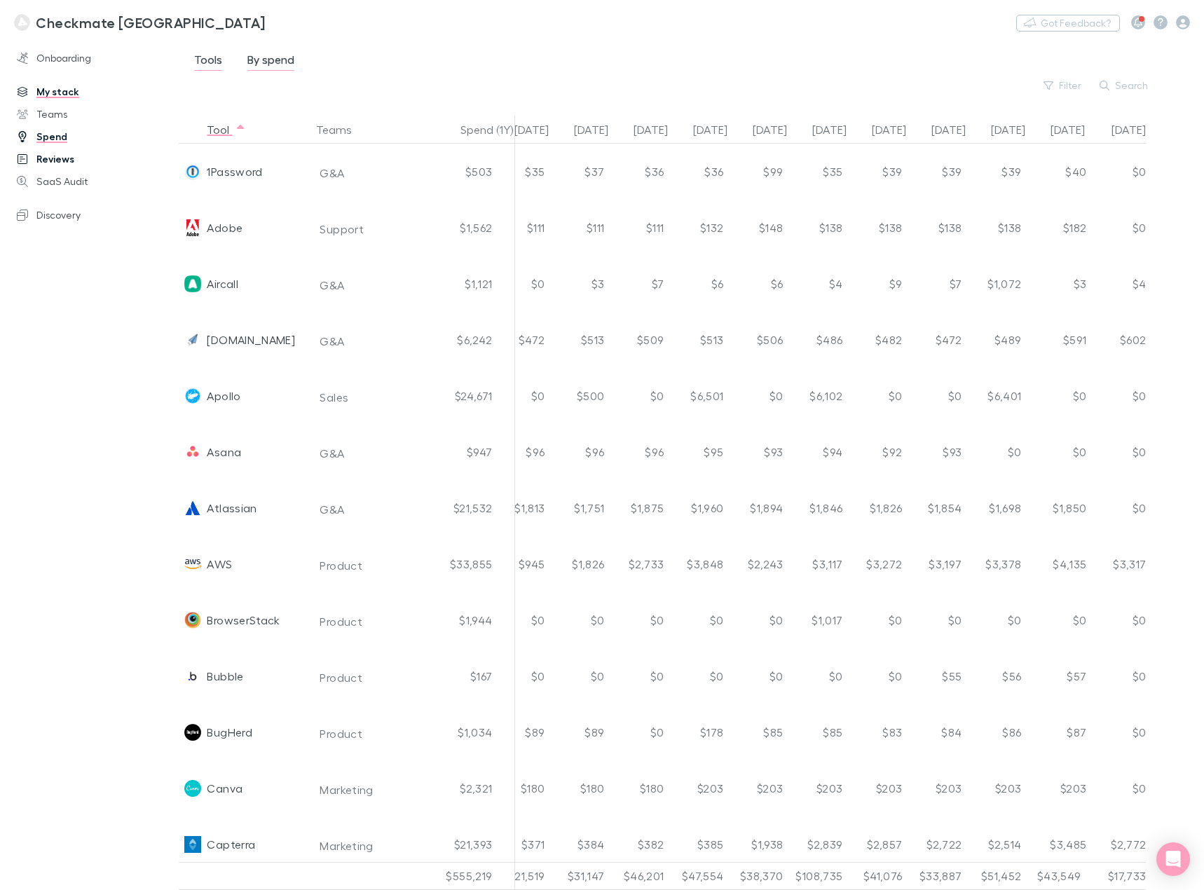
click at [52, 162] on link "Reviews" at bounding box center [95, 159] width 184 height 22
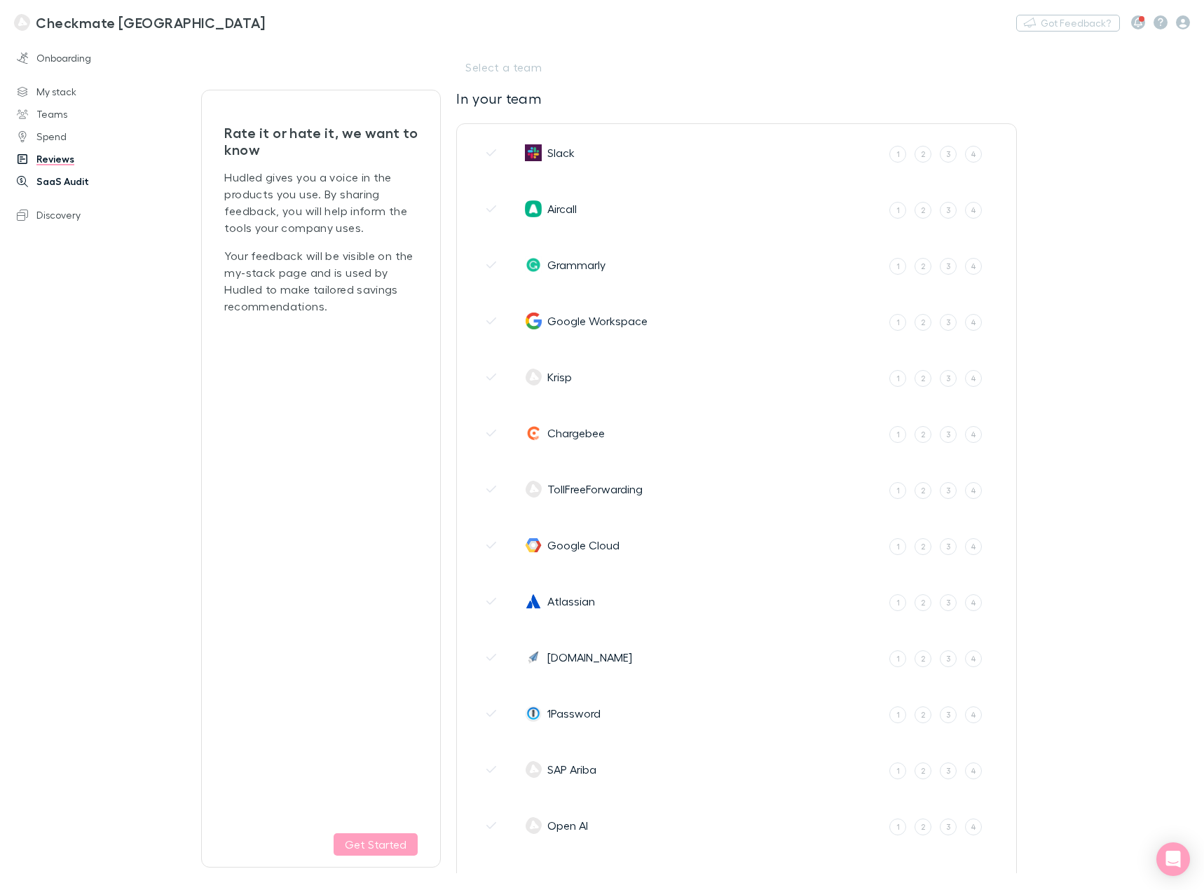
click at [53, 181] on link "SaaS Audit" at bounding box center [95, 181] width 184 height 22
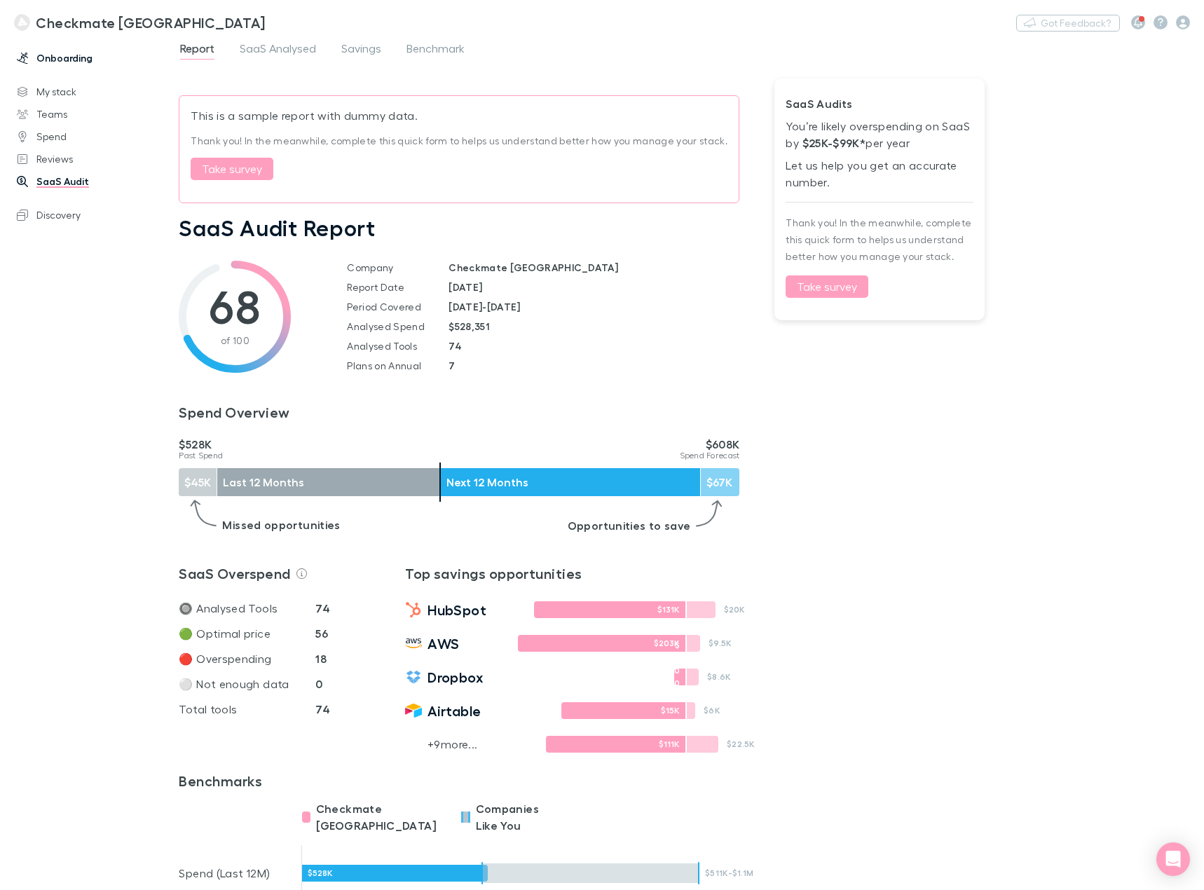
click at [59, 60] on link "Onboarding" at bounding box center [95, 58] width 184 height 22
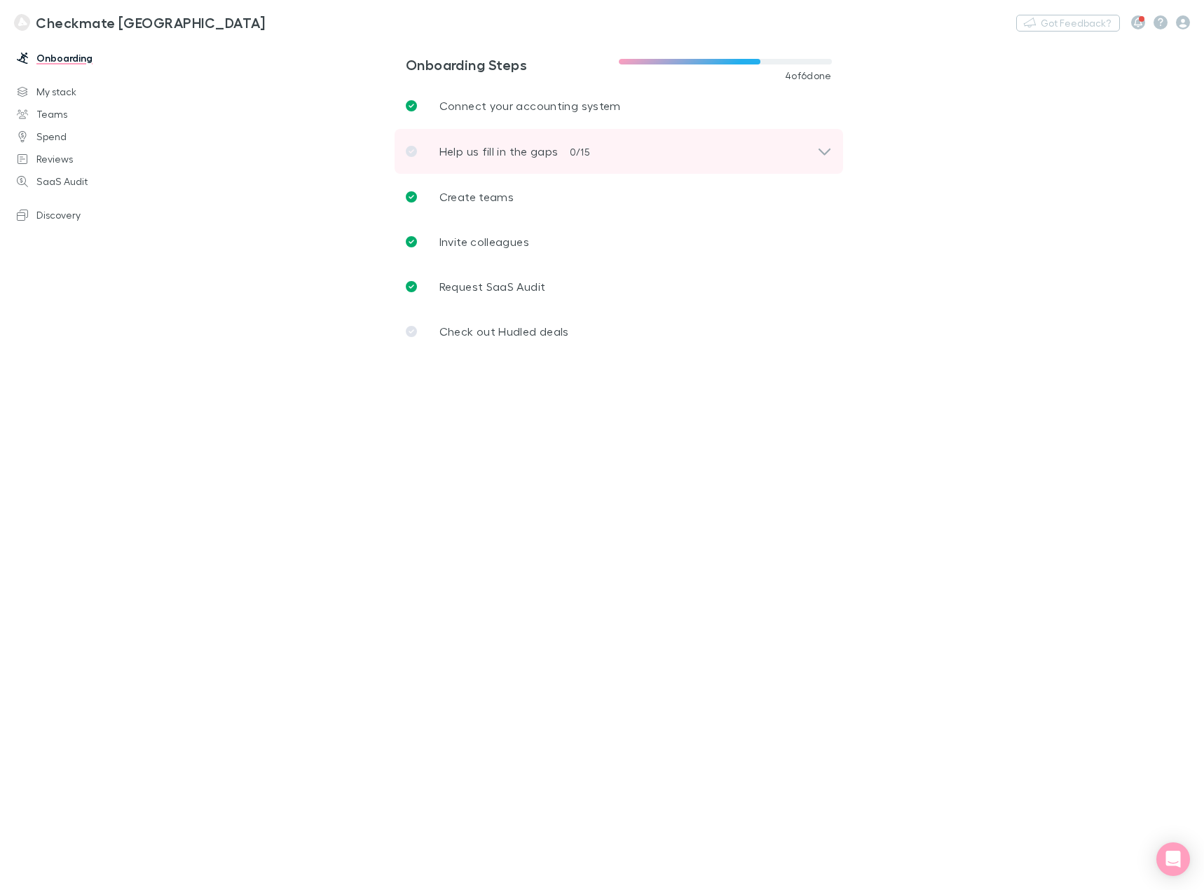
click at [461, 160] on div "Help us fill in the gaps 0 / 15" at bounding box center [619, 151] width 449 height 45
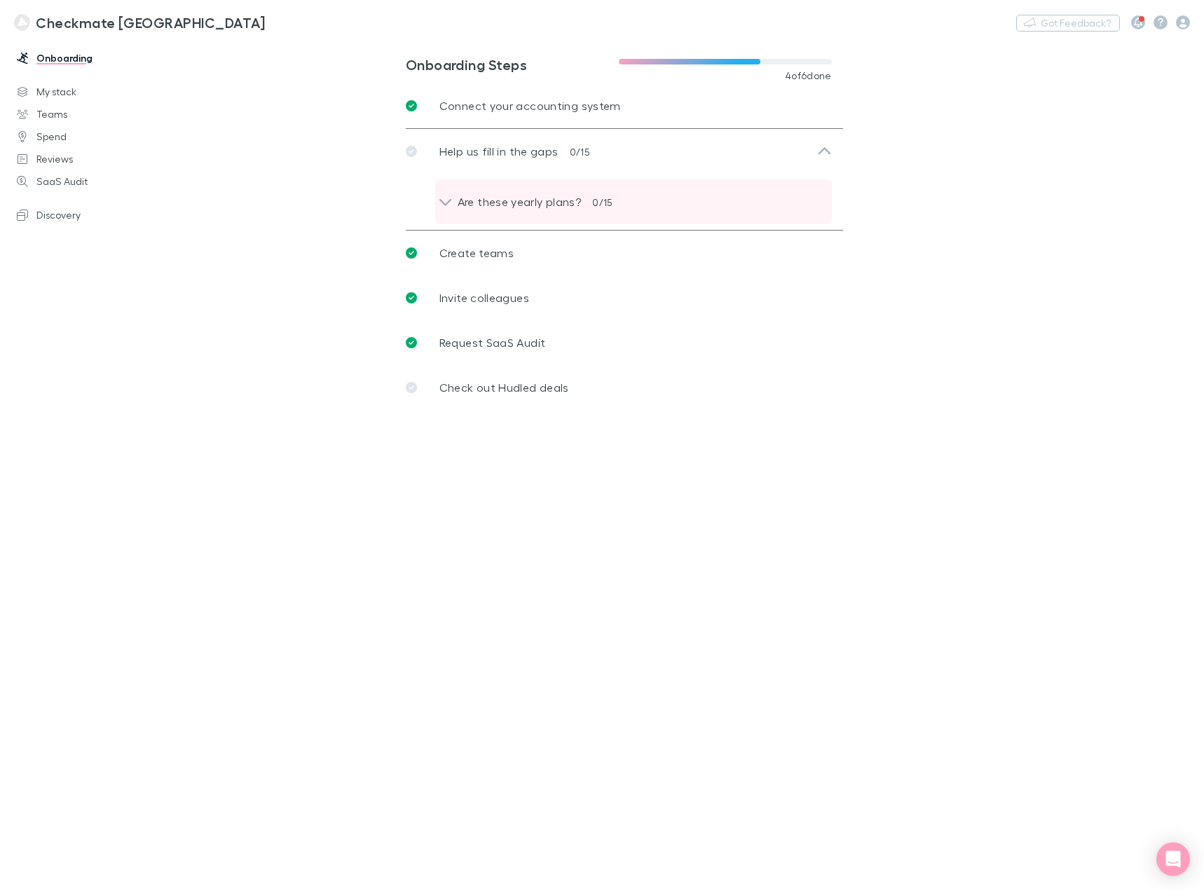
click at [481, 199] on p "Are these yearly plans?" at bounding box center [513, 201] width 135 height 17
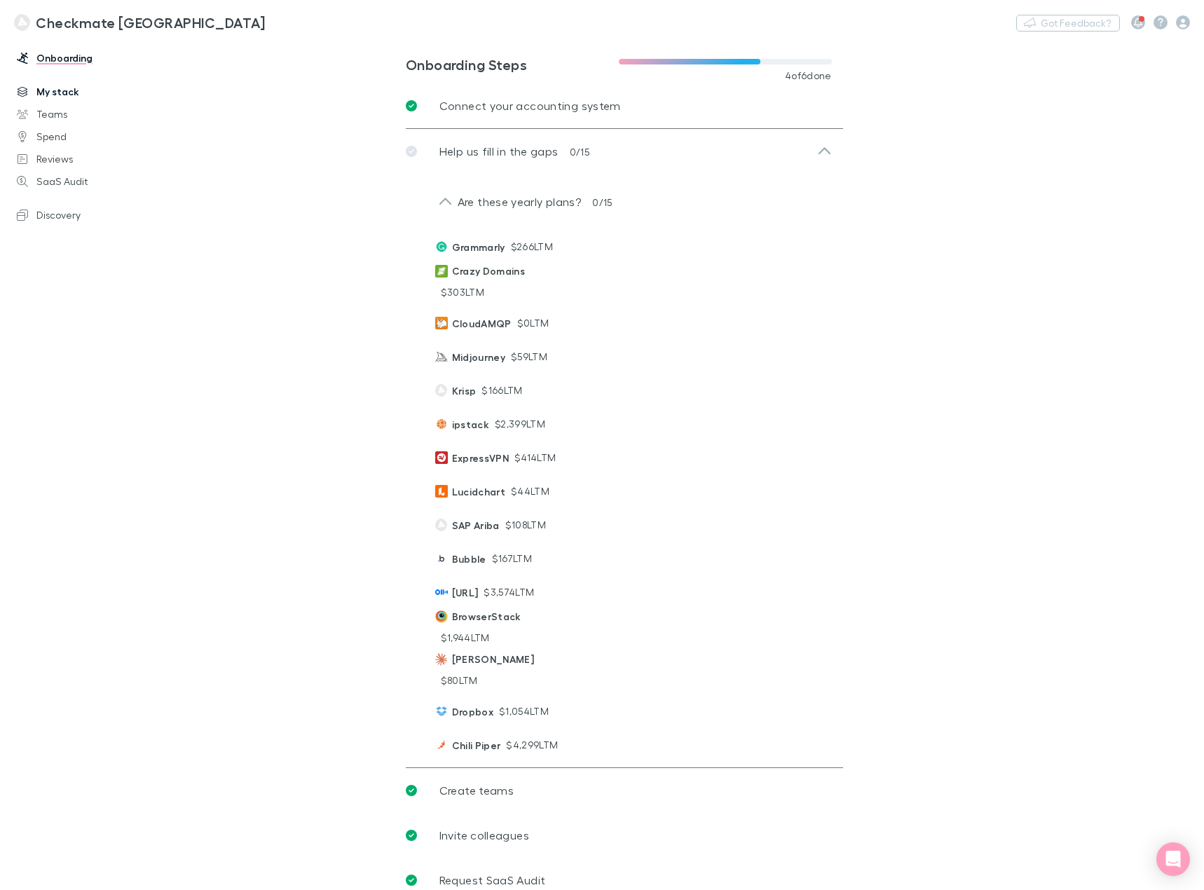
click at [54, 88] on link "My stack" at bounding box center [95, 92] width 184 height 22
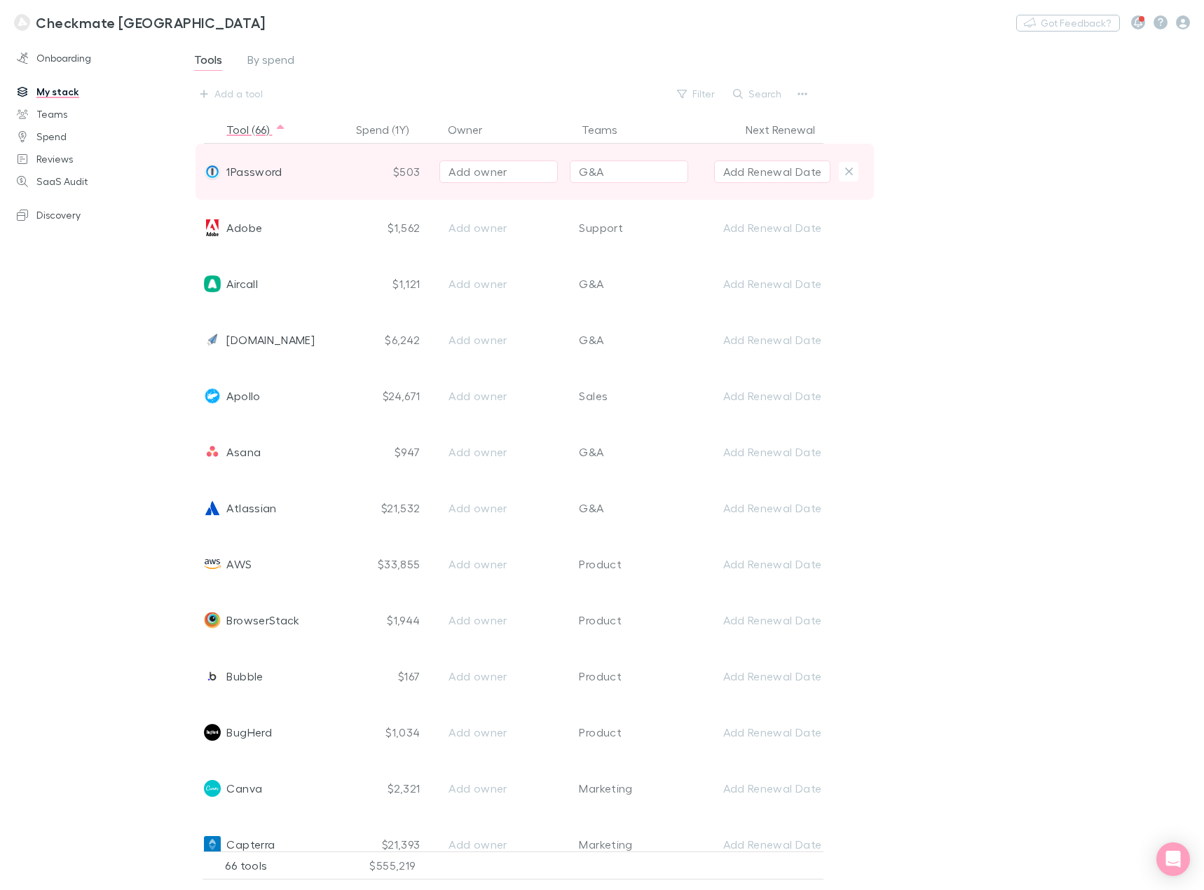
click at [256, 172] on span "1Password" at bounding box center [253, 172] width 55 height 56
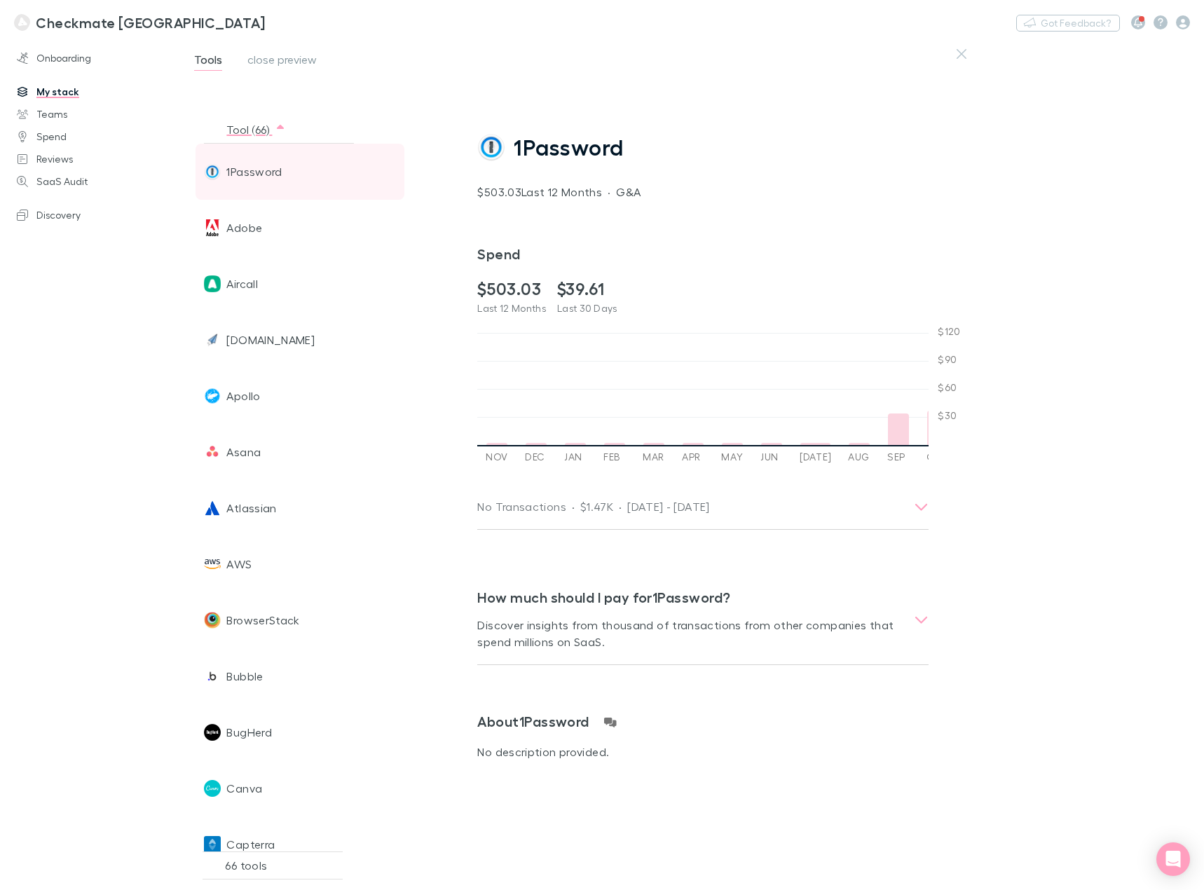
scroll to position [0, 1433]
click at [256, 172] on span "1Password" at bounding box center [253, 172] width 55 height 56
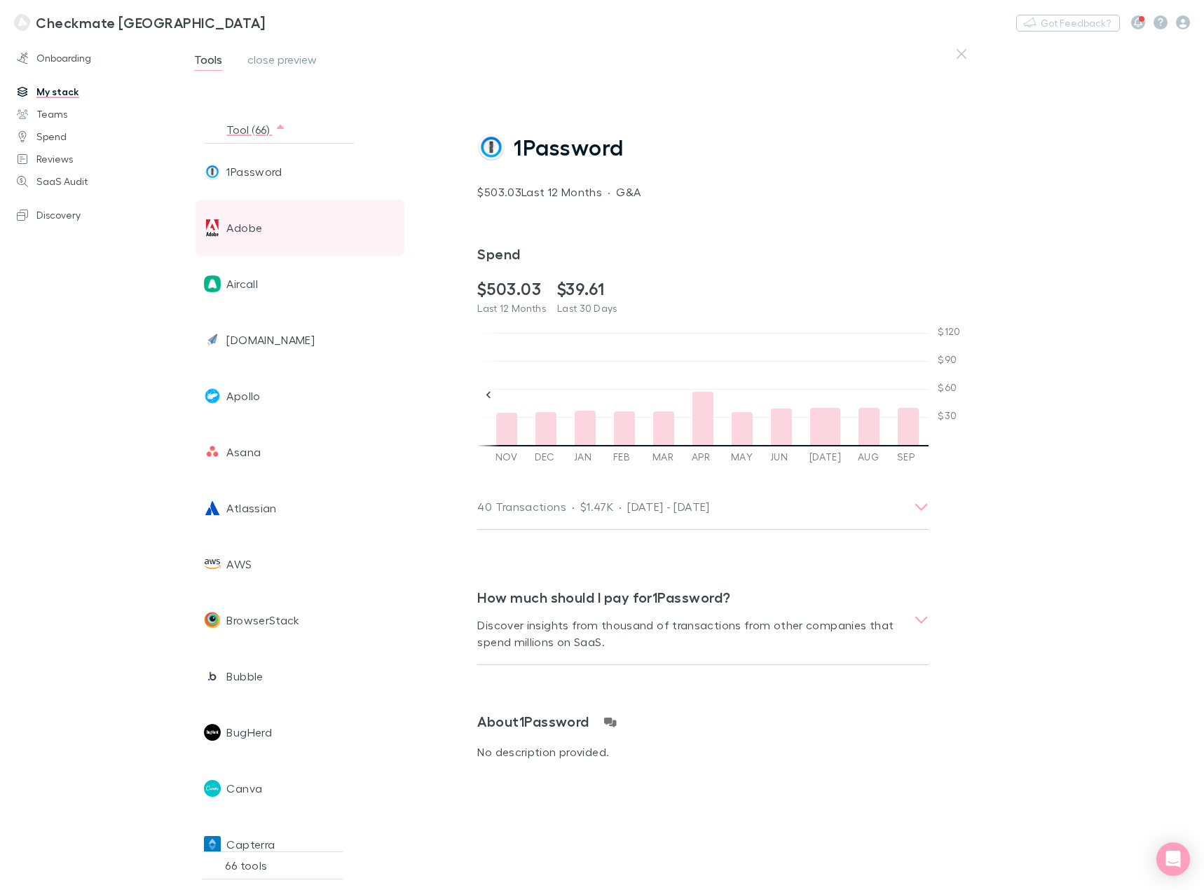
click at [250, 217] on span "Adobe" at bounding box center [244, 228] width 36 height 56
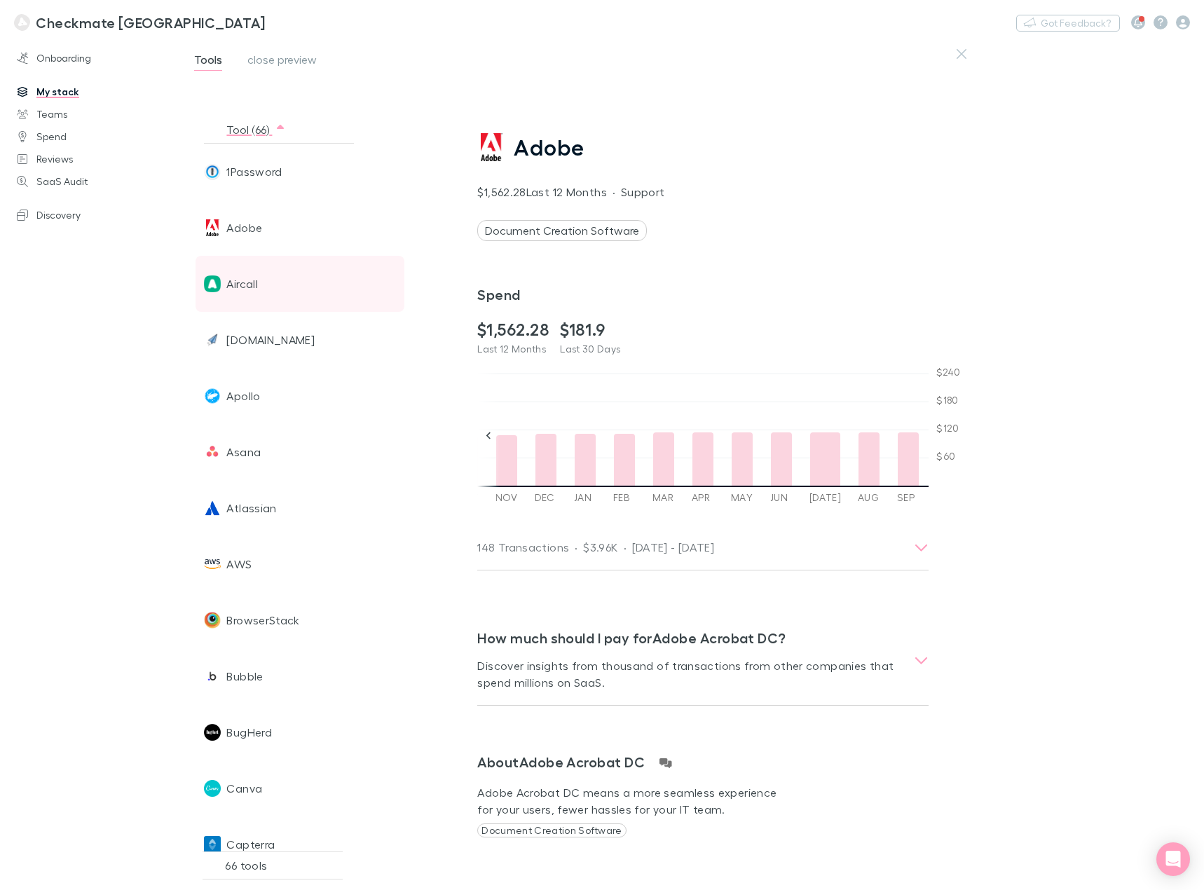
click at [238, 285] on span "Aircall" at bounding box center [242, 284] width 32 height 56
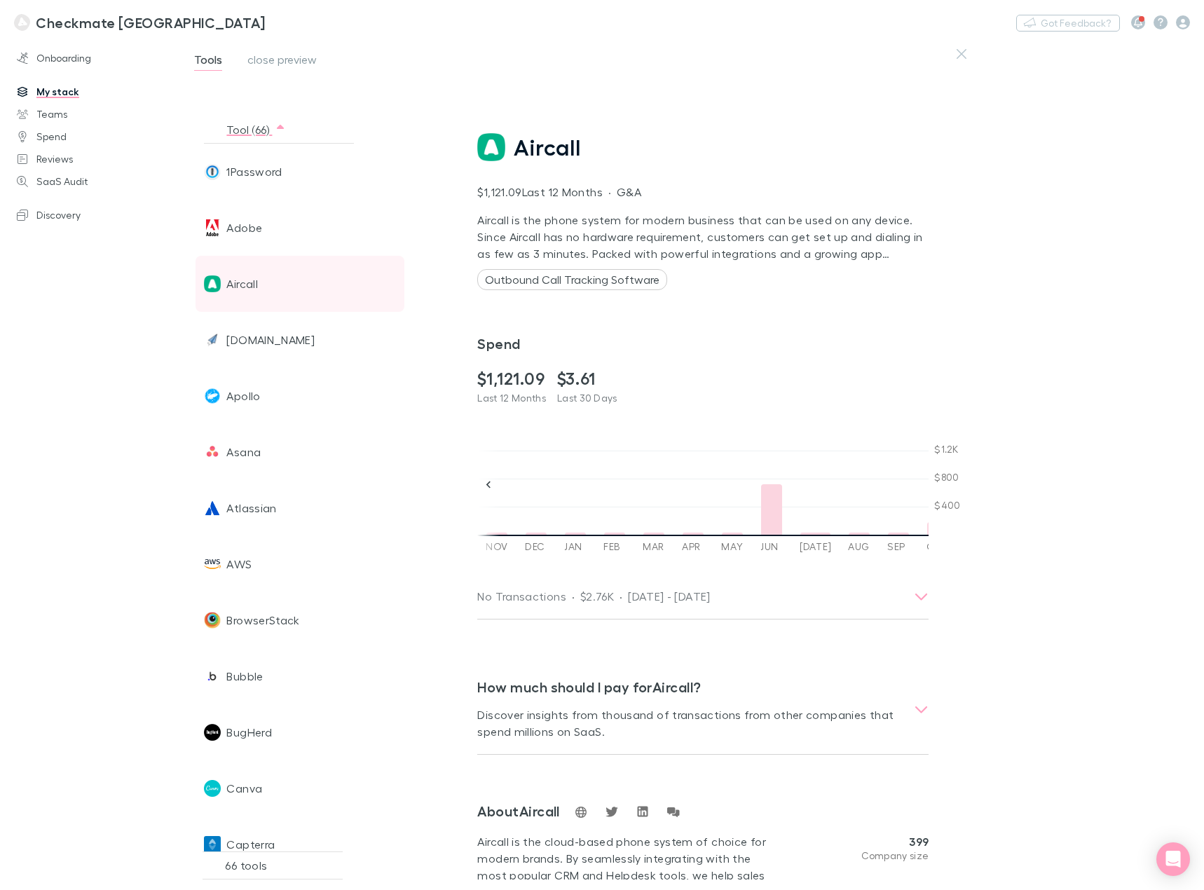
scroll to position [0, 962]
click at [849, 502] on div at bounding box center [859, 508] width 21 height 53
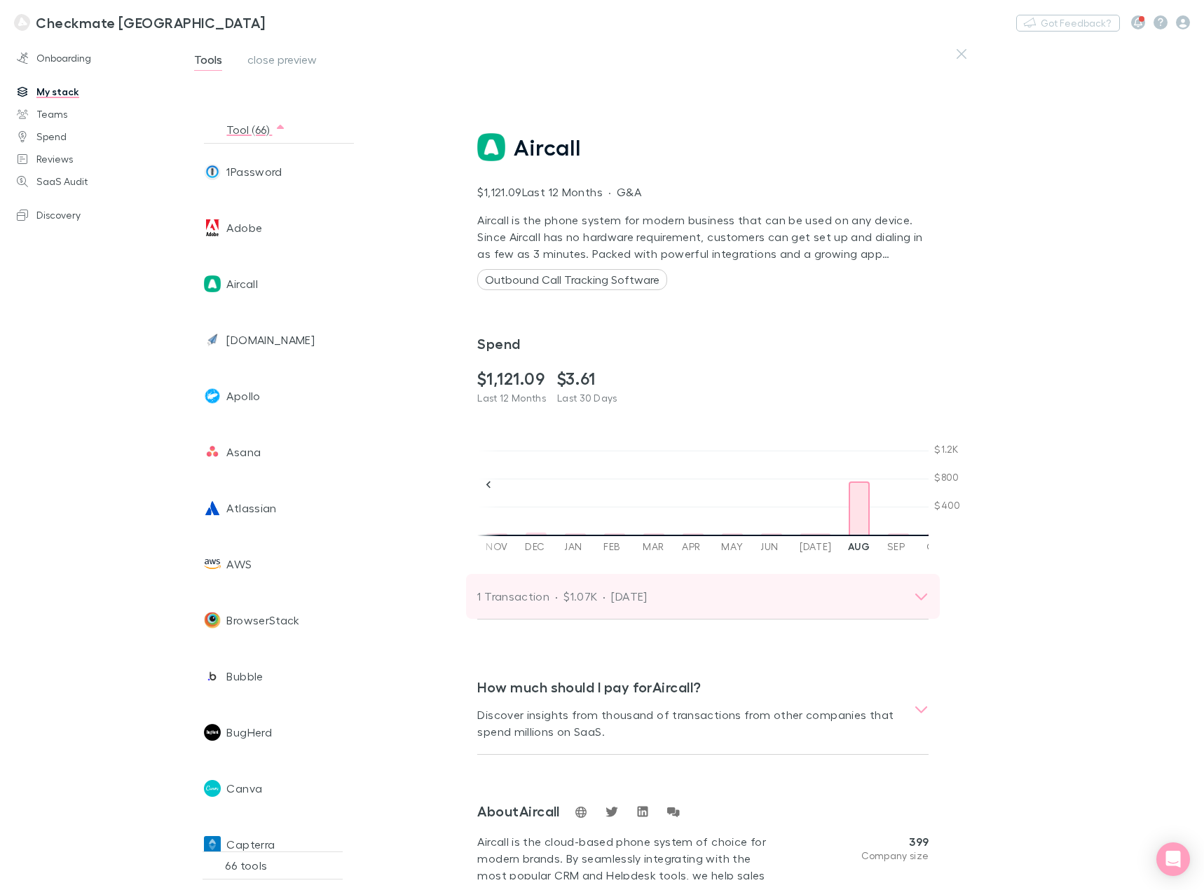
click at [817, 593] on div "1 Transaction · $1.07K · [DATE]" at bounding box center [689, 597] width 425 height 20
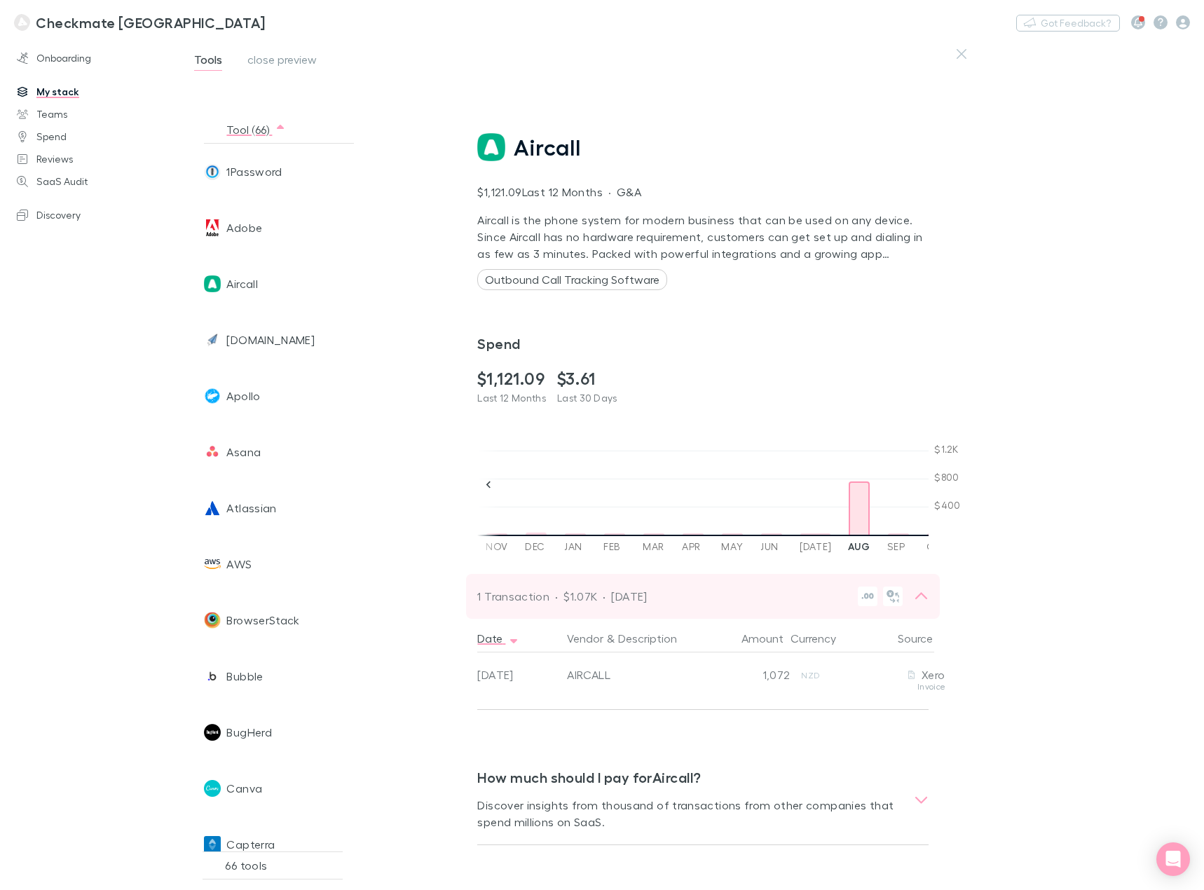
click at [817, 593] on div "1 Transaction · $1.07K · [DATE]" at bounding box center [689, 597] width 425 height 20
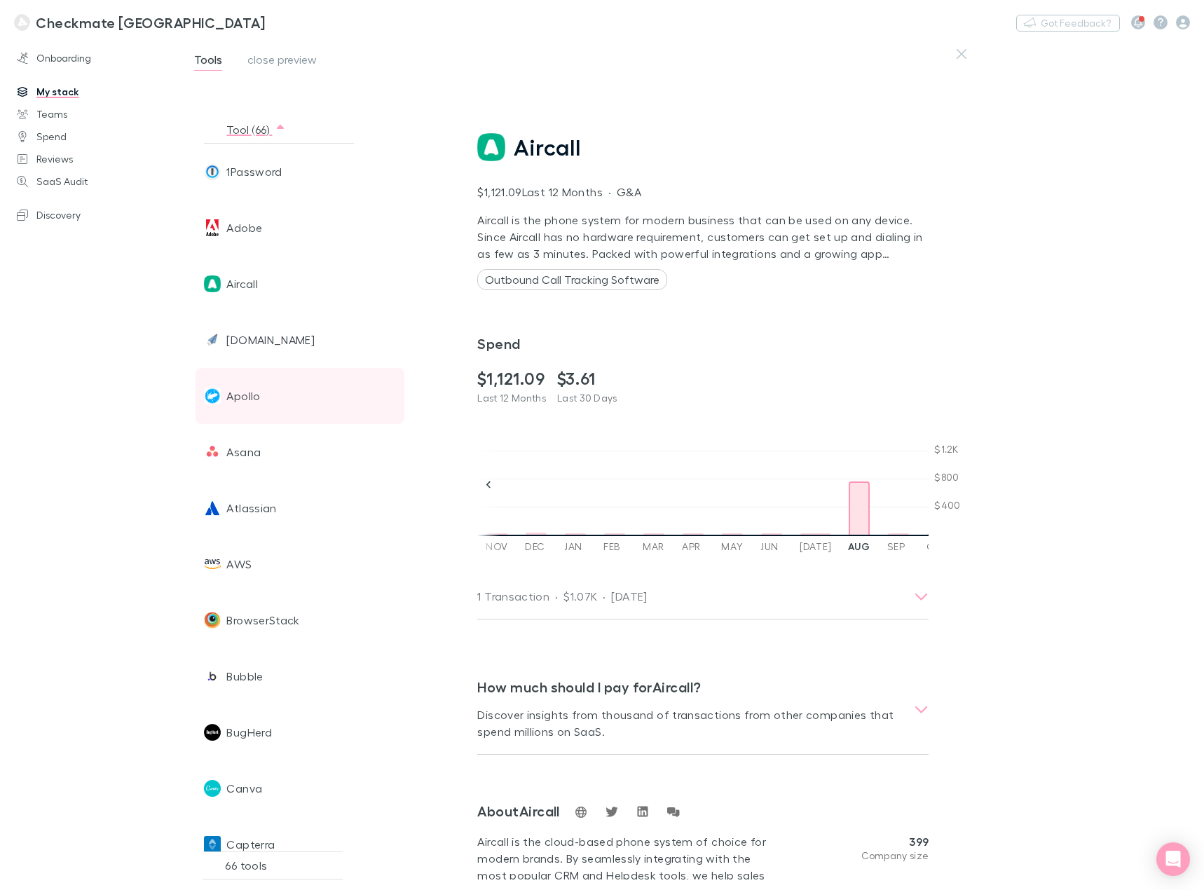
click at [253, 401] on span "Apollo" at bounding box center [243, 396] width 34 height 56
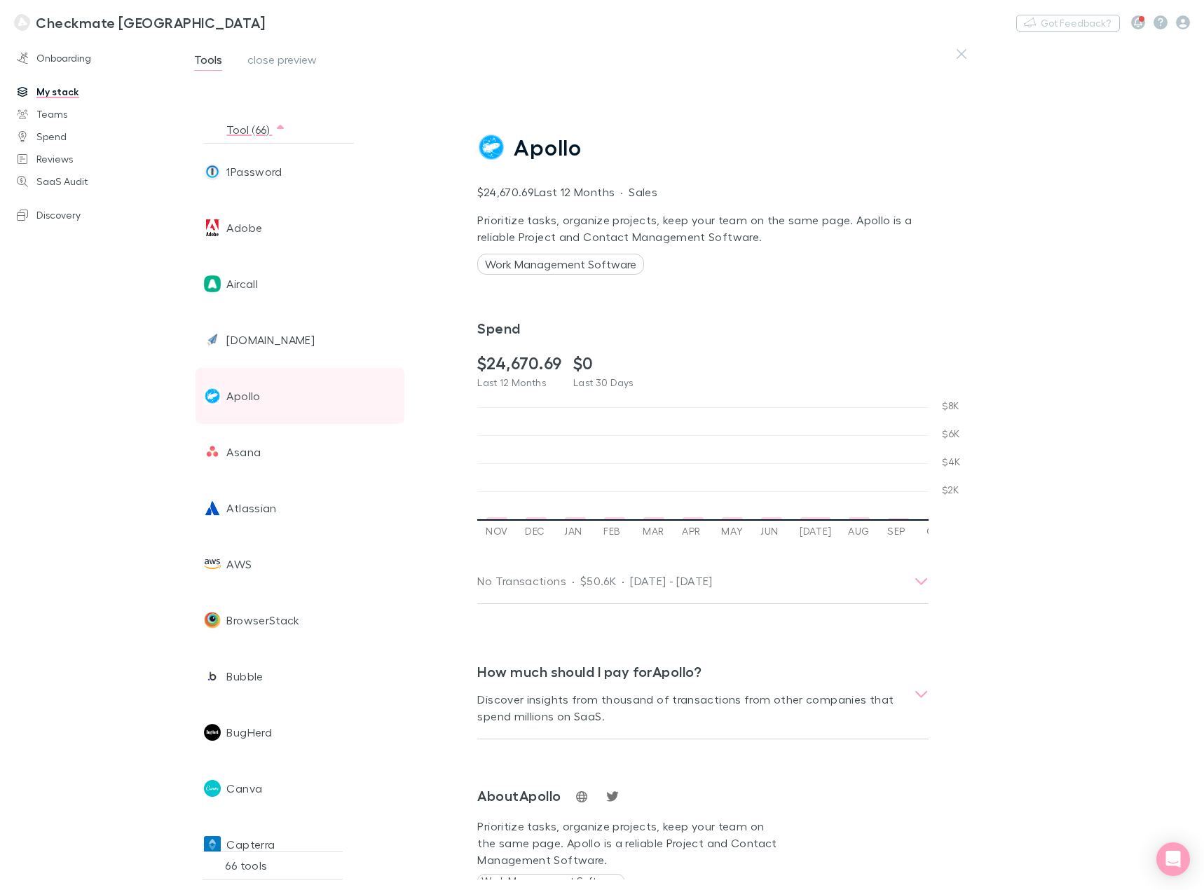
scroll to position [0, 1433]
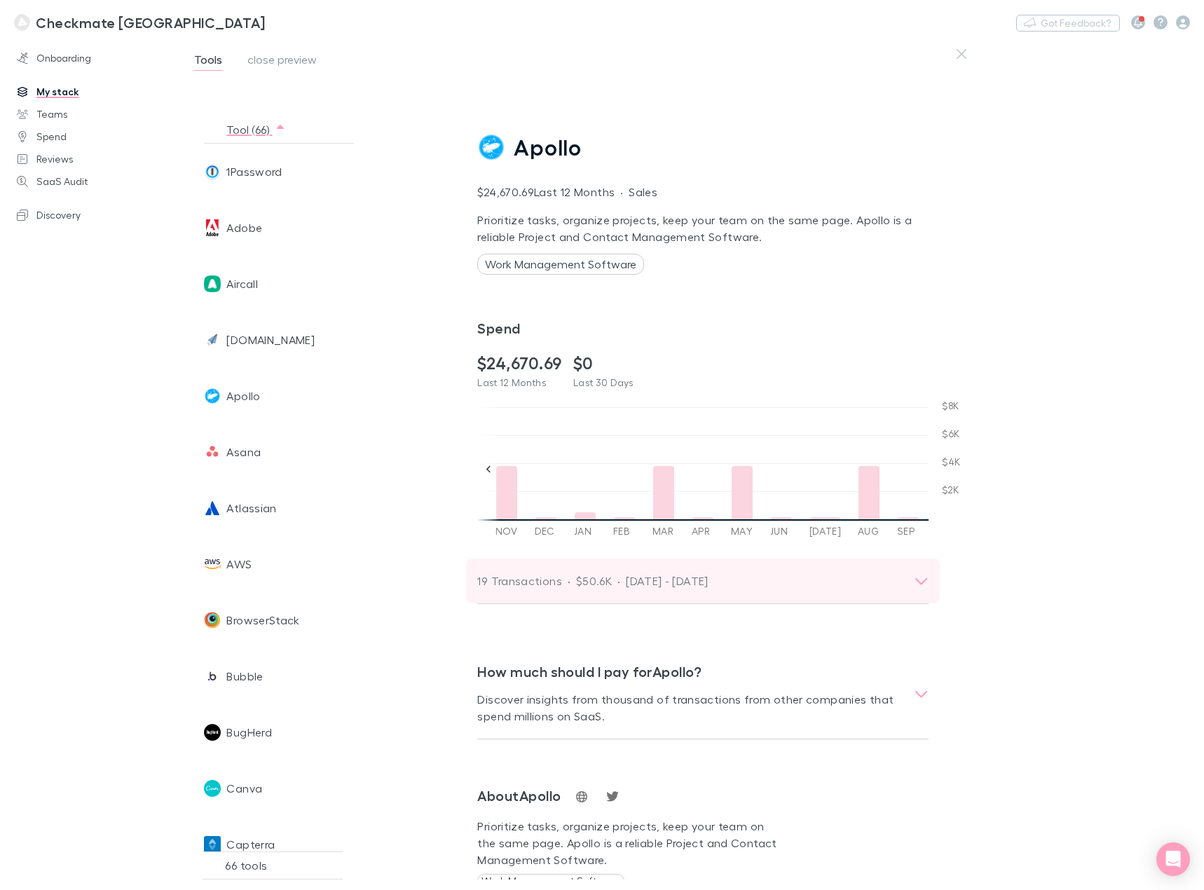
click at [673, 580] on p "[DATE] - [DATE]" at bounding box center [667, 581] width 83 height 17
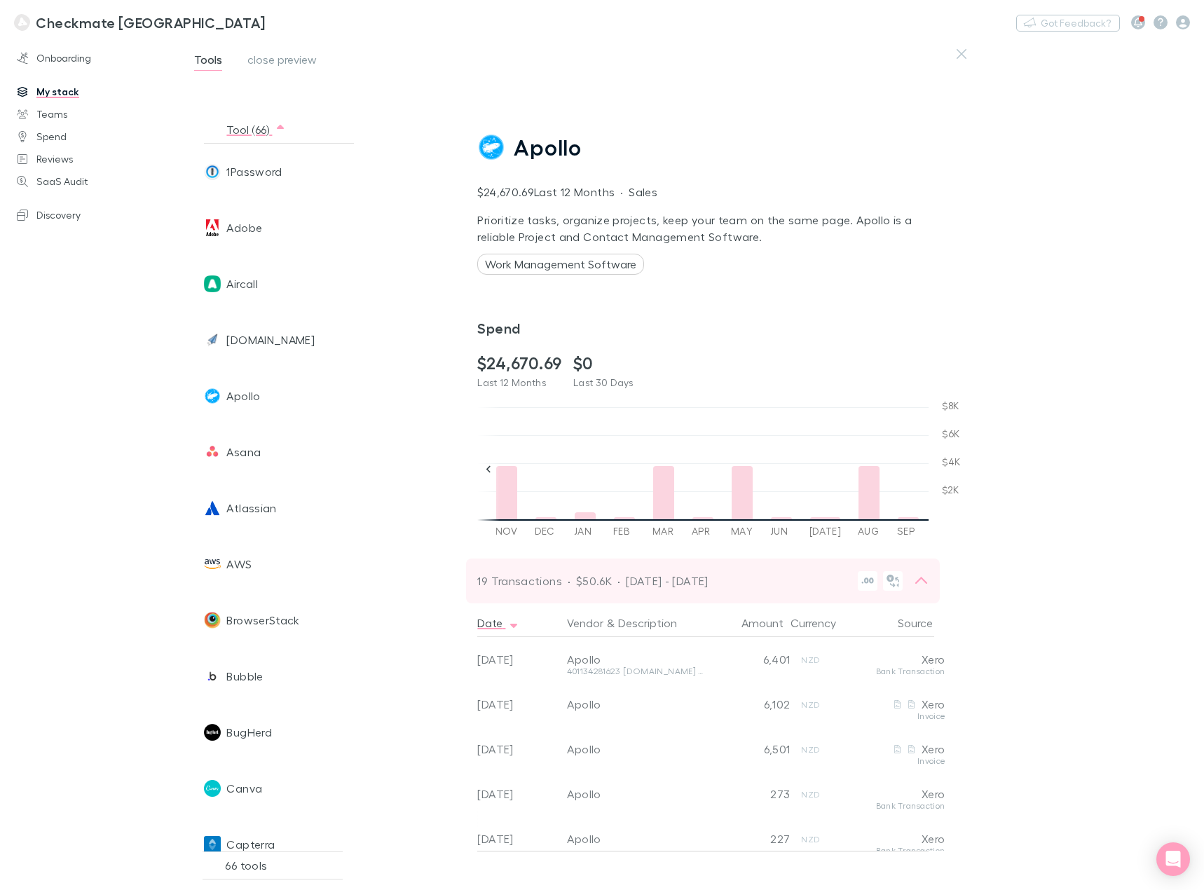
click at [674, 580] on p "[DATE] - [DATE]" at bounding box center [667, 581] width 83 height 17
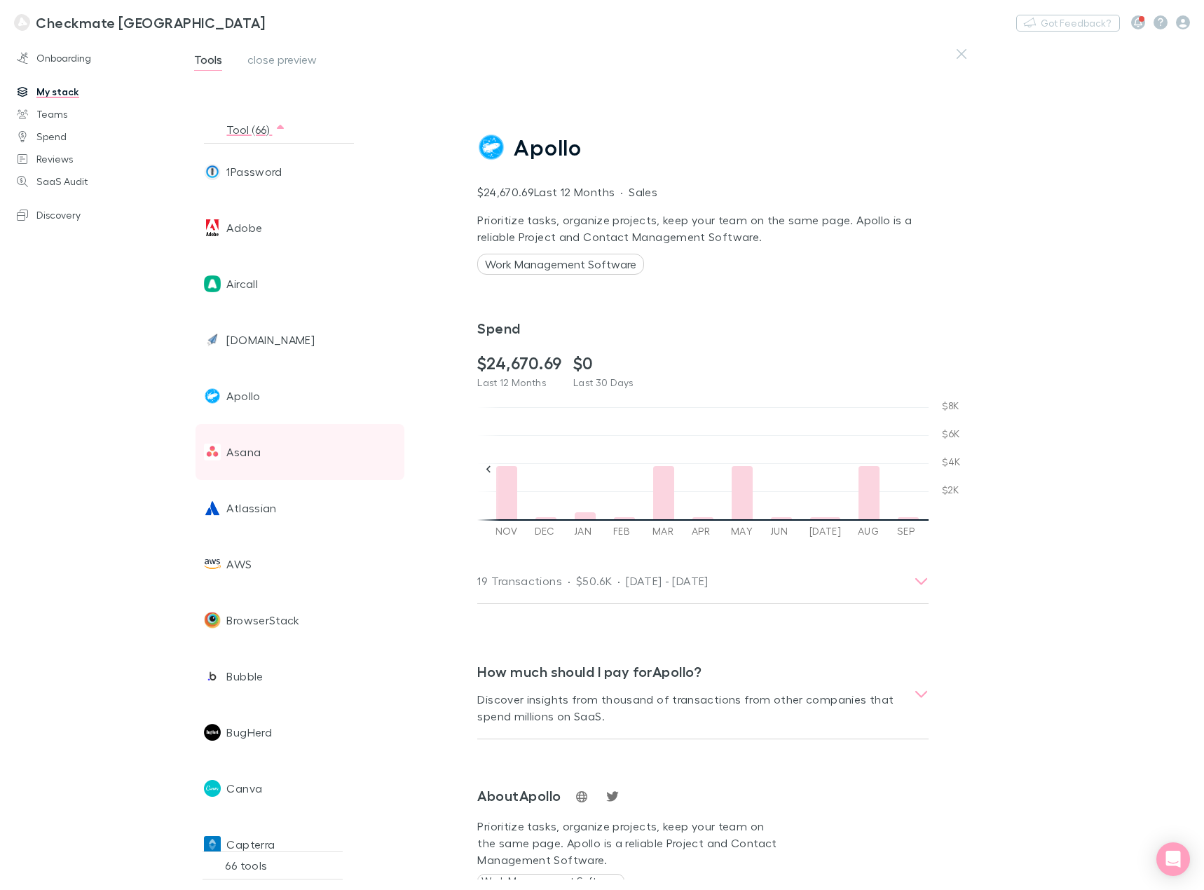
click at [231, 448] on span "Asana" at bounding box center [243, 452] width 34 height 56
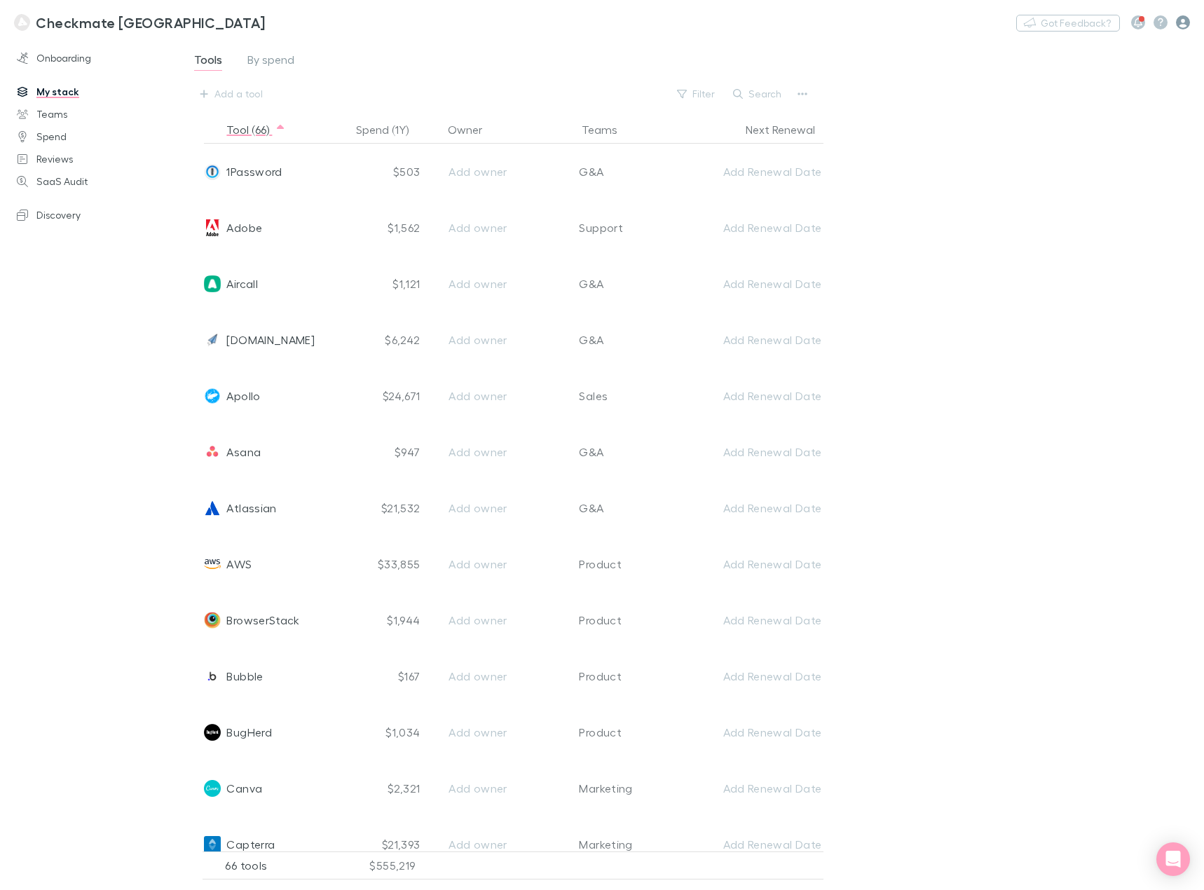
click at [1185, 20] on icon "button" at bounding box center [1183, 22] width 14 height 14
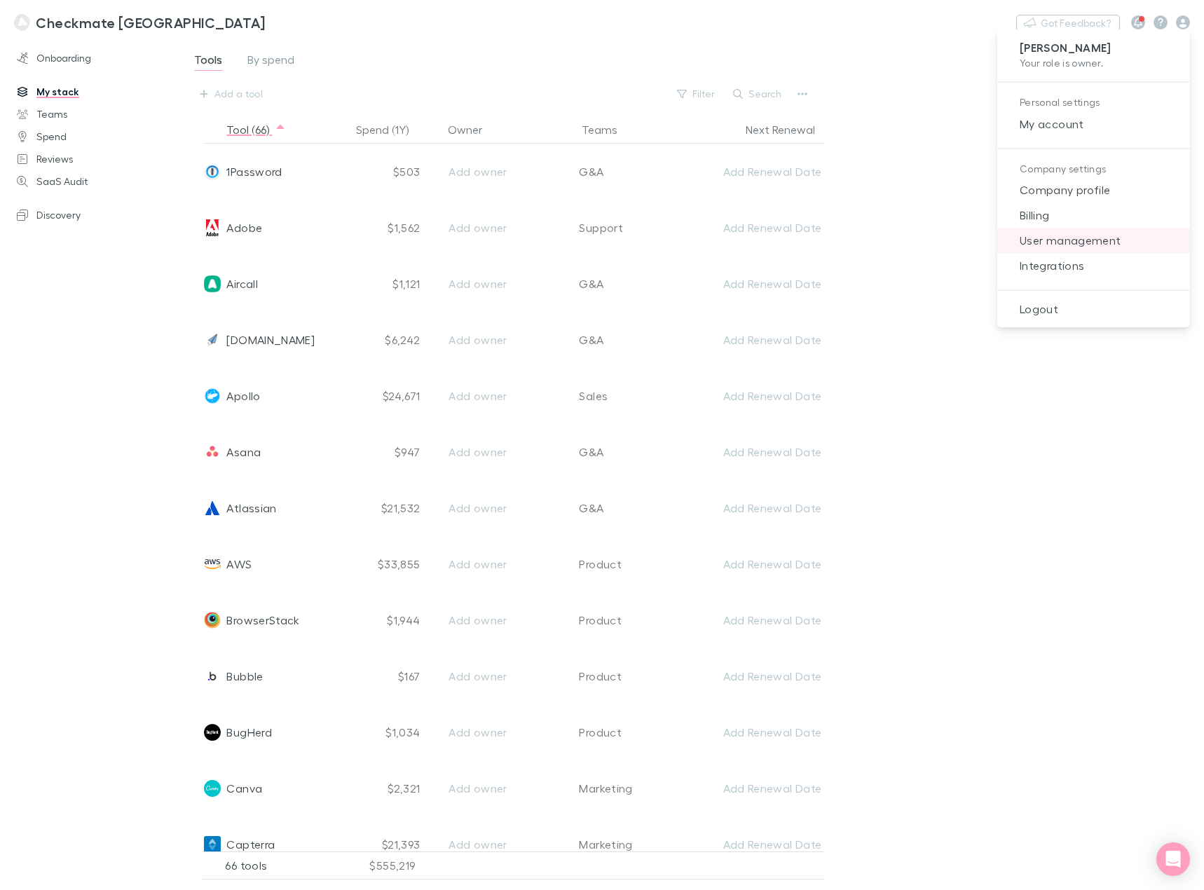
click at [1096, 242] on span "User management" at bounding box center [1094, 240] width 170 height 17
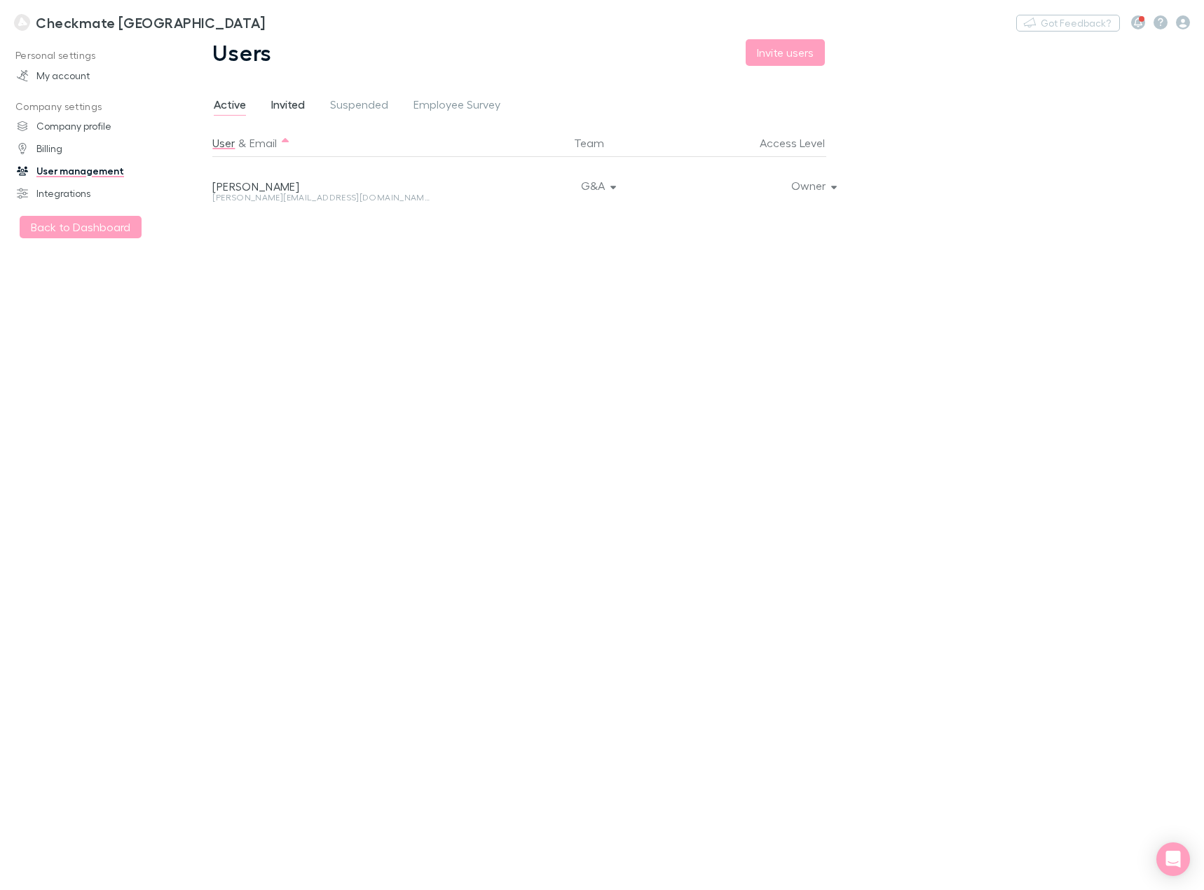
click at [292, 107] on span "Invited" at bounding box center [288, 106] width 34 height 18
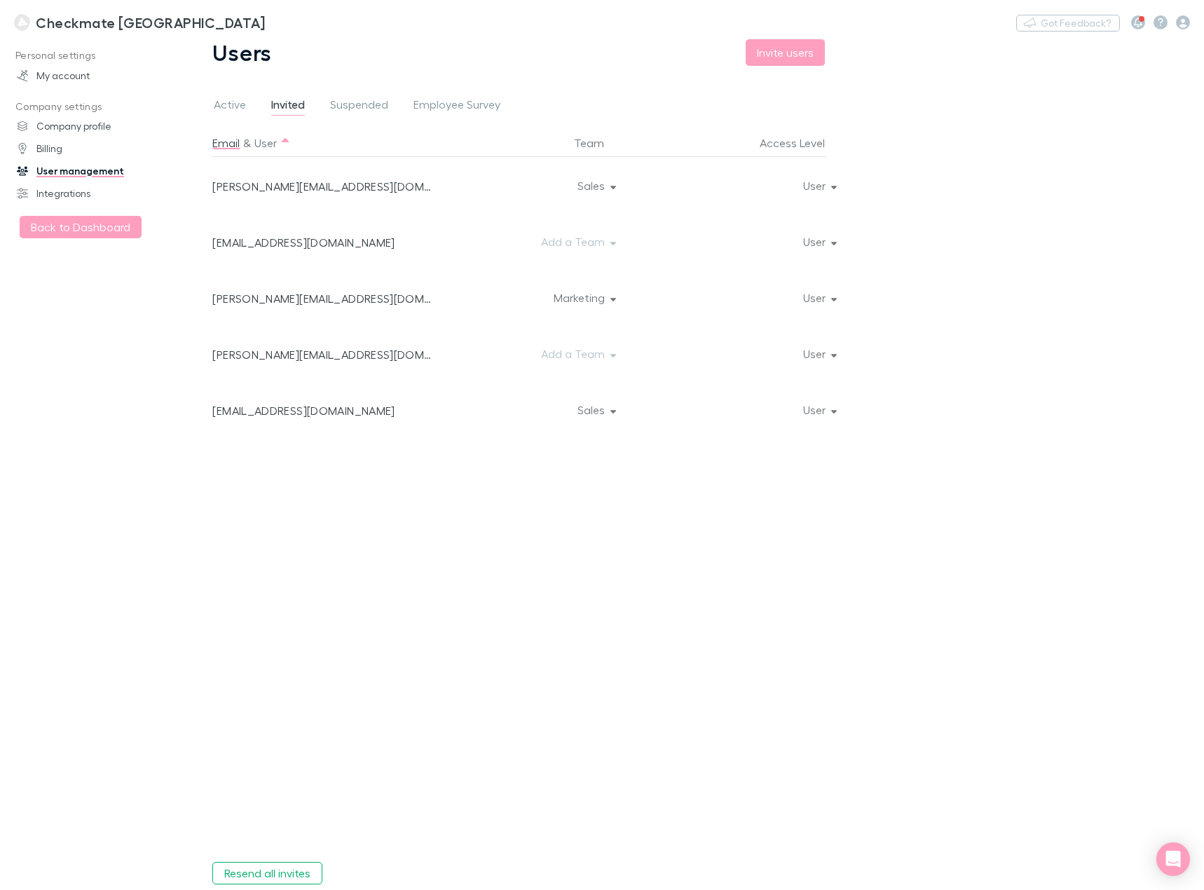
click at [606, 240] on div "User" at bounding box center [716, 241] width 221 height 56
click at [611, 243] on div "User" at bounding box center [716, 241] width 221 height 56
click at [566, 354] on button "Add a Team" at bounding box center [577, 354] width 95 height 20
click at [482, 437] on p "G&A" at bounding box center [528, 432] width 170 height 17
click at [362, 499] on div at bounding box center [602, 445] width 1204 height 890
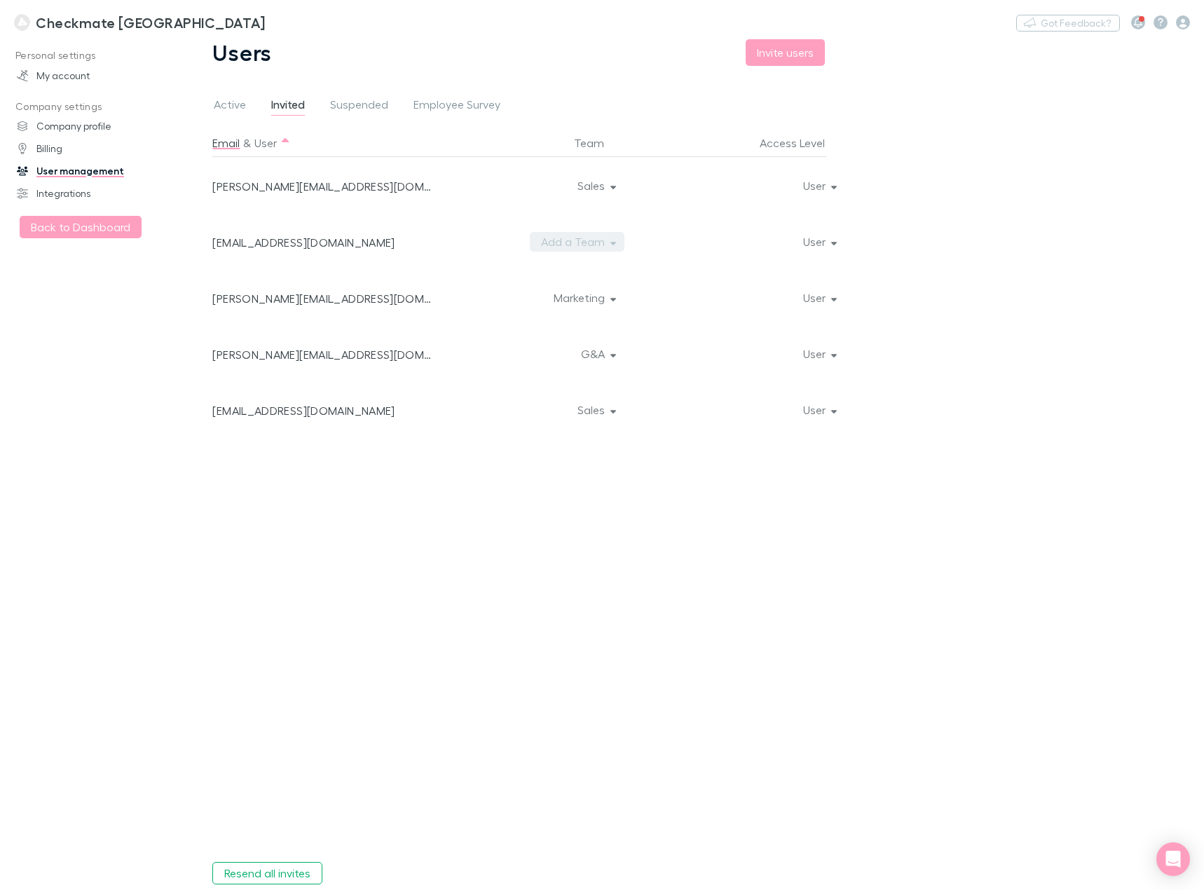
click at [578, 242] on button "Add a Team" at bounding box center [577, 242] width 95 height 20
click at [500, 275] on p "Sales" at bounding box center [528, 269] width 170 height 17
click at [596, 240] on button "Sales" at bounding box center [595, 242] width 59 height 20
click at [528, 486] on div at bounding box center [602, 445] width 1204 height 890
click at [825, 189] on button "User" at bounding box center [819, 186] width 54 height 20
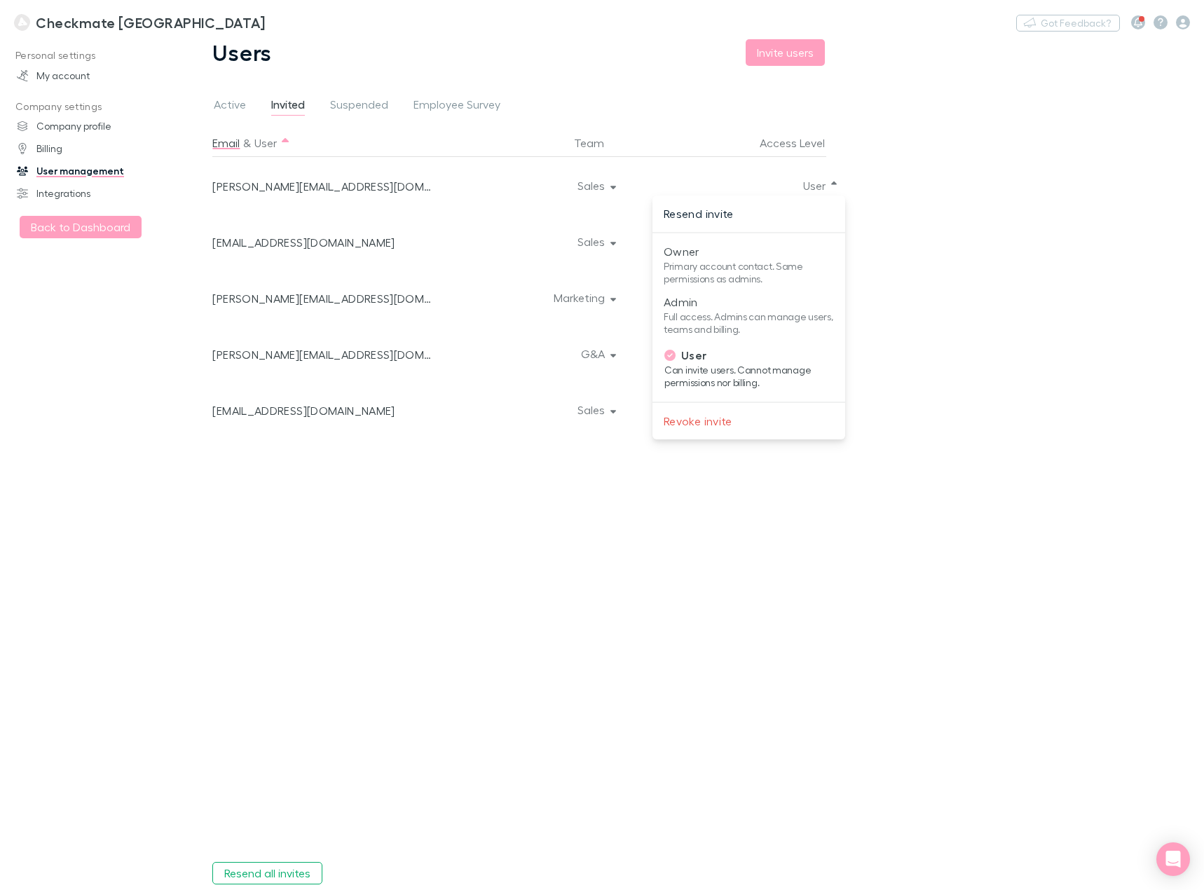
click at [897, 212] on div at bounding box center [602, 445] width 1204 height 890
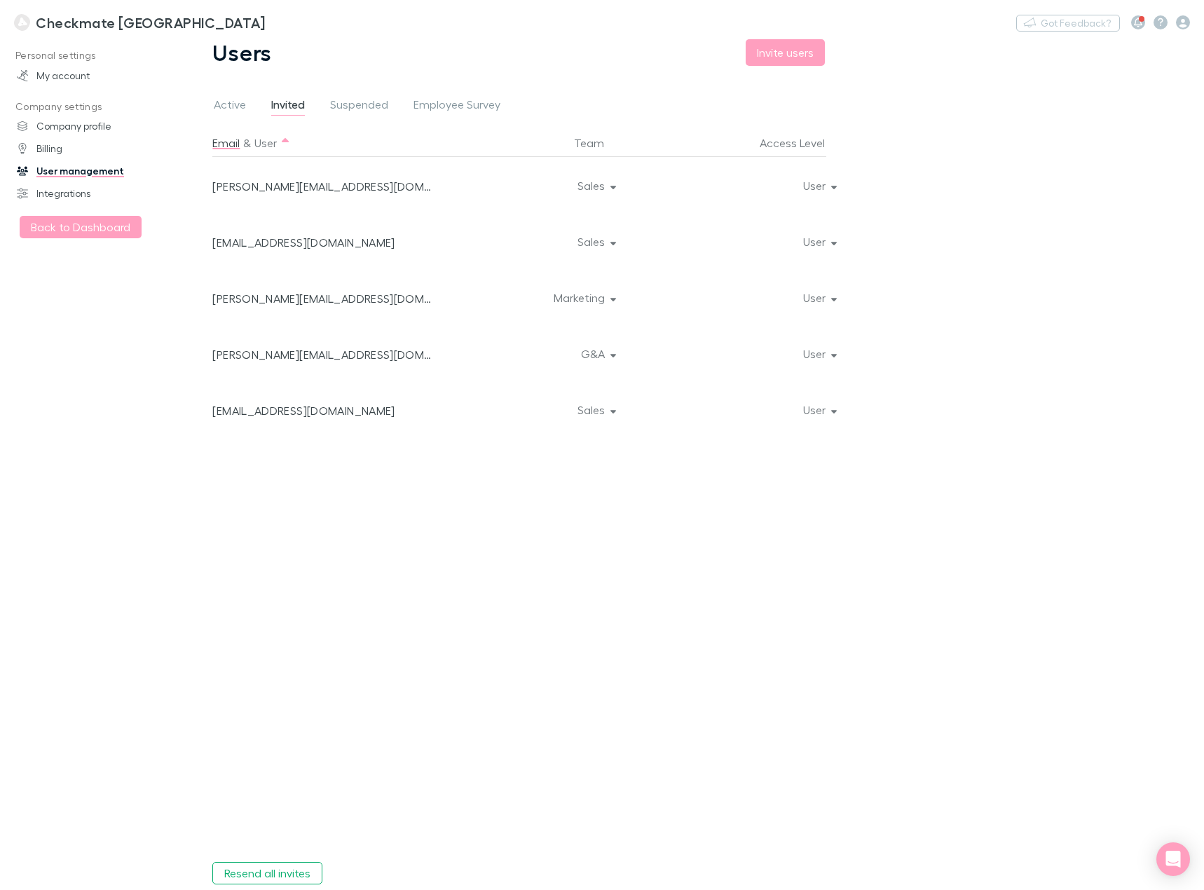
click at [832, 244] on div at bounding box center [830, 241] width 8 height 56
click at [819, 244] on button "User" at bounding box center [819, 242] width 54 height 20
click at [955, 242] on div at bounding box center [602, 445] width 1204 height 890
click at [53, 74] on link "My account" at bounding box center [95, 75] width 184 height 22
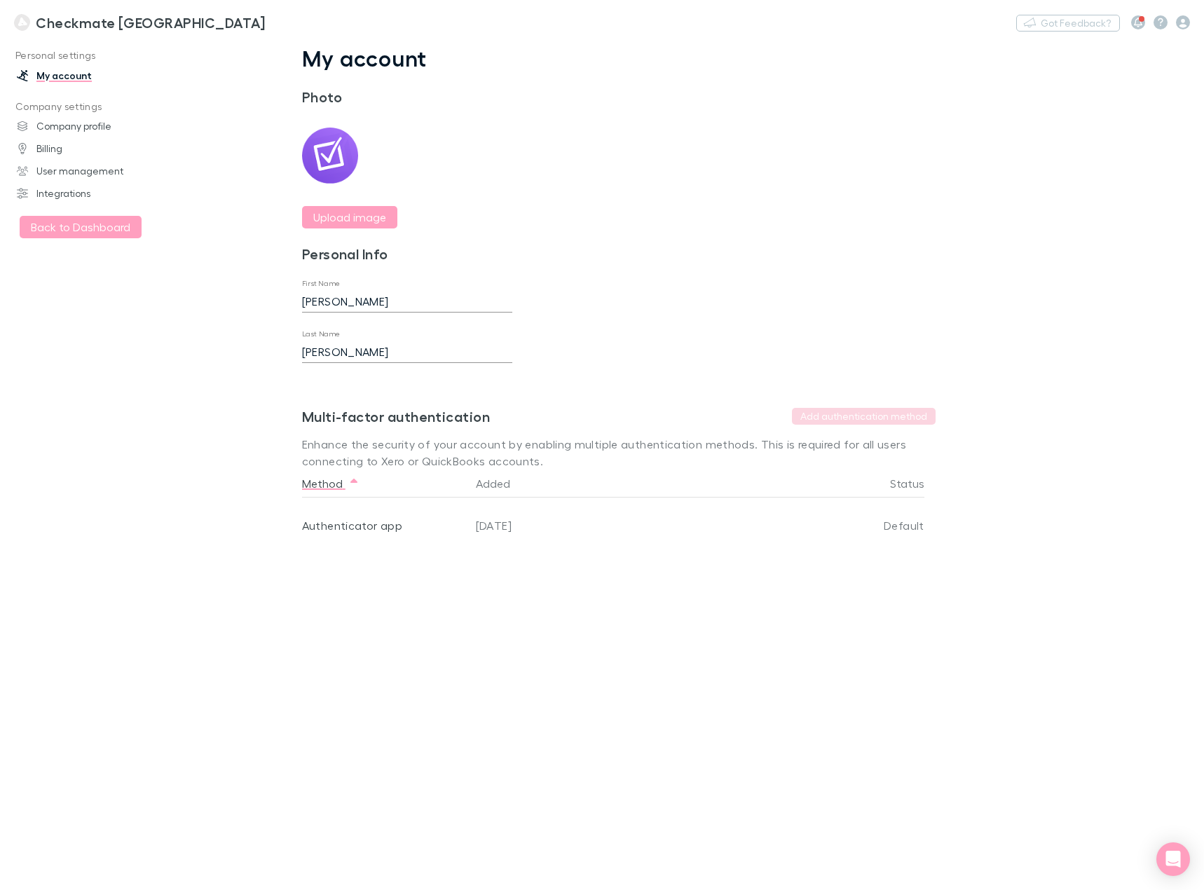
click at [229, 399] on main "My account Photo Upload image Personal Info First Name Philip Last Name Zhao Sa…" at bounding box center [691, 464] width 1025 height 851
click at [76, 127] on link "Company profile" at bounding box center [95, 126] width 184 height 22
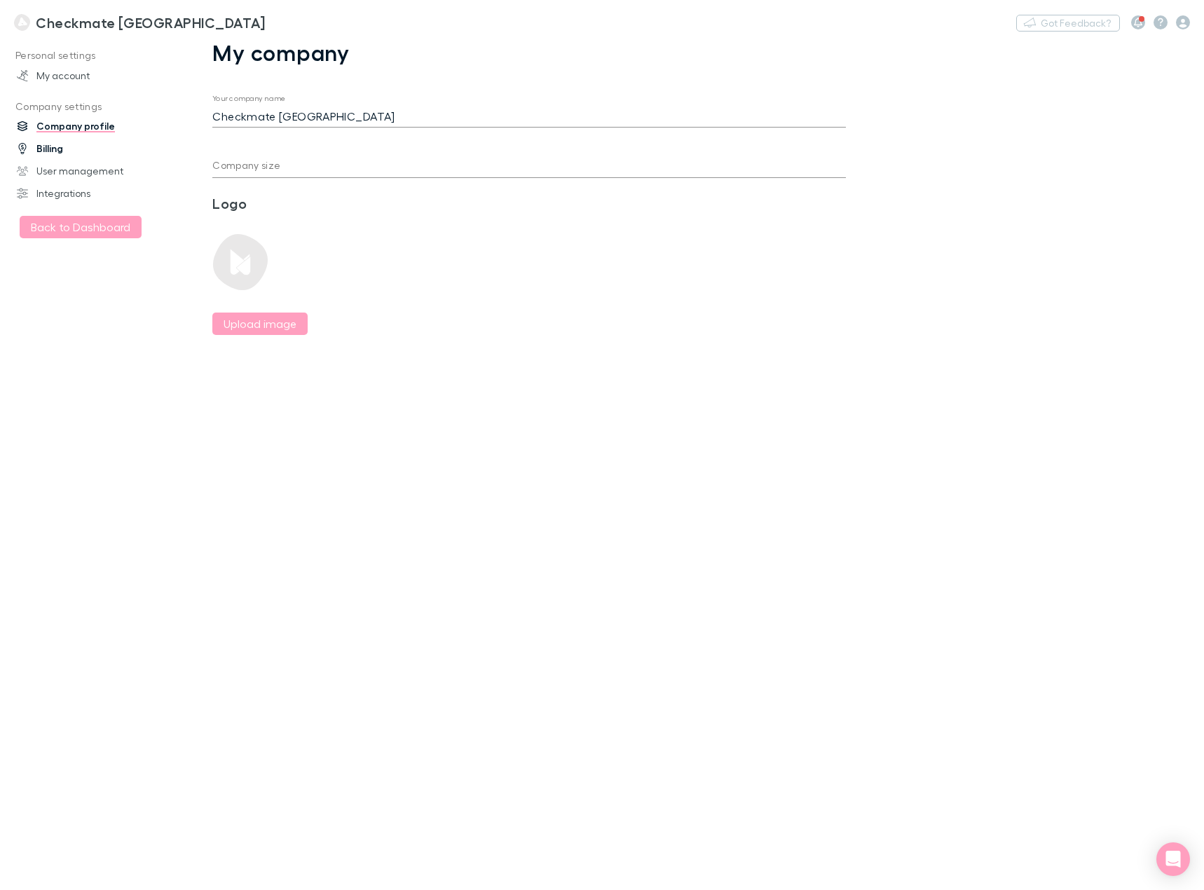
click at [62, 150] on link "Billing" at bounding box center [95, 148] width 184 height 22
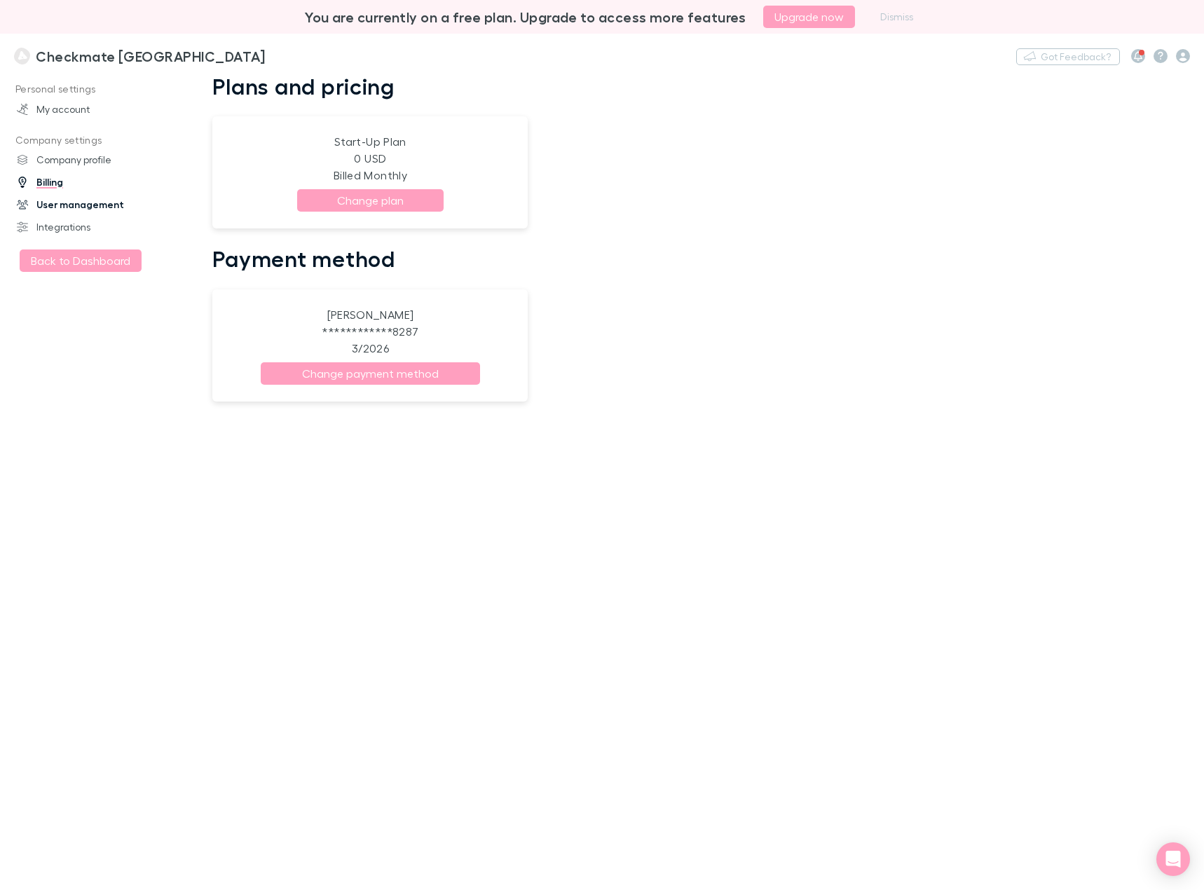
click at [65, 206] on link "User management" at bounding box center [95, 204] width 184 height 22
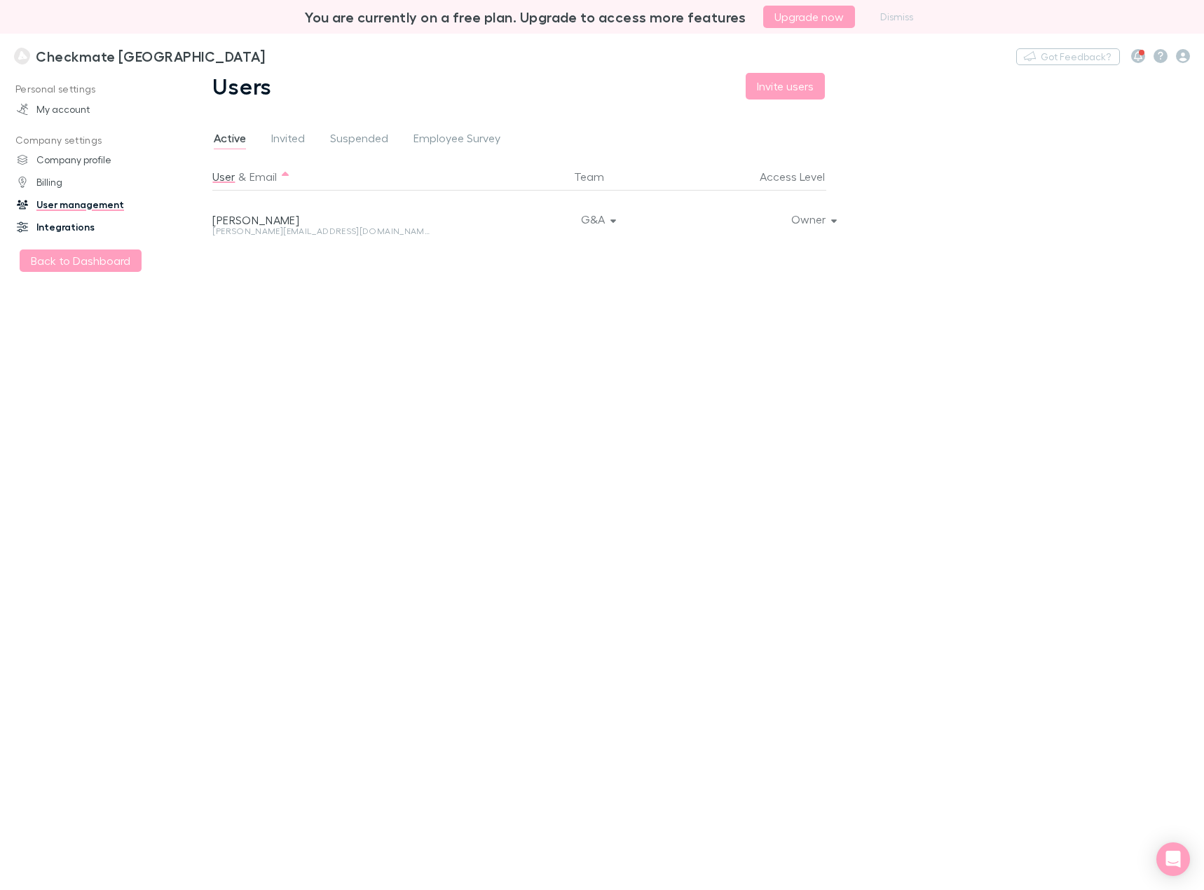
click at [69, 231] on link "Integrations" at bounding box center [95, 227] width 184 height 22
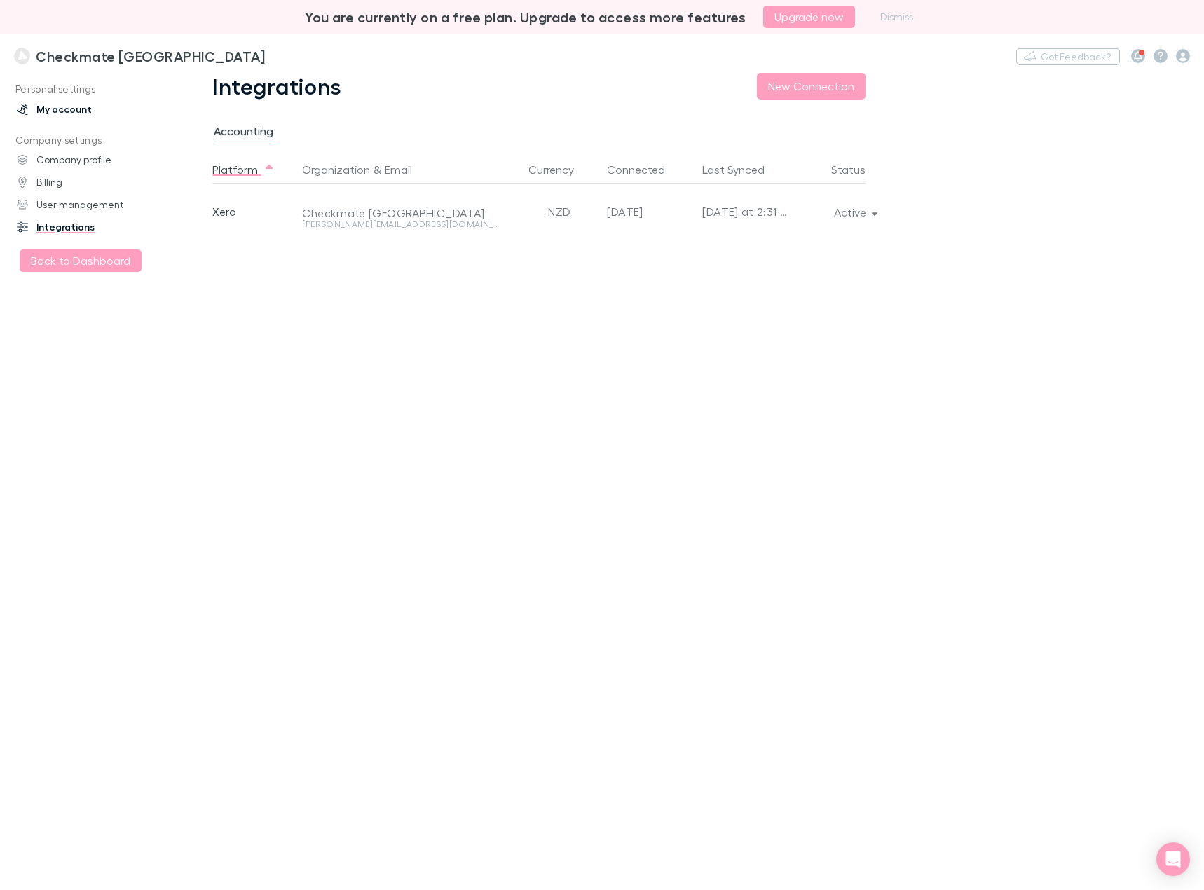
click at [58, 108] on link "My account" at bounding box center [95, 109] width 184 height 22
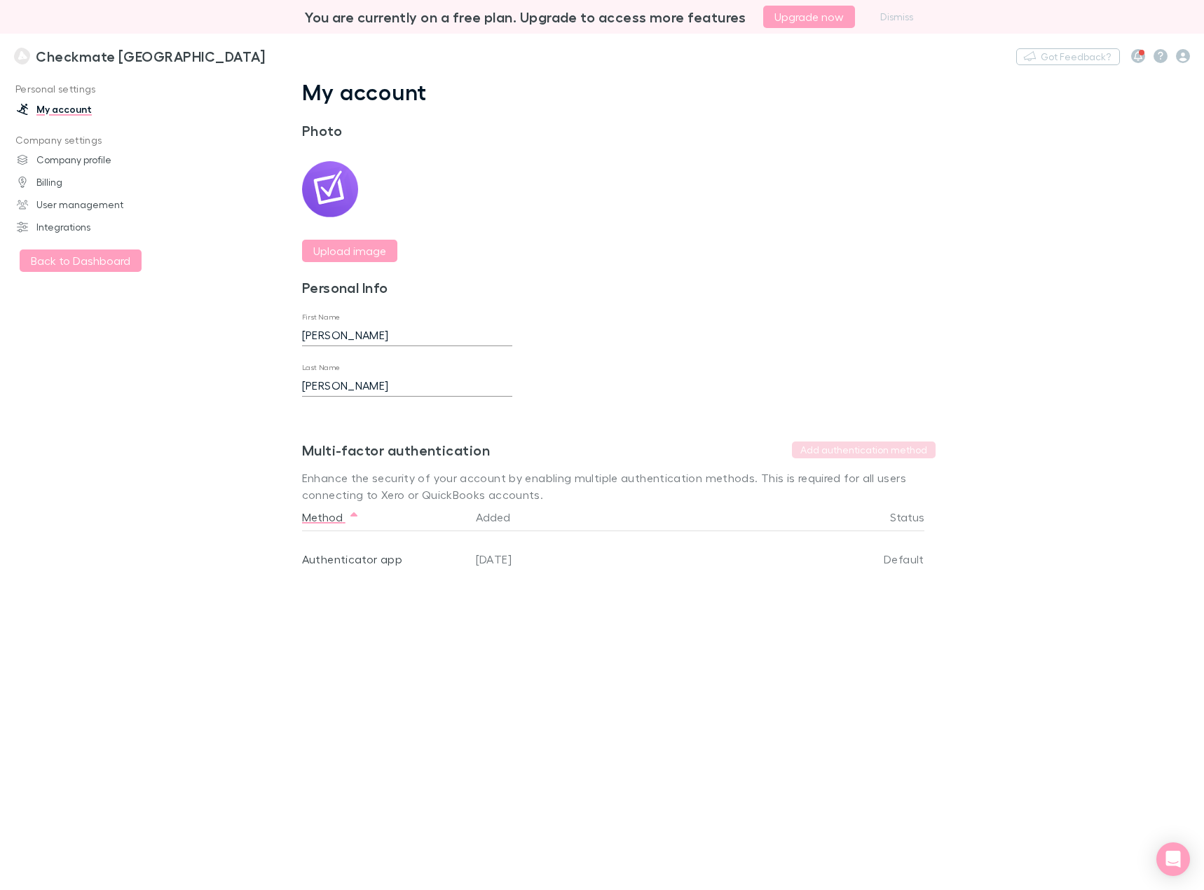
click at [62, 58] on h3 "Checkmate [GEOGRAPHIC_DATA]" at bounding box center [150, 56] width 229 height 17
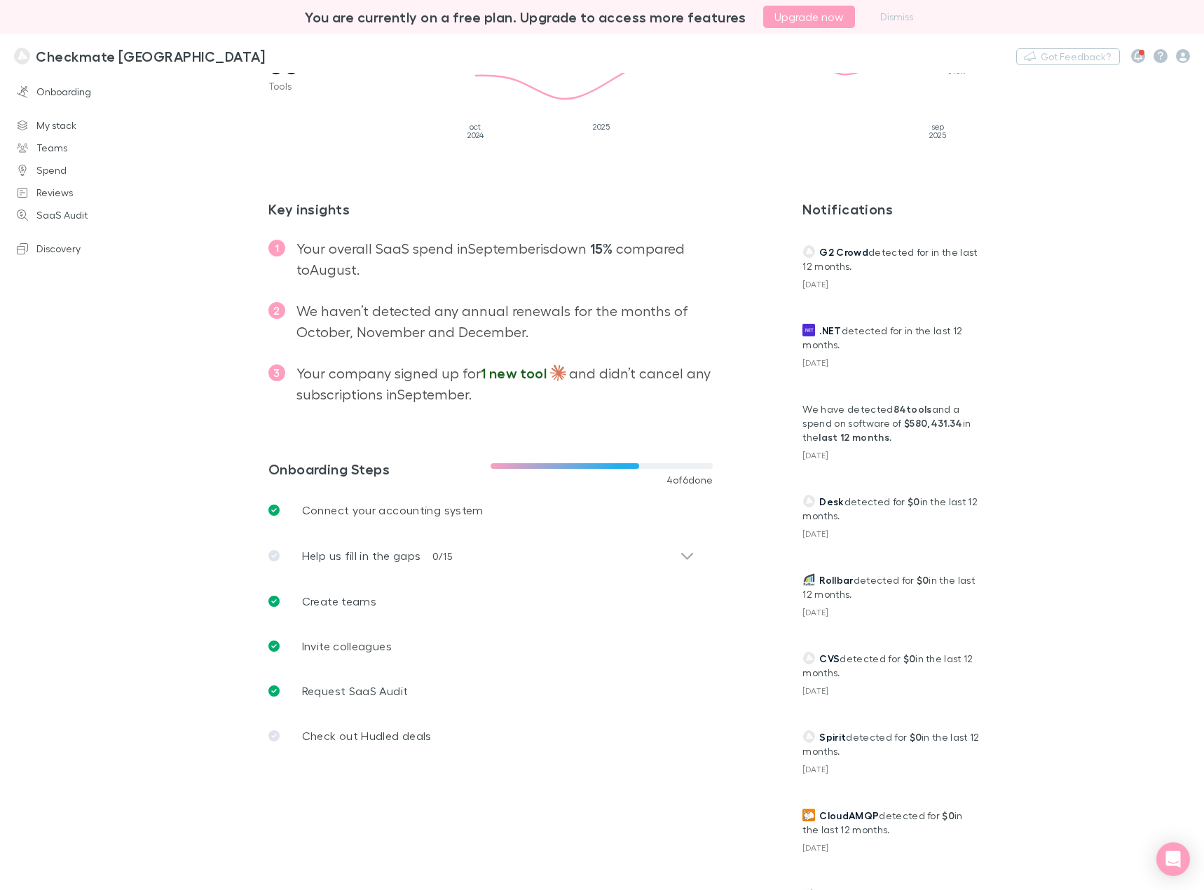
scroll to position [269, 0]
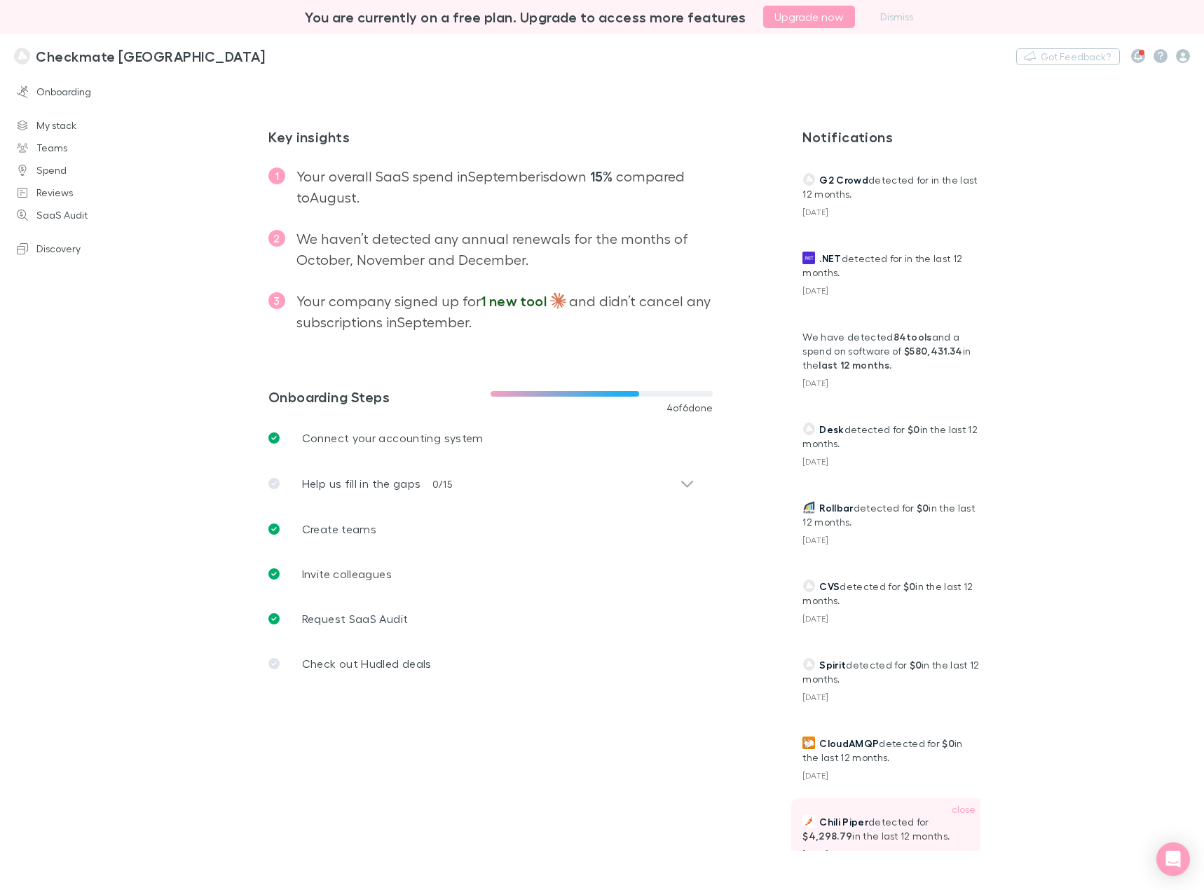
click at [852, 829] on p "Chili Piper detected for $4,298.79 in the last 12 months." at bounding box center [891, 829] width 177 height 28
click at [856, 824] on span "Chili Piper" at bounding box center [843, 822] width 49 height 12
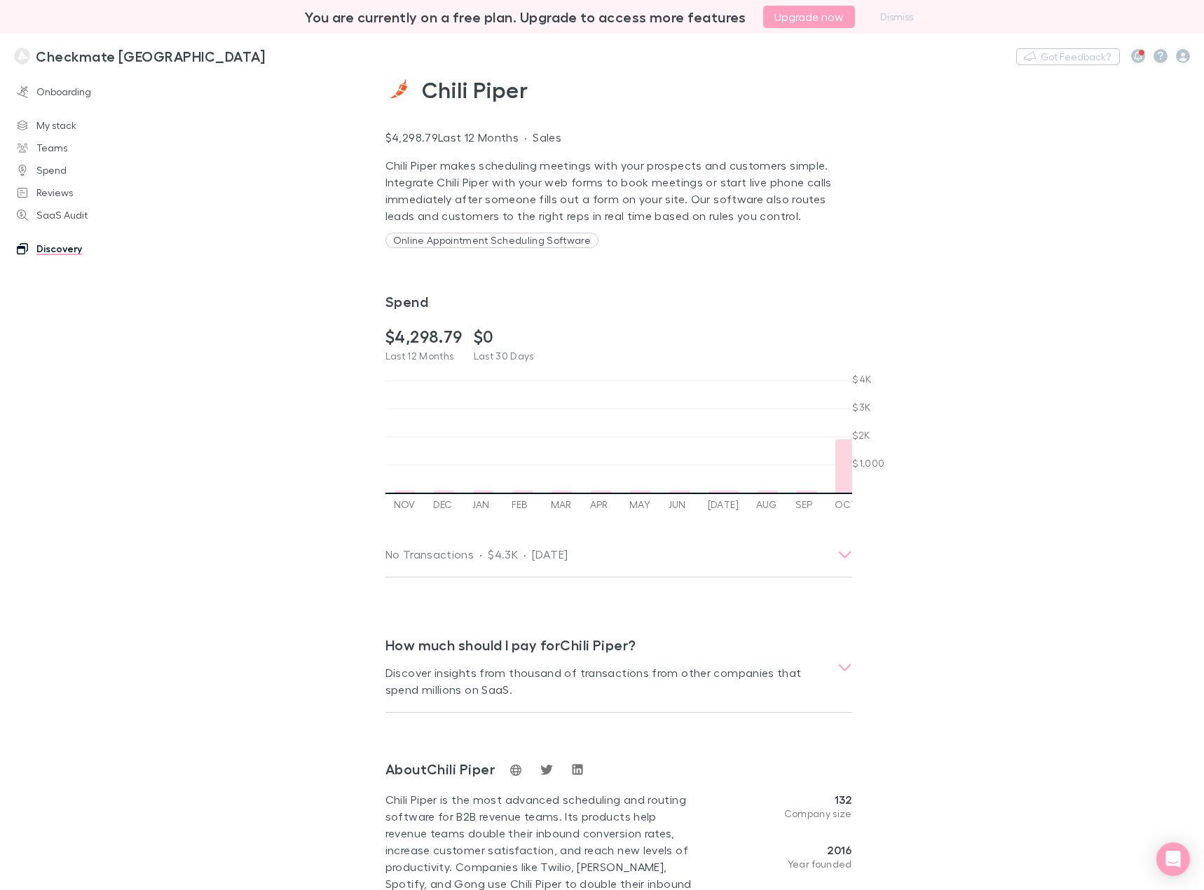
scroll to position [0, 475]
click at [394, 444] on icon at bounding box center [396, 442] width 4 height 7
click at [834, 444] on icon at bounding box center [841, 443] width 14 height 14
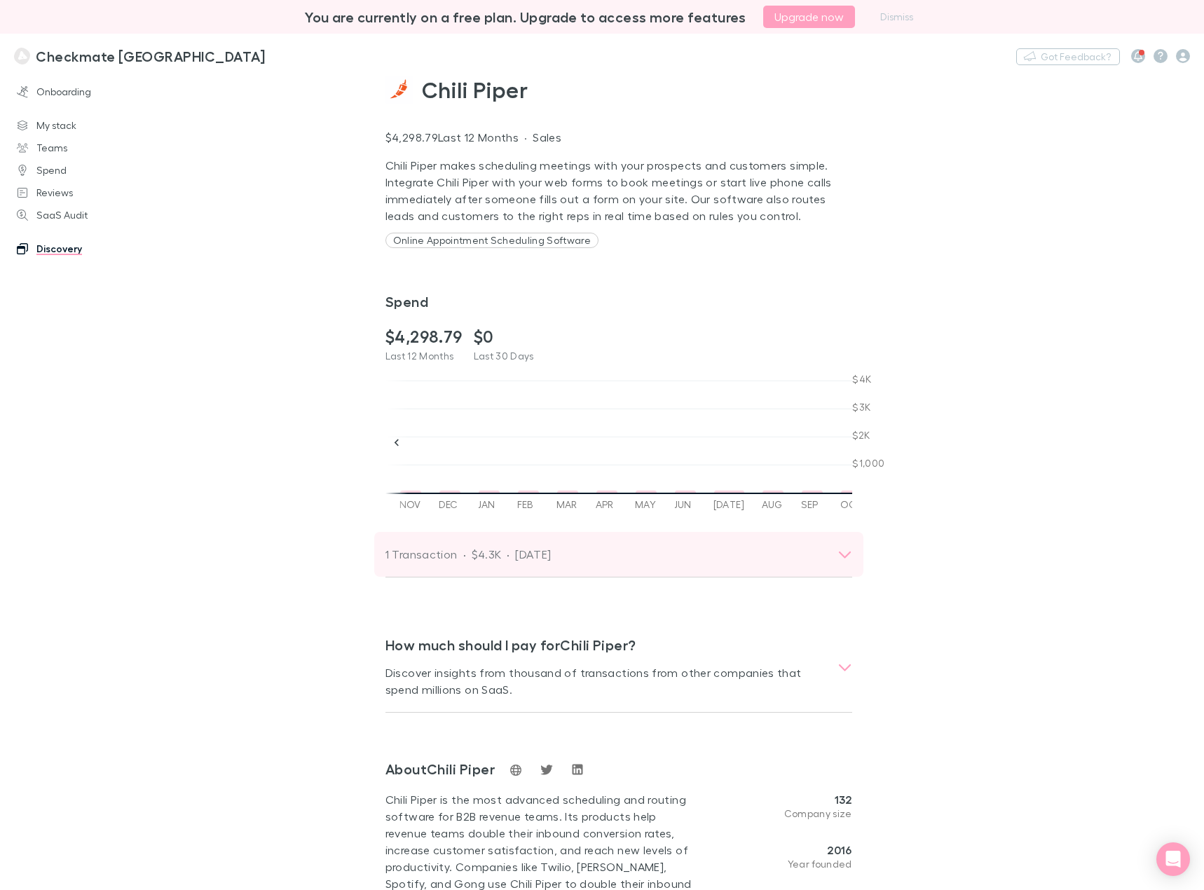
click at [625, 568] on div "1 Transaction · $4.3K · Oct 2024" at bounding box center [618, 554] width 489 height 45
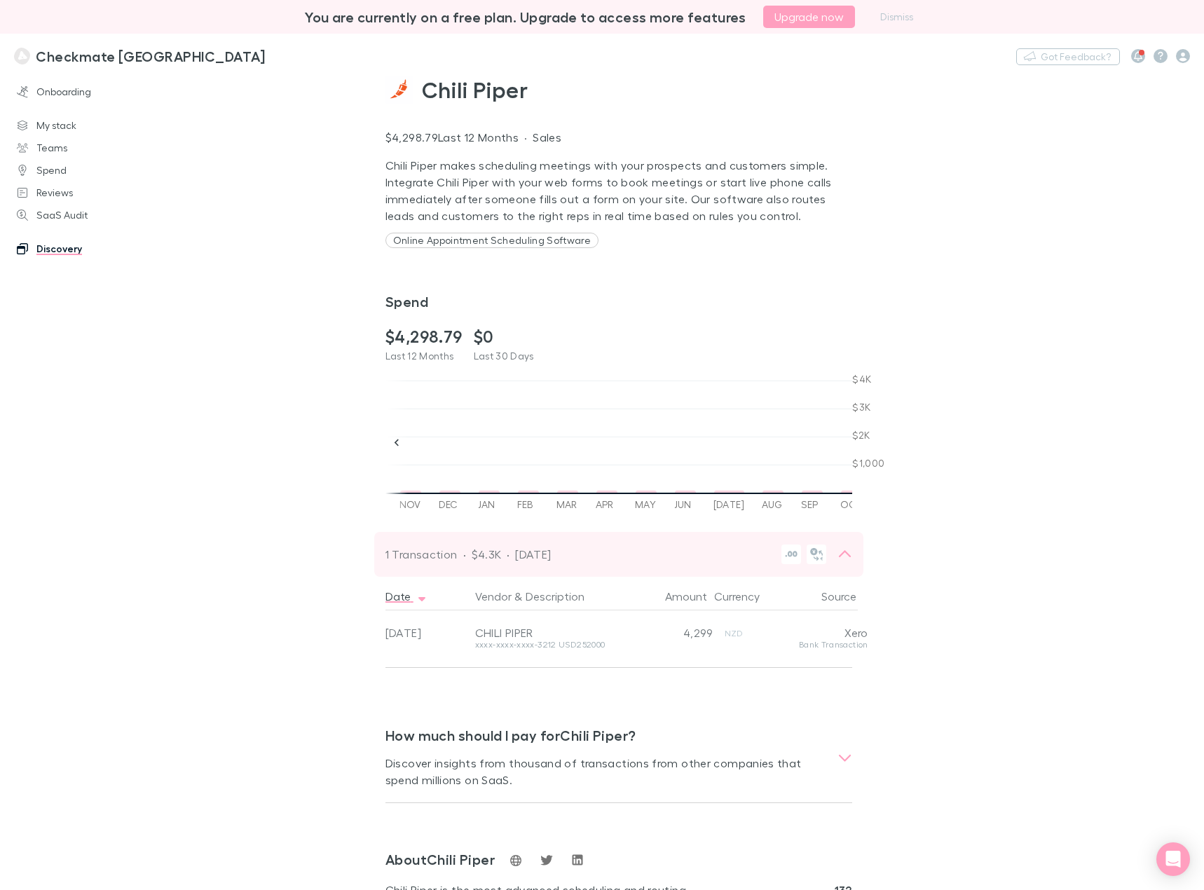
click at [627, 562] on div "1 Transaction · $4.3K · Oct 2024" at bounding box center [606, 555] width 441 height 20
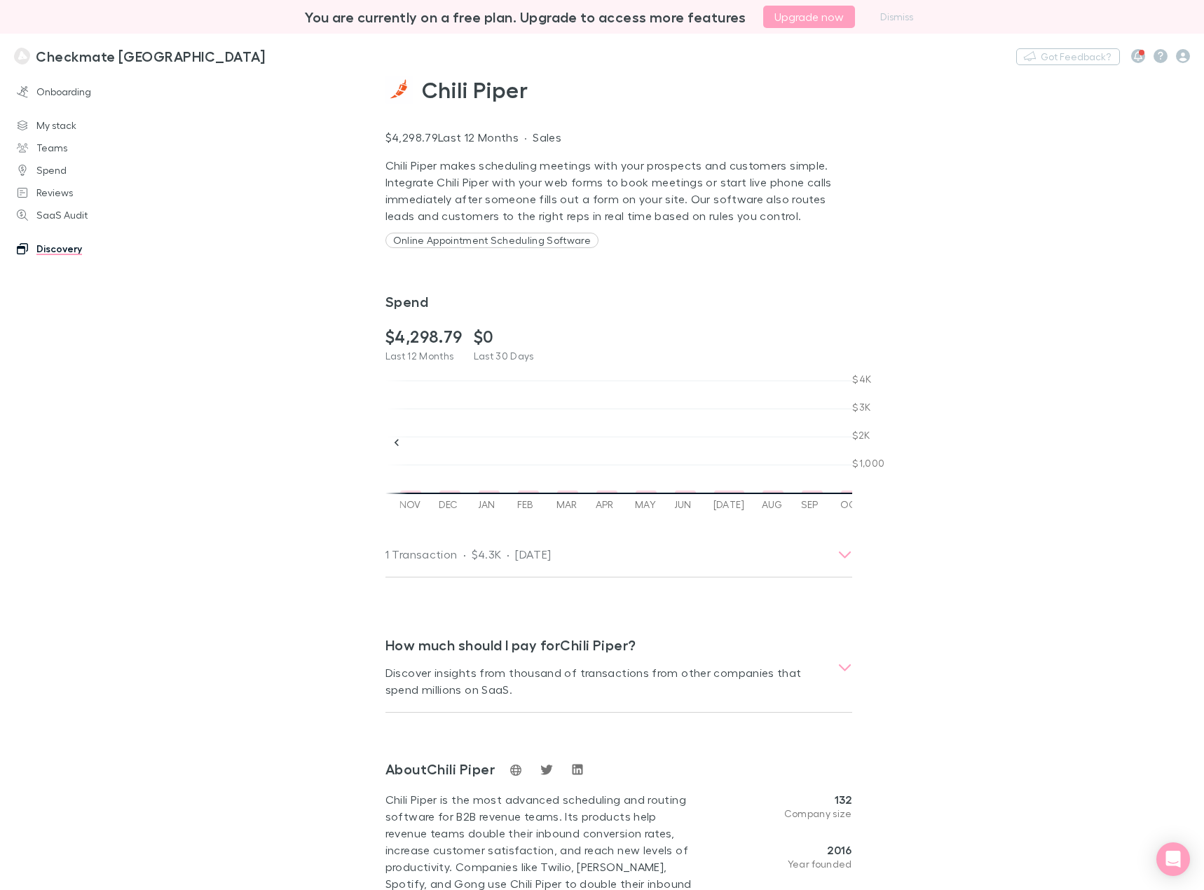
click at [220, 446] on main "Chili Piper $4,298.79 Last 12 Months · Sales Chili Piper makes scheduling meeti…" at bounding box center [691, 481] width 1025 height 817
click at [38, 51] on h3 "Checkmate [GEOGRAPHIC_DATA]" at bounding box center [150, 56] width 229 height 17
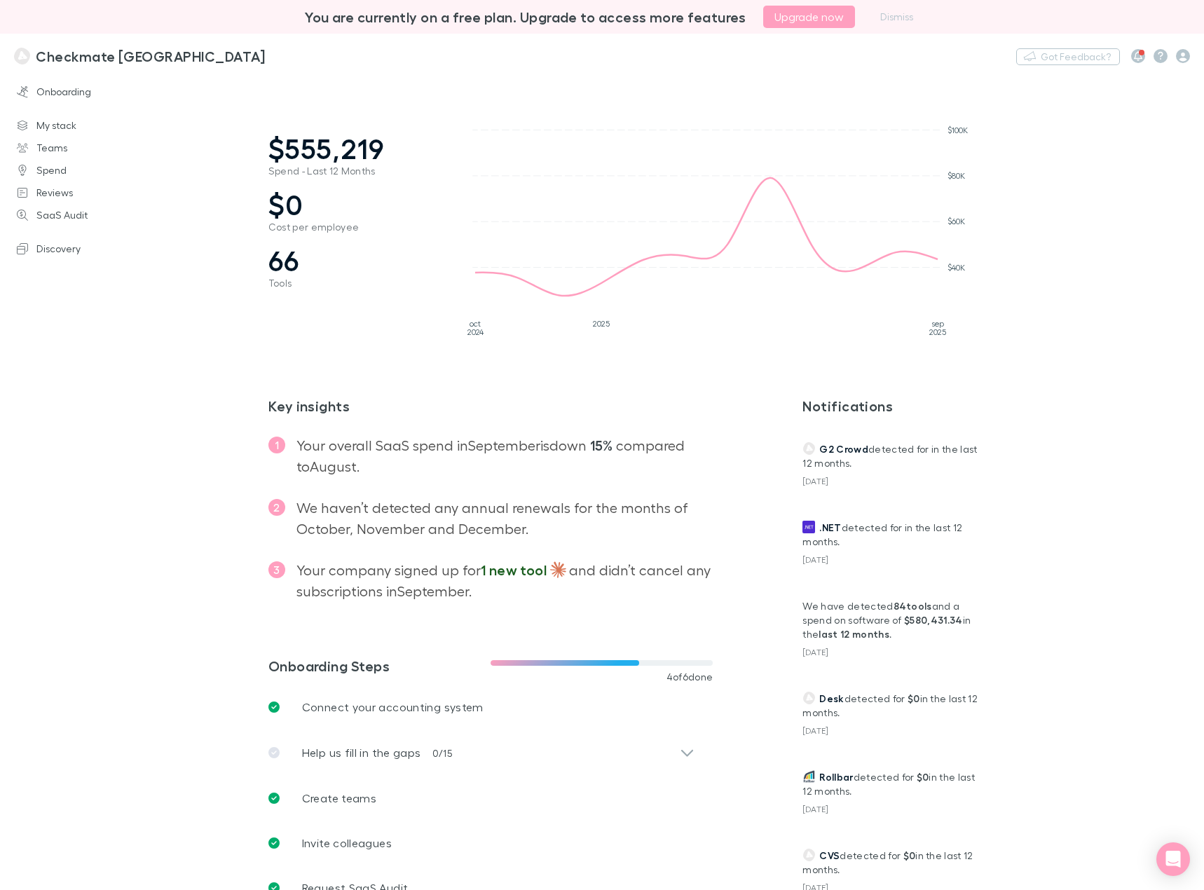
click at [1175, 51] on div at bounding box center [1160, 56] width 59 height 14
click at [1183, 55] on icon "button" at bounding box center [1183, 56] width 14 height 14
click at [1066, 270] on span "User management" at bounding box center [1094, 274] width 170 height 17
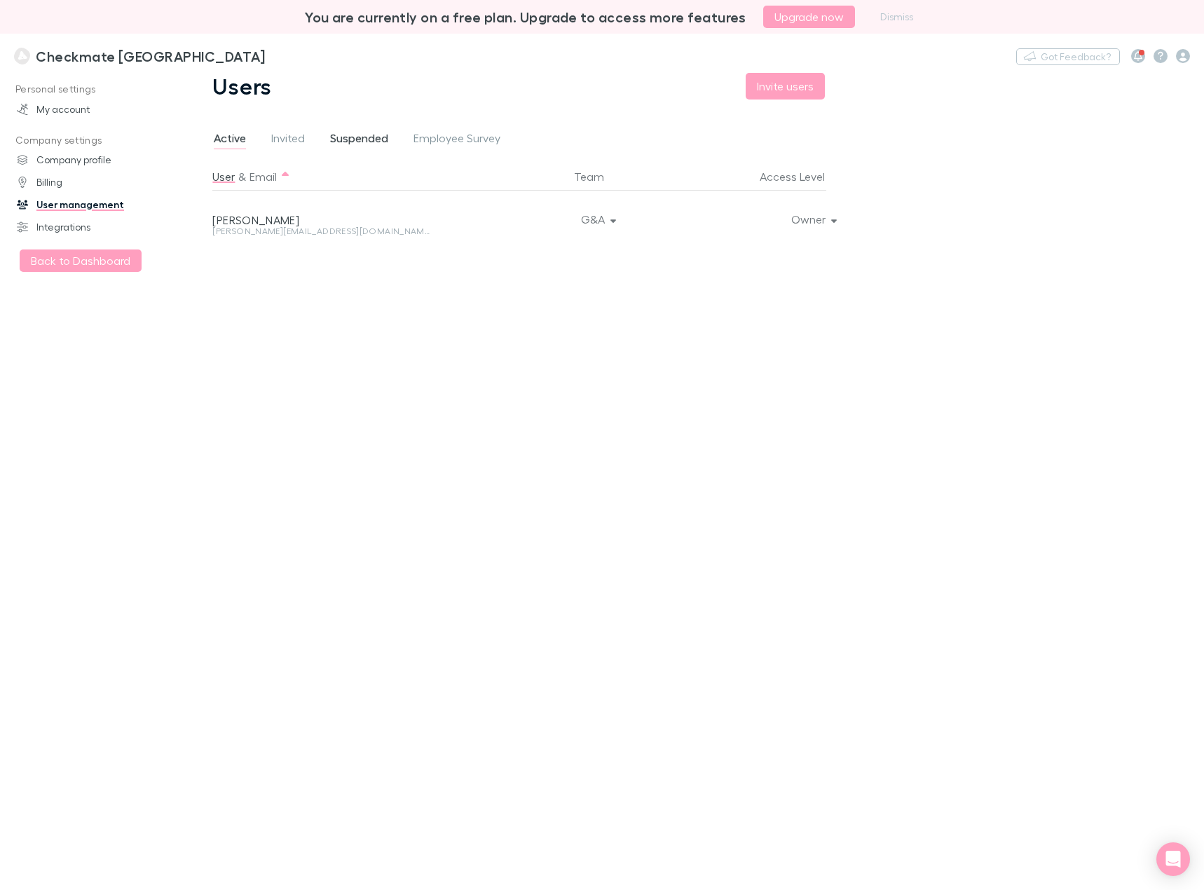
click at [341, 143] on span "Suspended" at bounding box center [359, 140] width 58 height 18
click at [299, 139] on span "Invited" at bounding box center [288, 140] width 34 height 18
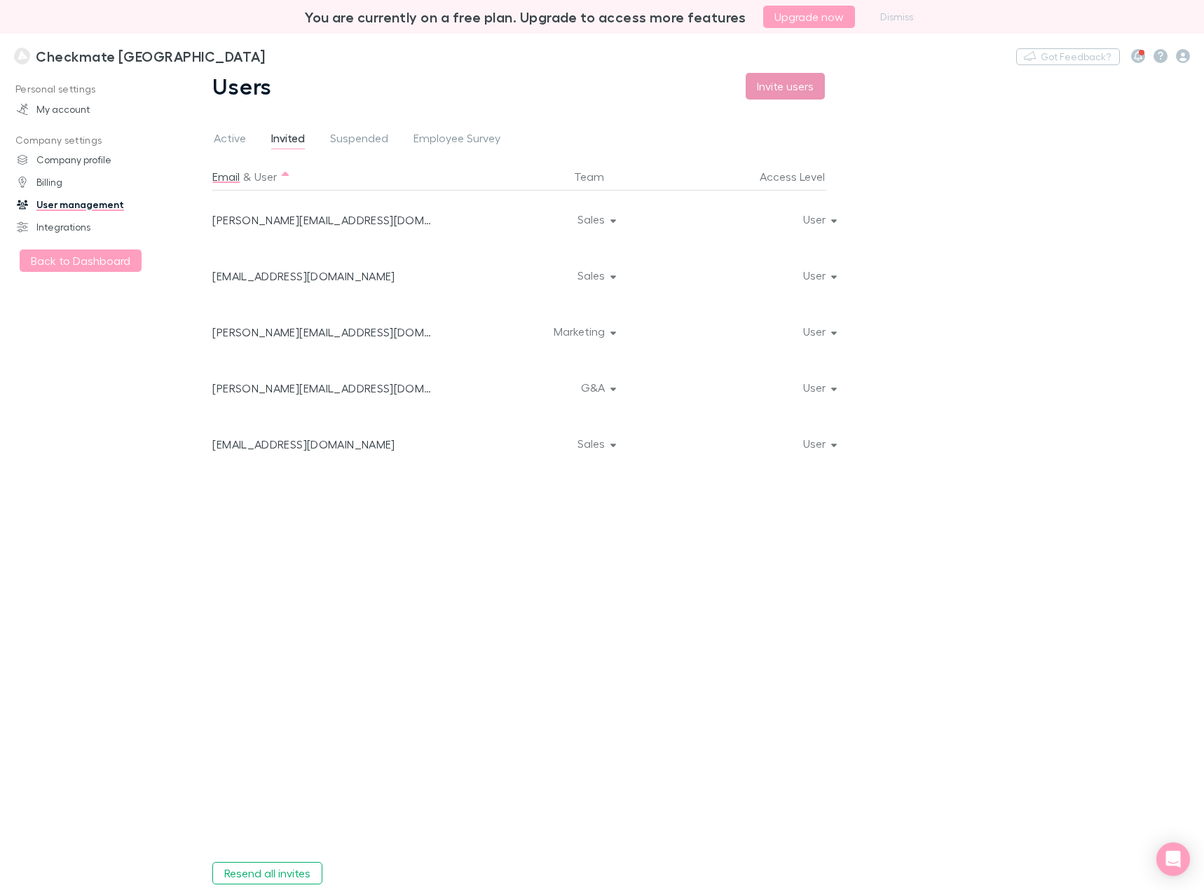
click at [801, 91] on button "Invite users" at bounding box center [785, 86] width 79 height 27
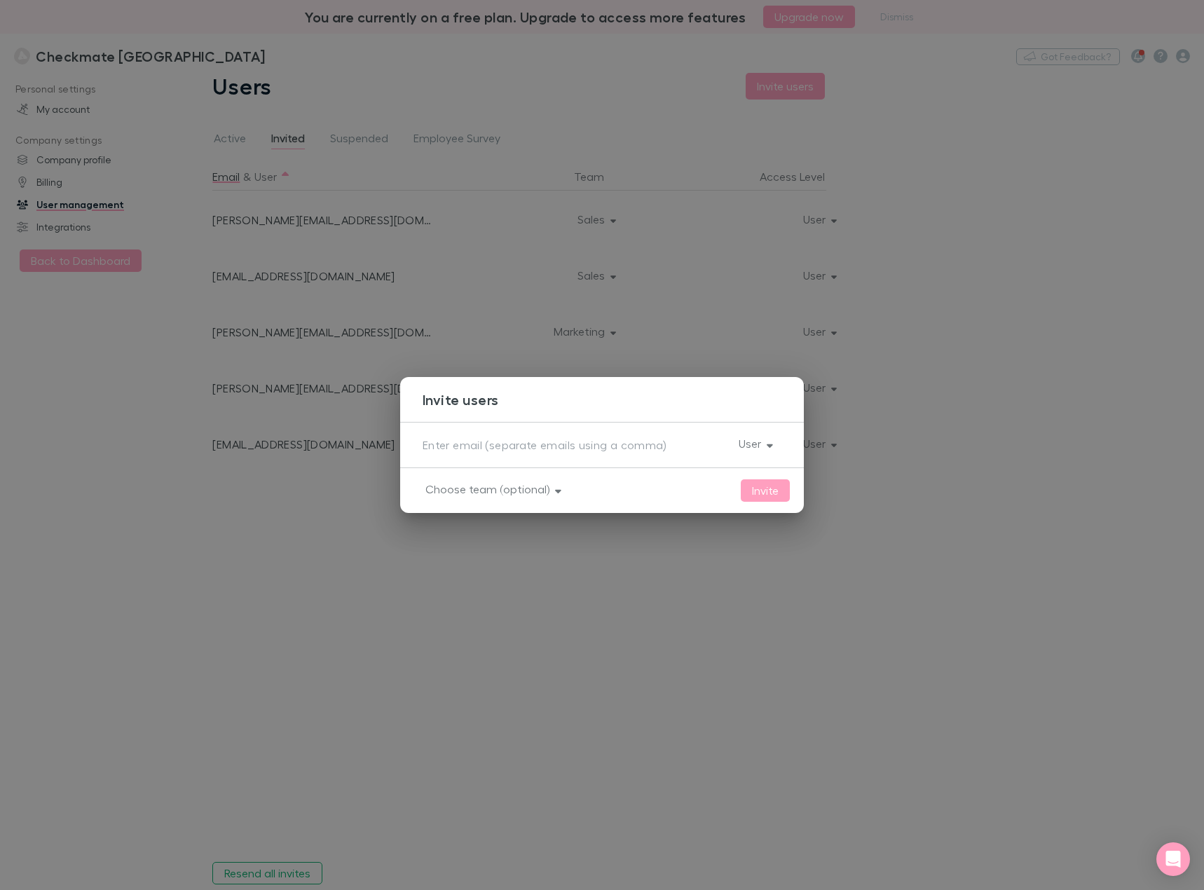
click at [514, 445] on textarea at bounding box center [575, 445] width 305 height 16
paste textarea "helen.g@checkmate.tech"
type textarea "helen.g@checkmate.tech"
click at [779, 494] on button "Invite" at bounding box center [765, 490] width 49 height 22
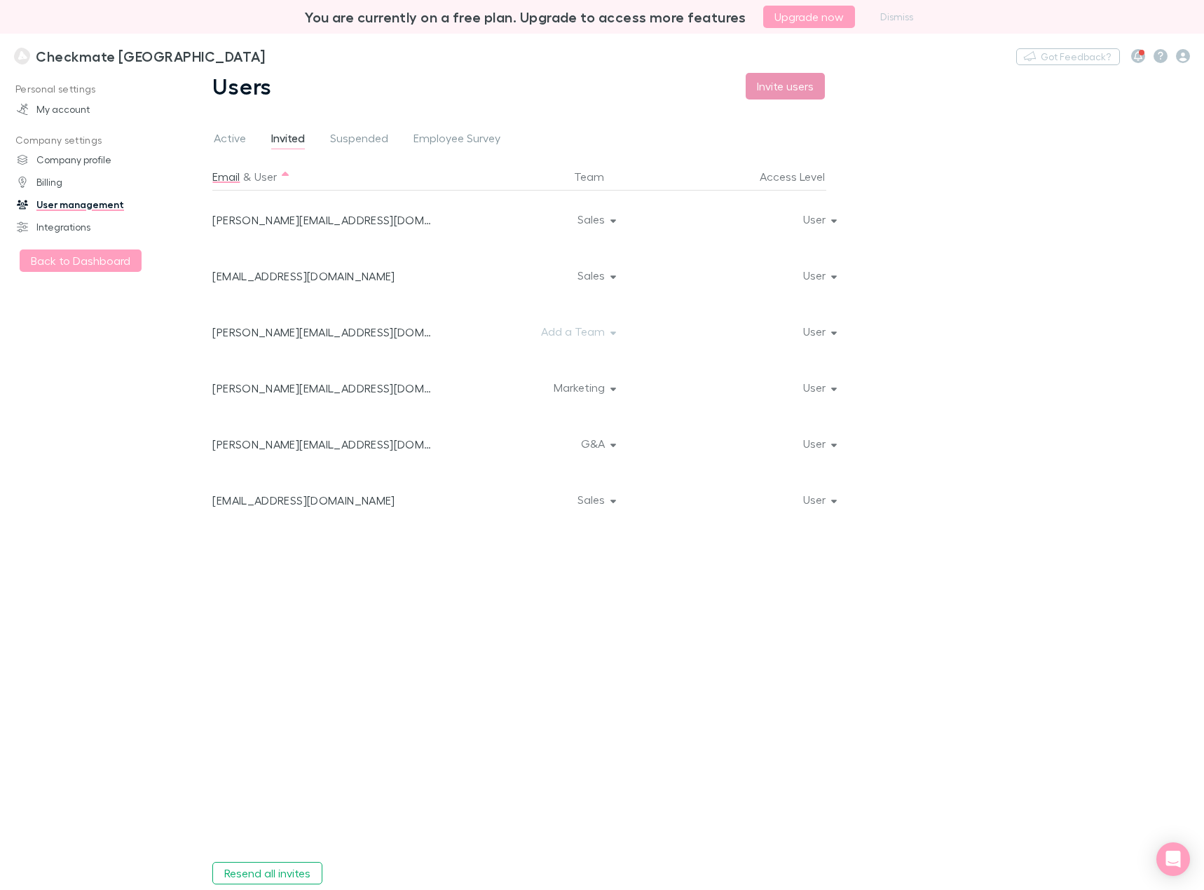
click at [783, 79] on button "Invite users" at bounding box center [785, 86] width 79 height 27
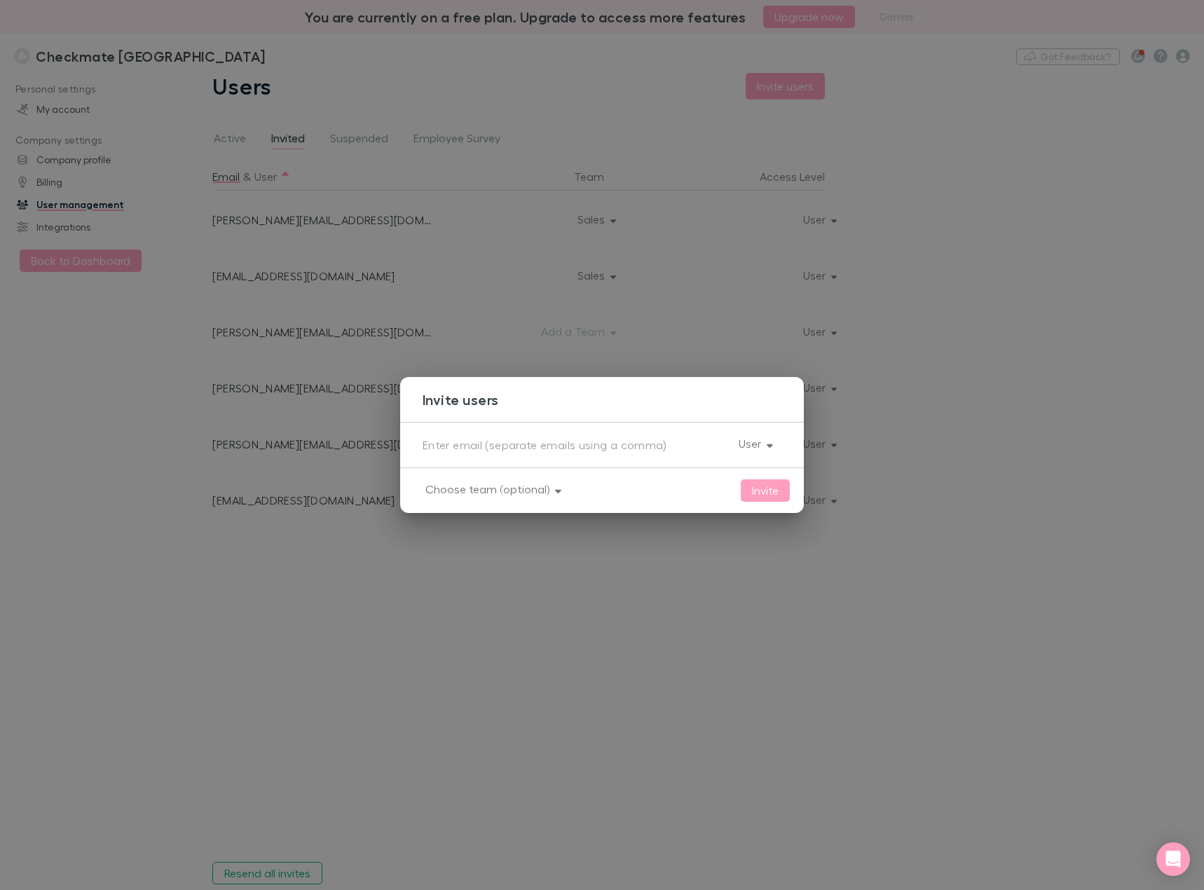
click at [510, 448] on textarea at bounding box center [575, 445] width 305 height 16
paste textarea "peter@checkmate.tech"
type textarea "peter@checkmate.tech"
click at [521, 492] on button "Choose team (optional)" at bounding box center [492, 489] width 156 height 20
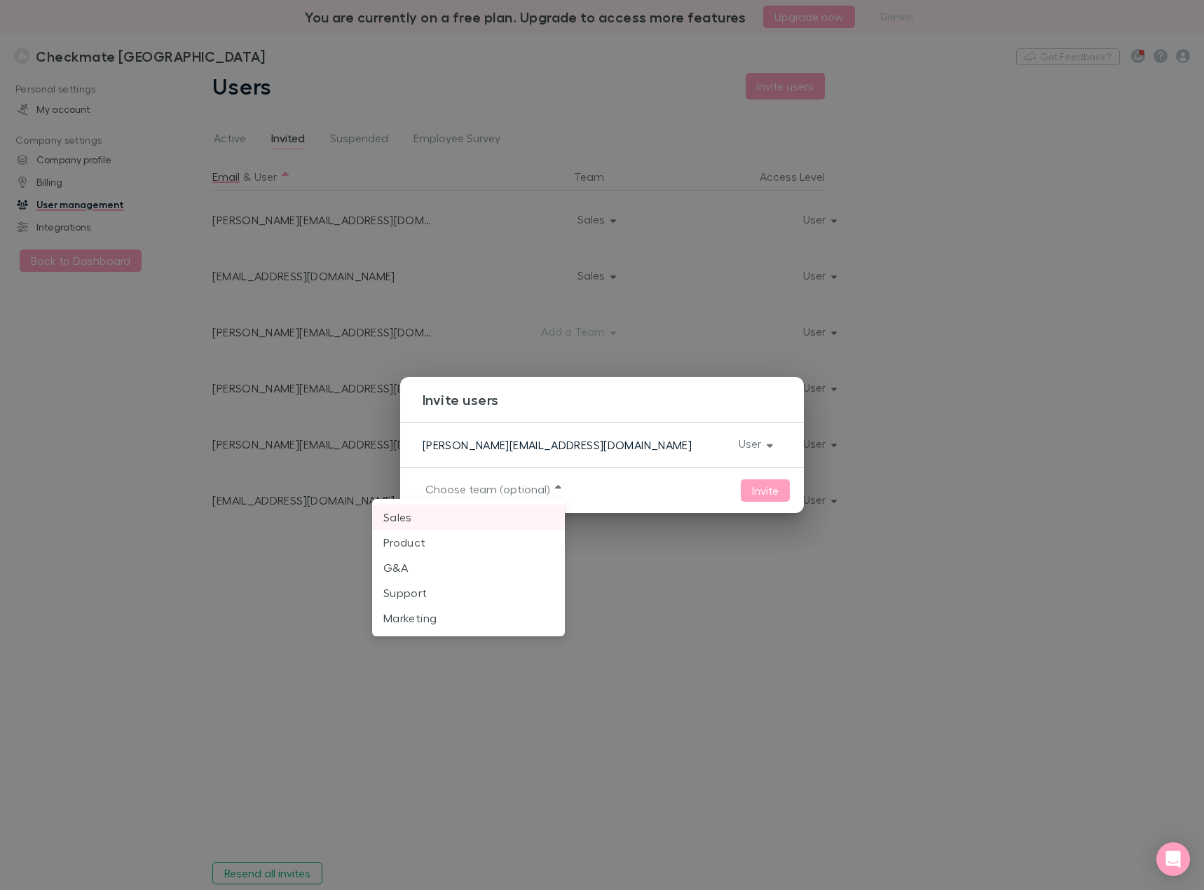
click at [479, 522] on p "Sales" at bounding box center [468, 517] width 170 height 17
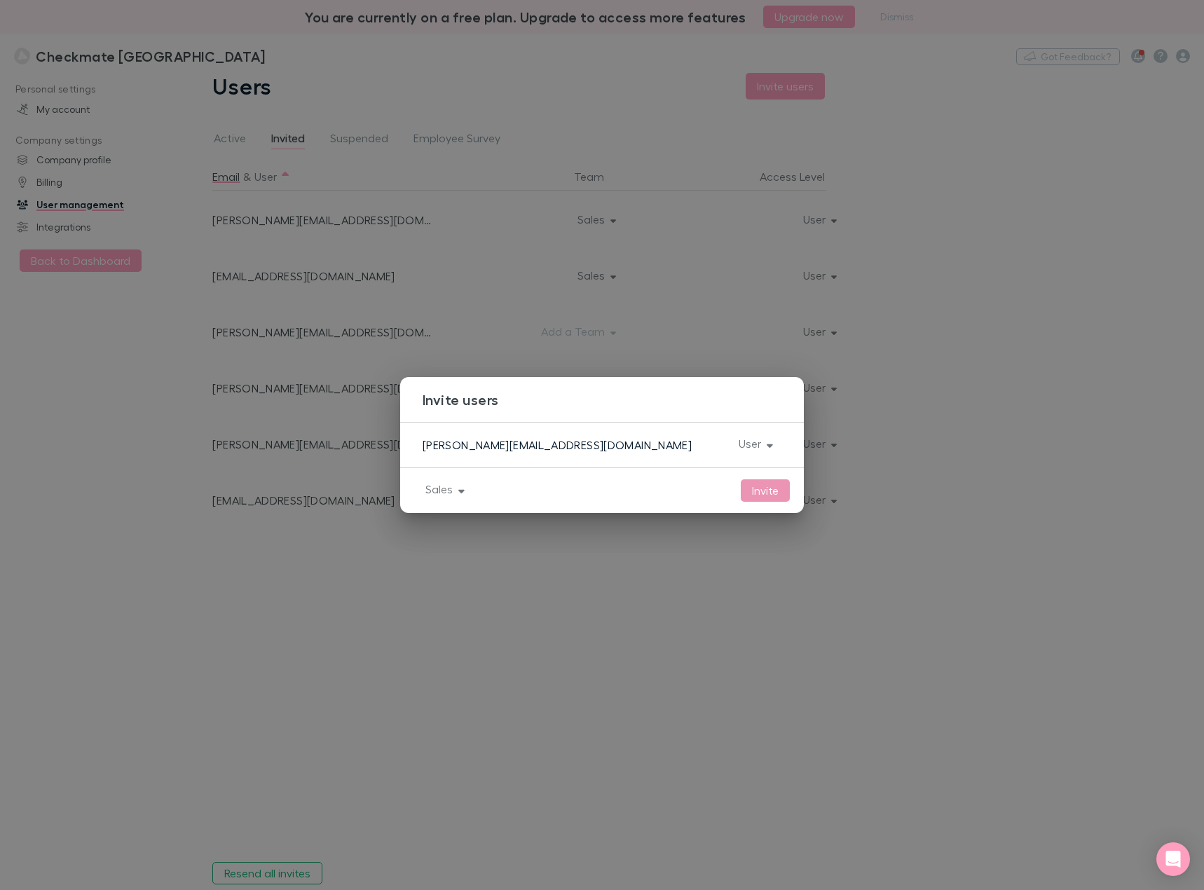
click at [770, 486] on button "Invite" at bounding box center [765, 490] width 49 height 22
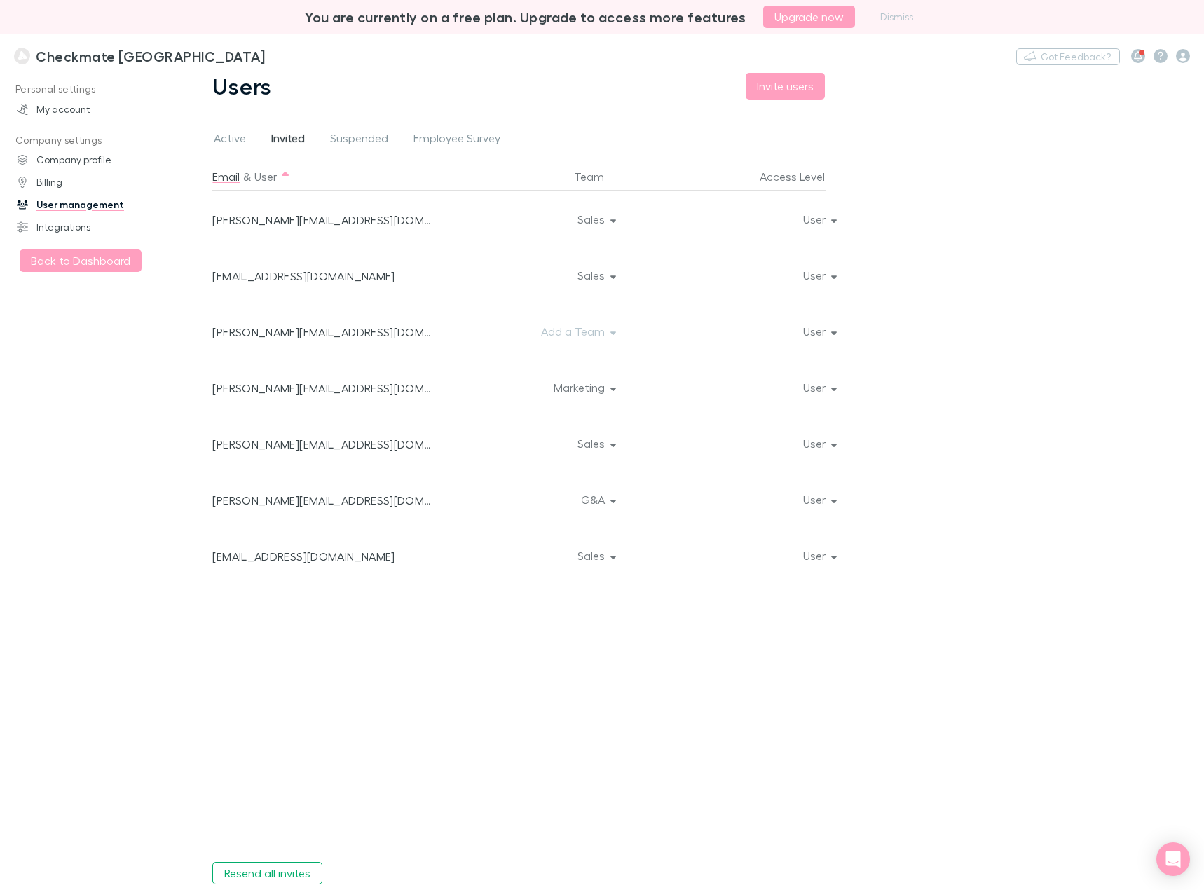
click at [569, 342] on div "Add a Team" at bounding box center [521, 331] width 168 height 56
click at [579, 332] on button "Add a Team" at bounding box center [577, 332] width 95 height 20
click at [135, 423] on div at bounding box center [602, 445] width 1204 height 890
click at [599, 275] on button "Sales" at bounding box center [595, 276] width 59 height 20
click at [524, 296] on li "Sales" at bounding box center [528, 306] width 193 height 25
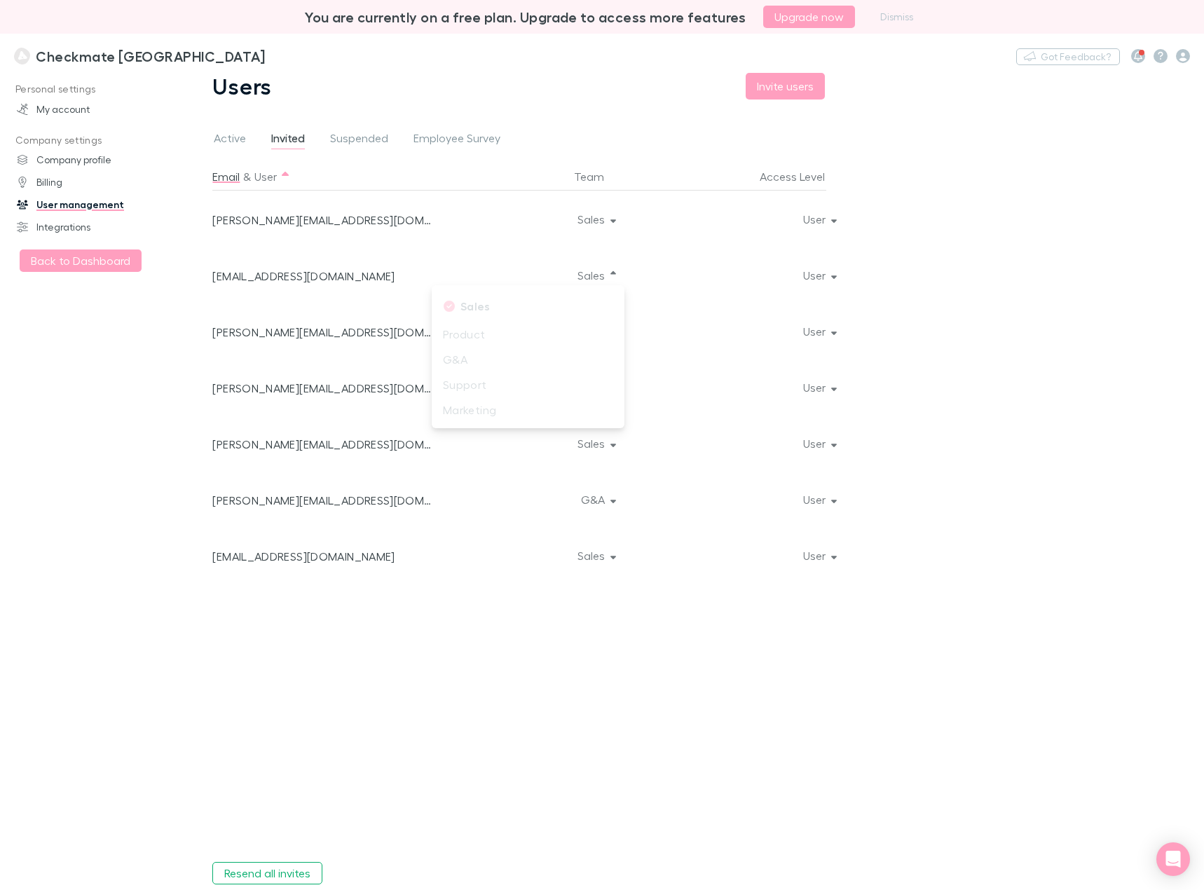
click at [677, 703] on div at bounding box center [602, 445] width 1204 height 890
click at [596, 277] on button "Sales" at bounding box center [595, 276] width 59 height 20
click at [758, 695] on div at bounding box center [602, 445] width 1204 height 890
click at [756, 674] on div "Email & User Team Access Level dave@checkmate.tech Sales User davidbox@checkmat…" at bounding box center [529, 507] width 634 height 688
click at [346, 132] on span "Suspended" at bounding box center [359, 140] width 58 height 18
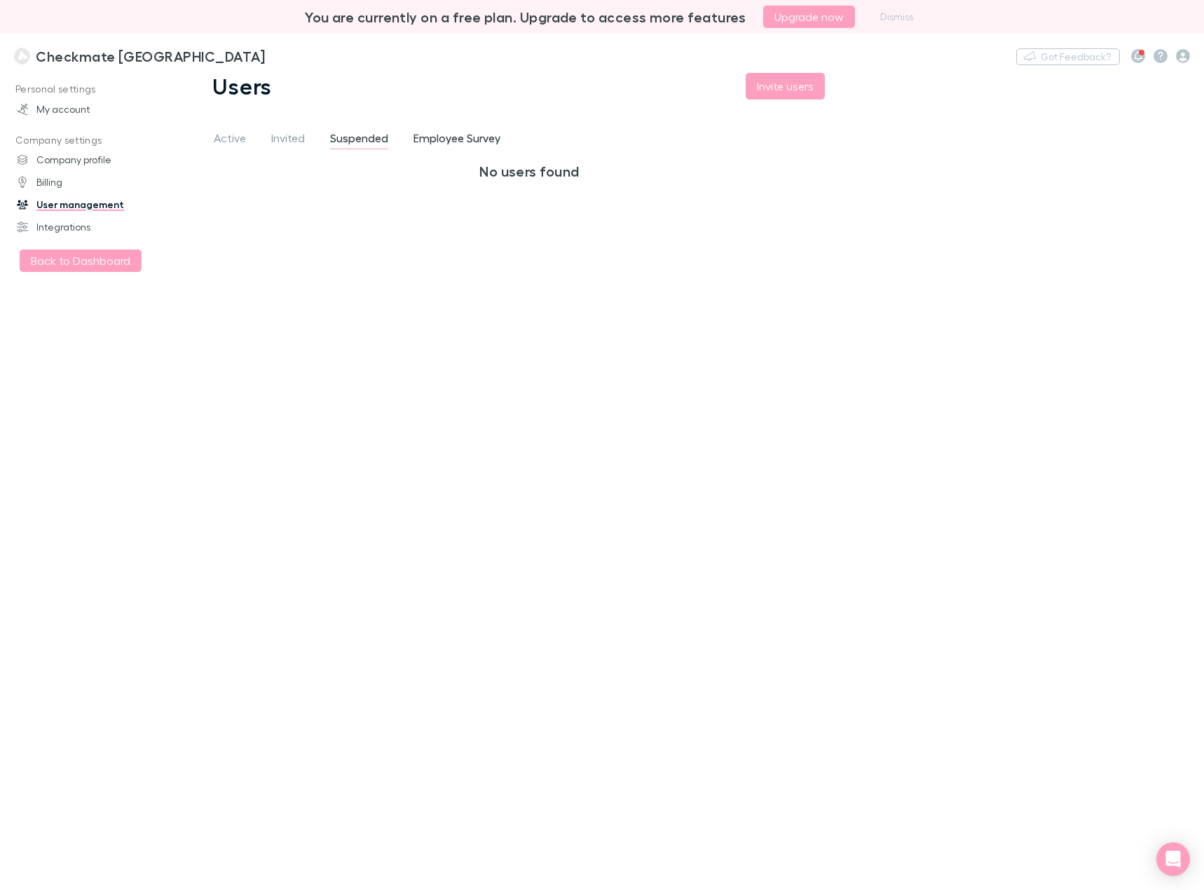
click at [446, 135] on span "Employee Survey" at bounding box center [457, 140] width 87 height 18
click at [229, 137] on span "Active" at bounding box center [230, 140] width 32 height 18
click at [75, 109] on link "My account" at bounding box center [95, 109] width 184 height 22
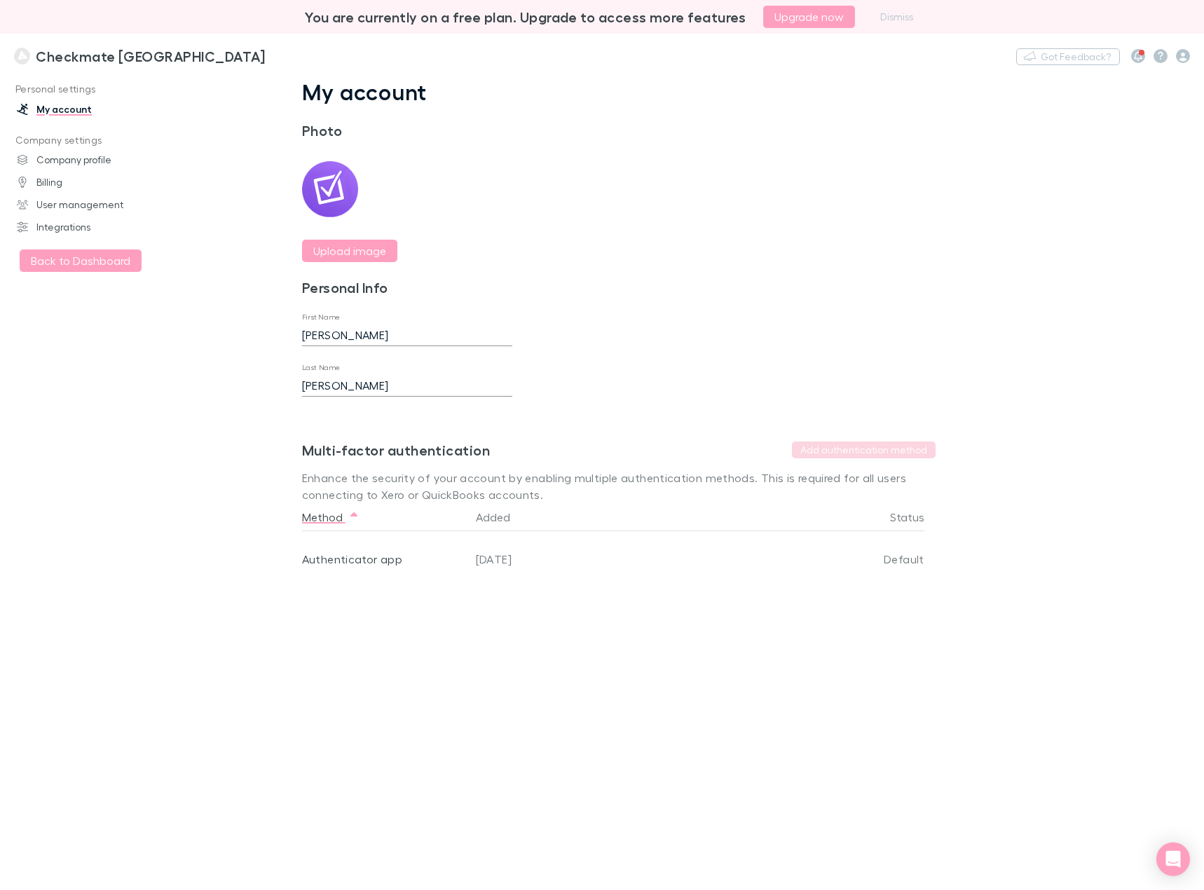
click at [78, 56] on h3 "Checkmate [GEOGRAPHIC_DATA]" at bounding box center [150, 56] width 229 height 17
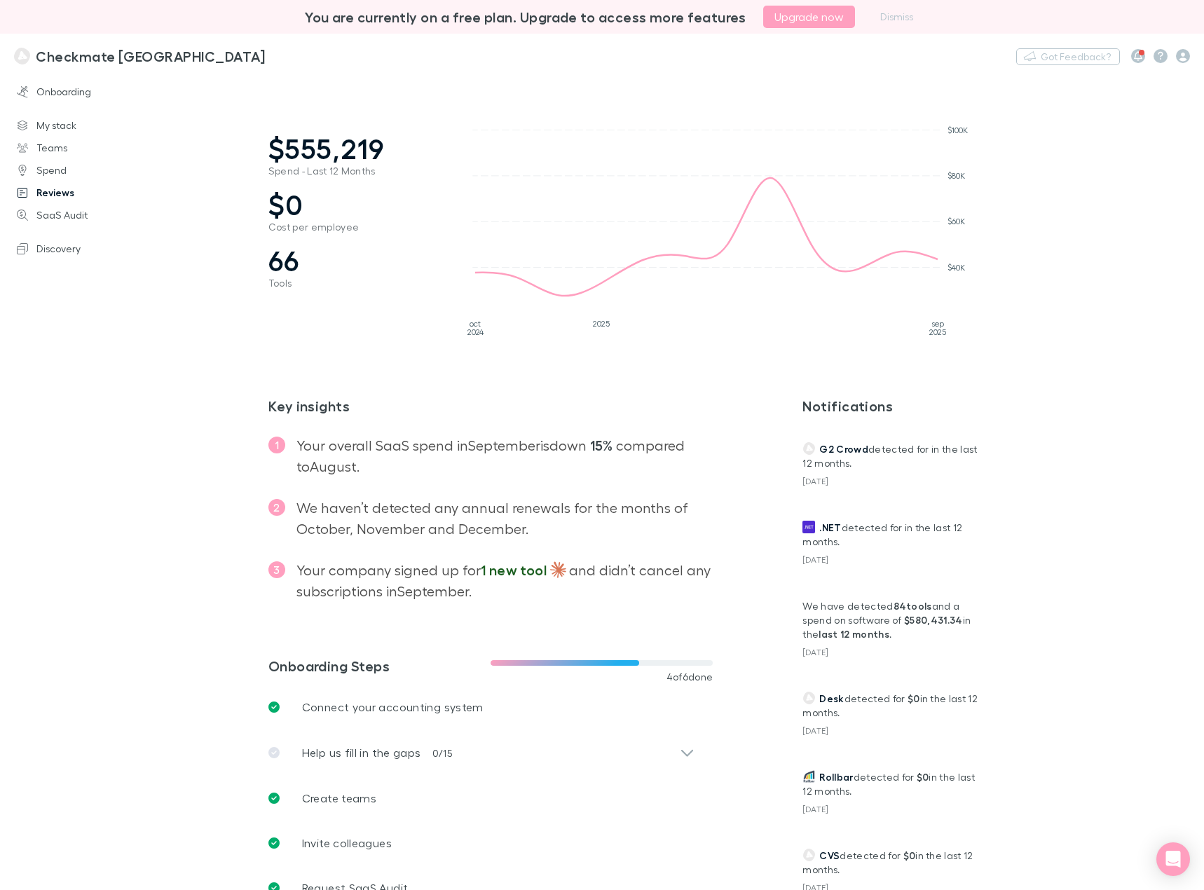
click at [60, 186] on link "Reviews" at bounding box center [95, 193] width 184 height 22
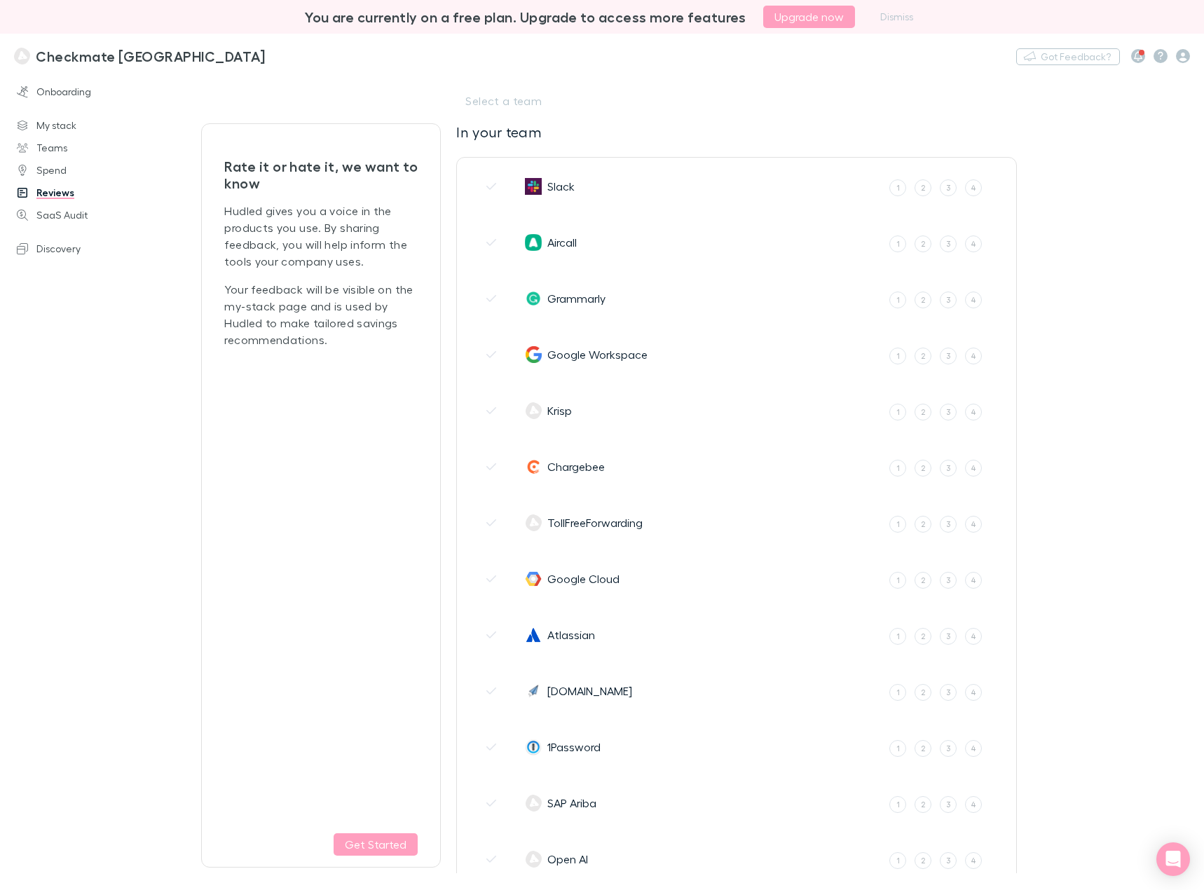
click at [354, 475] on div "Rate it or hate it, we want to know Hudled gives you a voice in the products yo…" at bounding box center [320, 500] width 193 height 709
click at [57, 58] on h3 "Checkmate [GEOGRAPHIC_DATA]" at bounding box center [150, 56] width 229 height 17
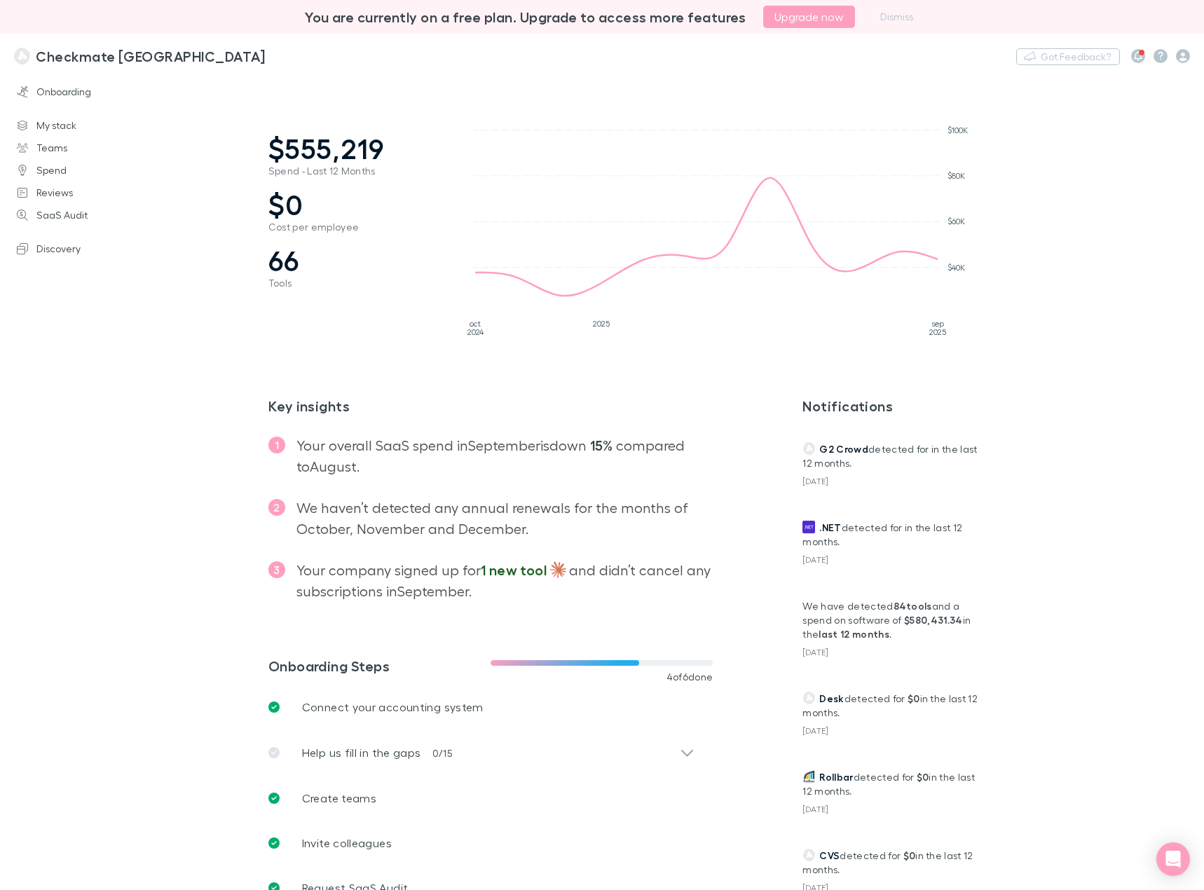
click at [77, 57] on h3 "Checkmate [GEOGRAPHIC_DATA]" at bounding box center [150, 56] width 229 height 17
click at [1185, 55] on icon "button" at bounding box center [1183, 56] width 14 height 14
click at [1076, 477] on div at bounding box center [602, 445] width 1204 height 890
click at [54, 124] on link "My stack" at bounding box center [95, 125] width 184 height 22
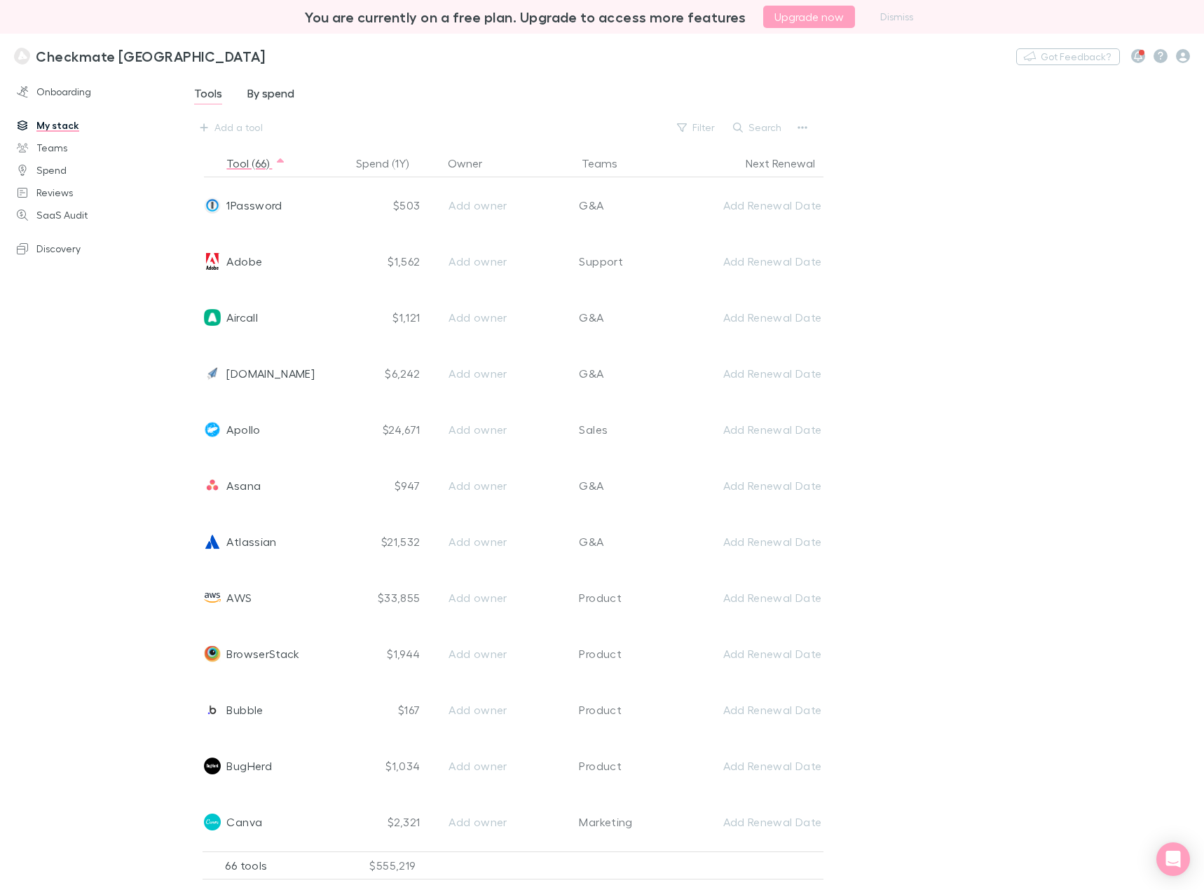
click at [271, 97] on span "By spend" at bounding box center [270, 95] width 47 height 18
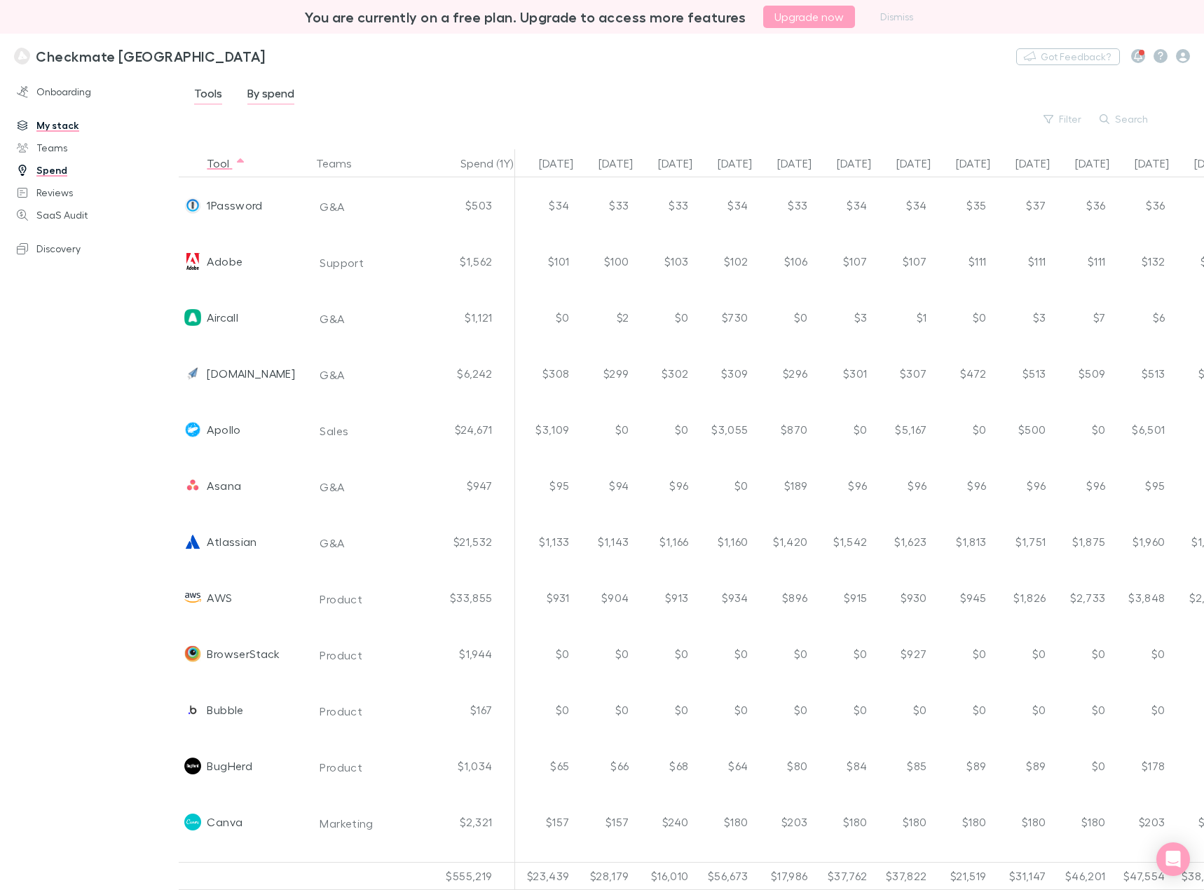
scroll to position [0, 442]
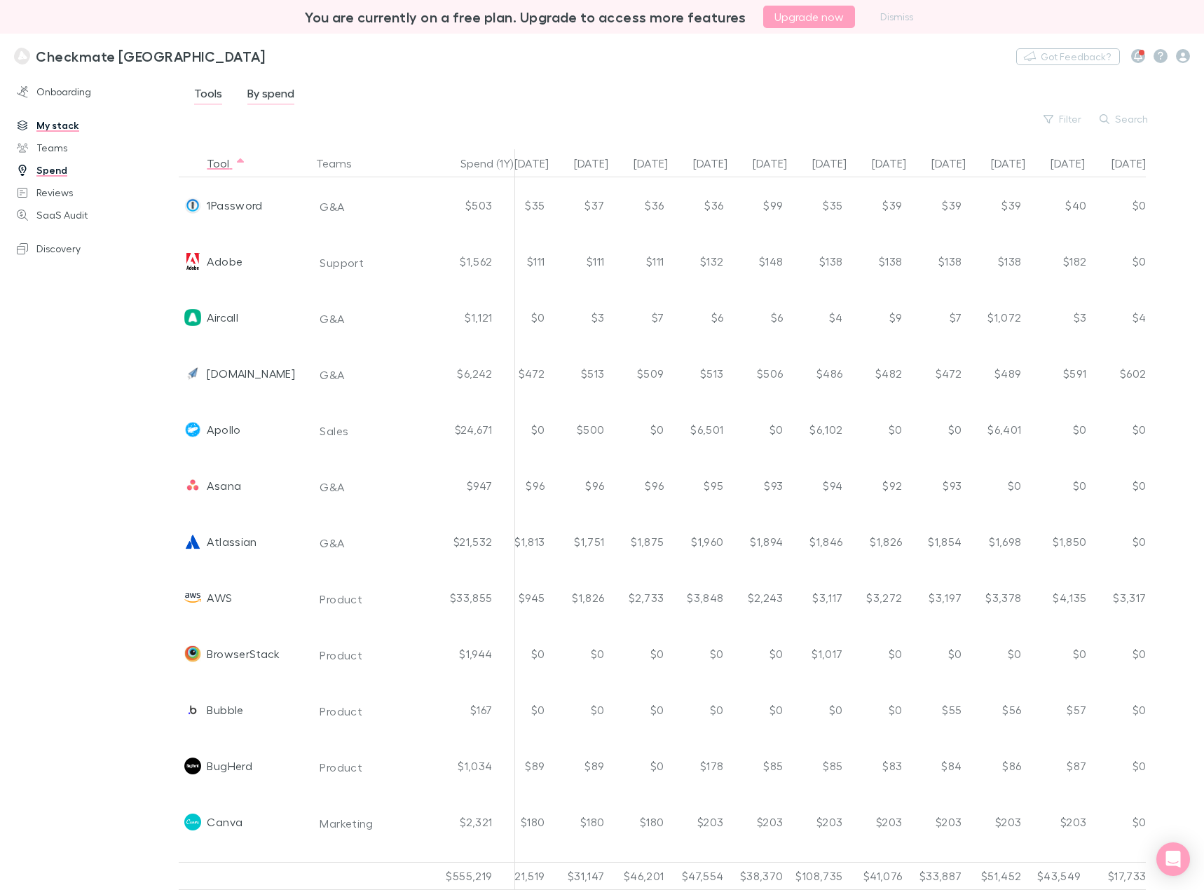
click at [204, 95] on span "Tools" at bounding box center [208, 95] width 28 height 18
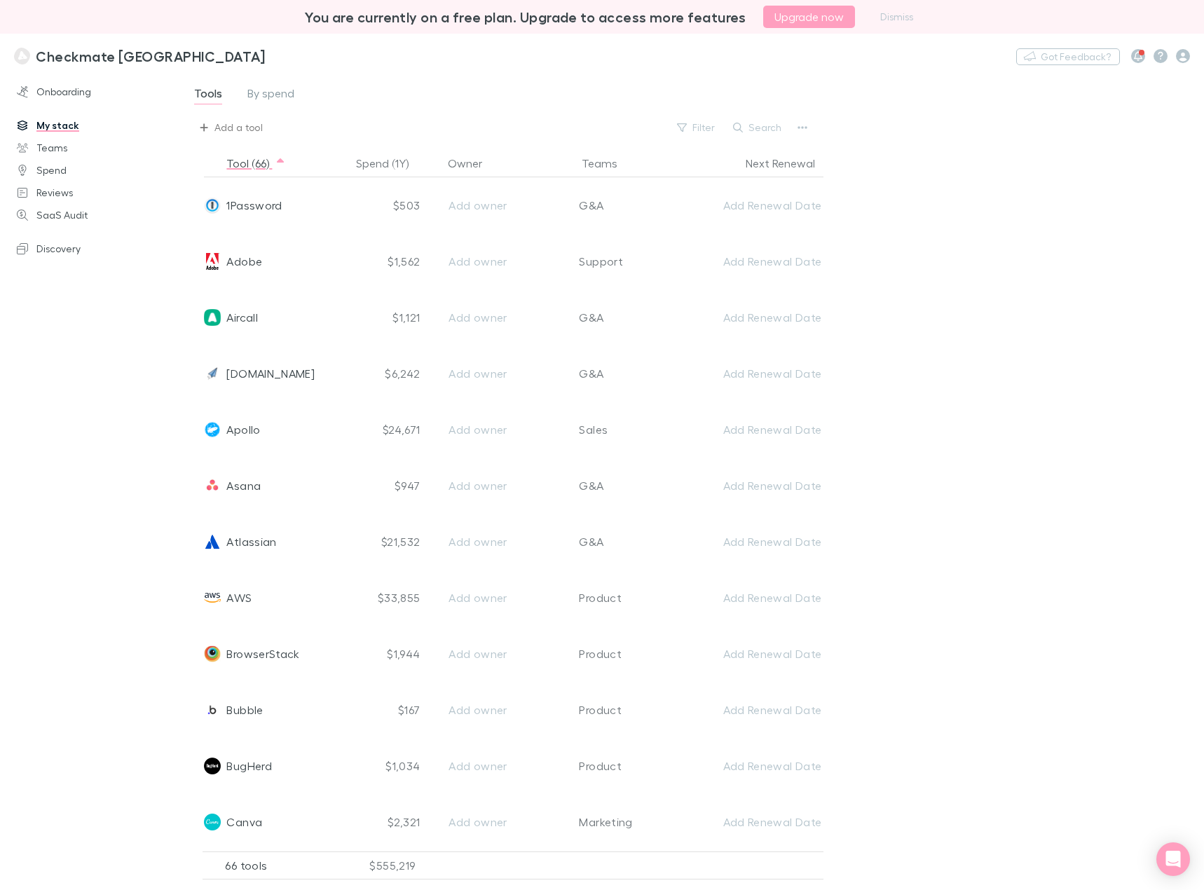
click at [239, 130] on div "Add a tool" at bounding box center [238, 127] width 48 height 17
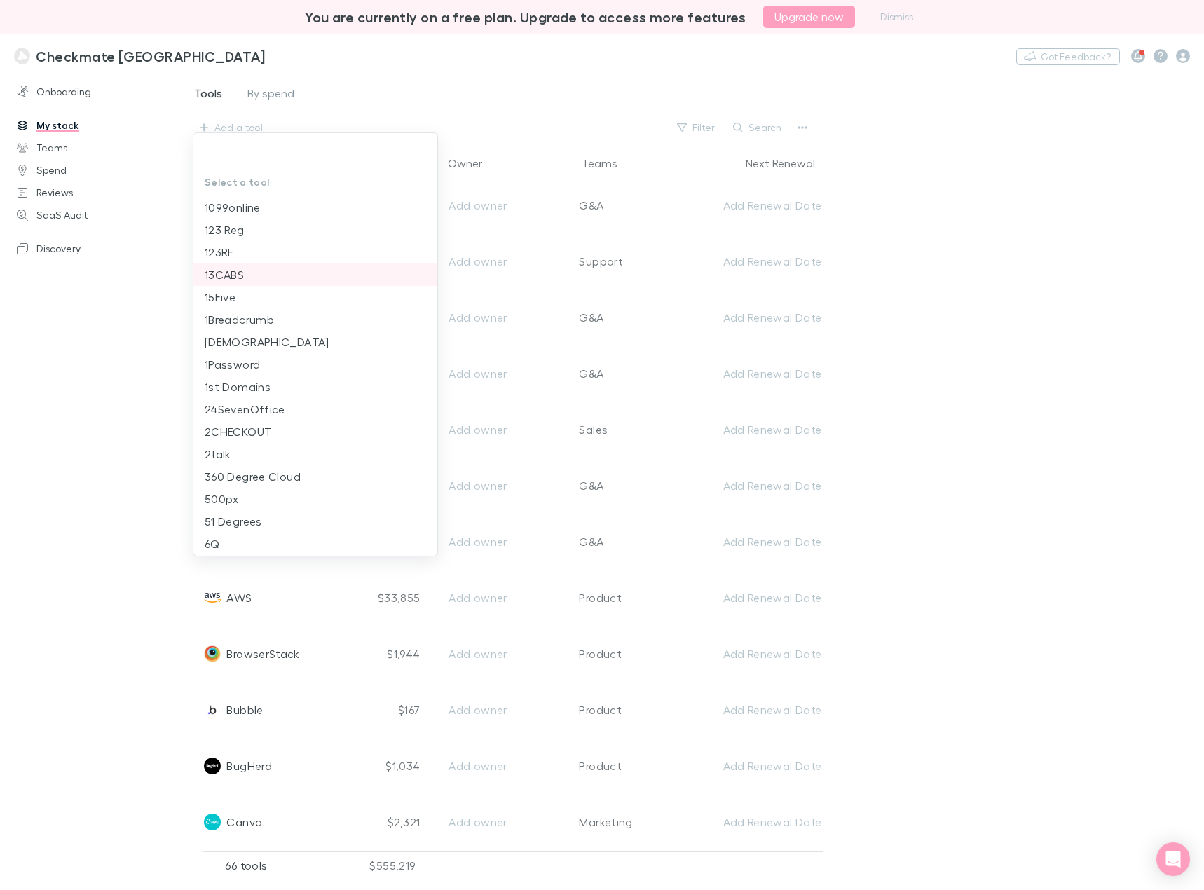
scroll to position [93, 0]
click at [88, 418] on div at bounding box center [602, 445] width 1204 height 890
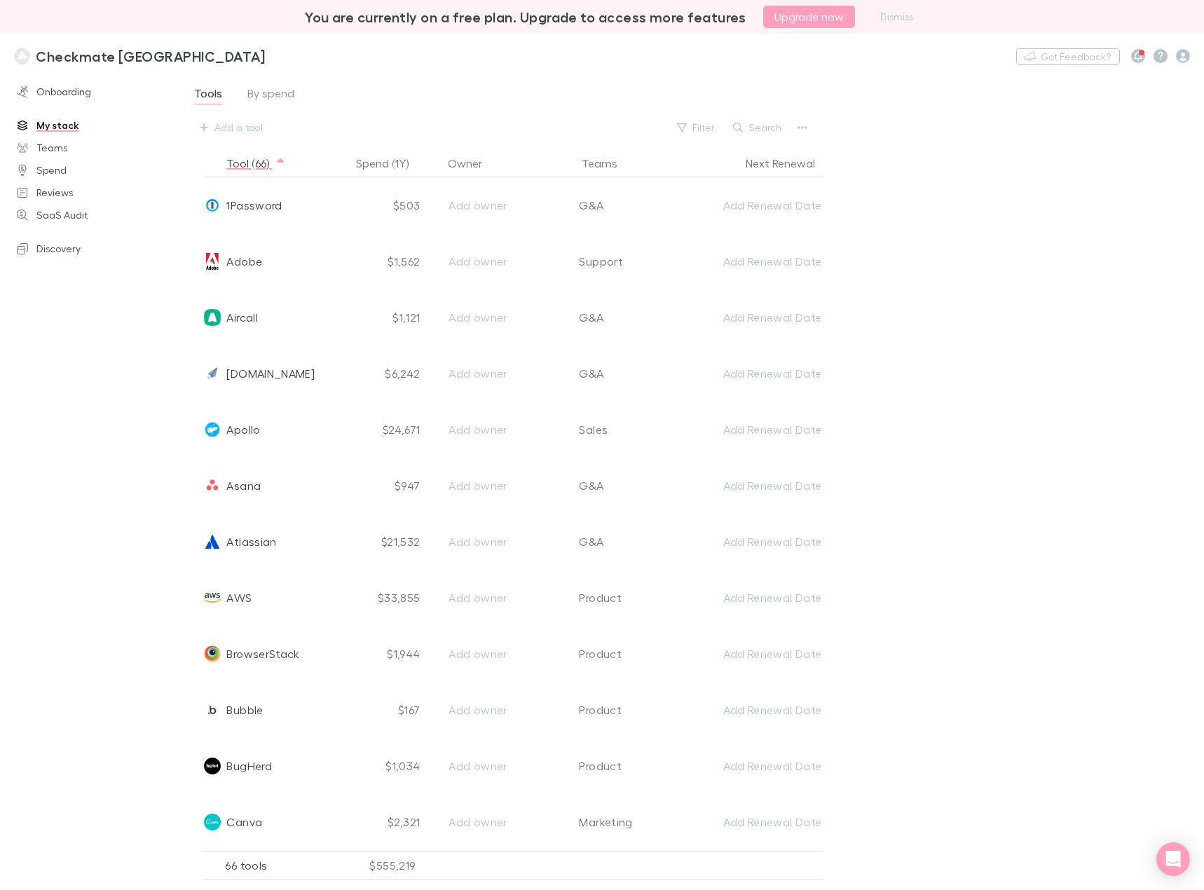
click at [86, 56] on h3 "Checkmate [GEOGRAPHIC_DATA]" at bounding box center [150, 56] width 229 height 17
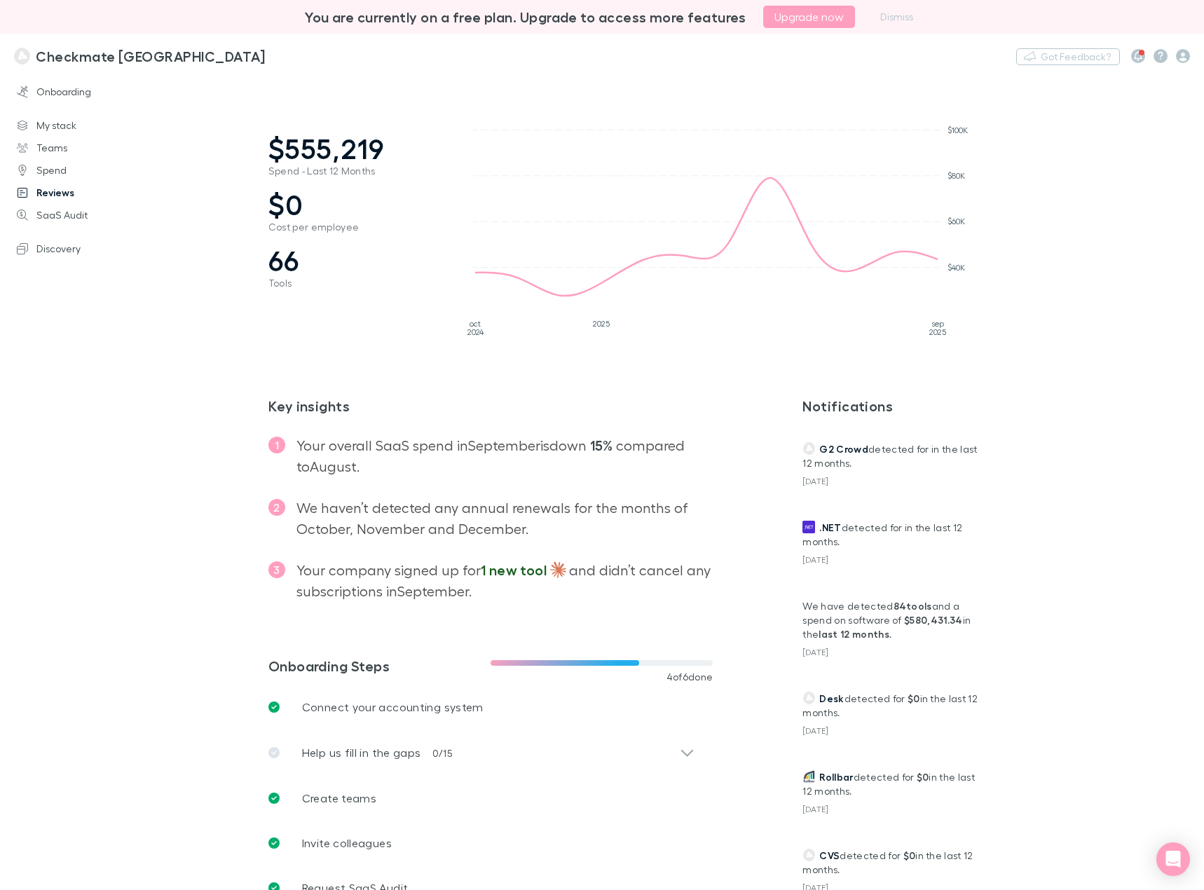
click at [64, 190] on link "Reviews" at bounding box center [95, 193] width 184 height 22
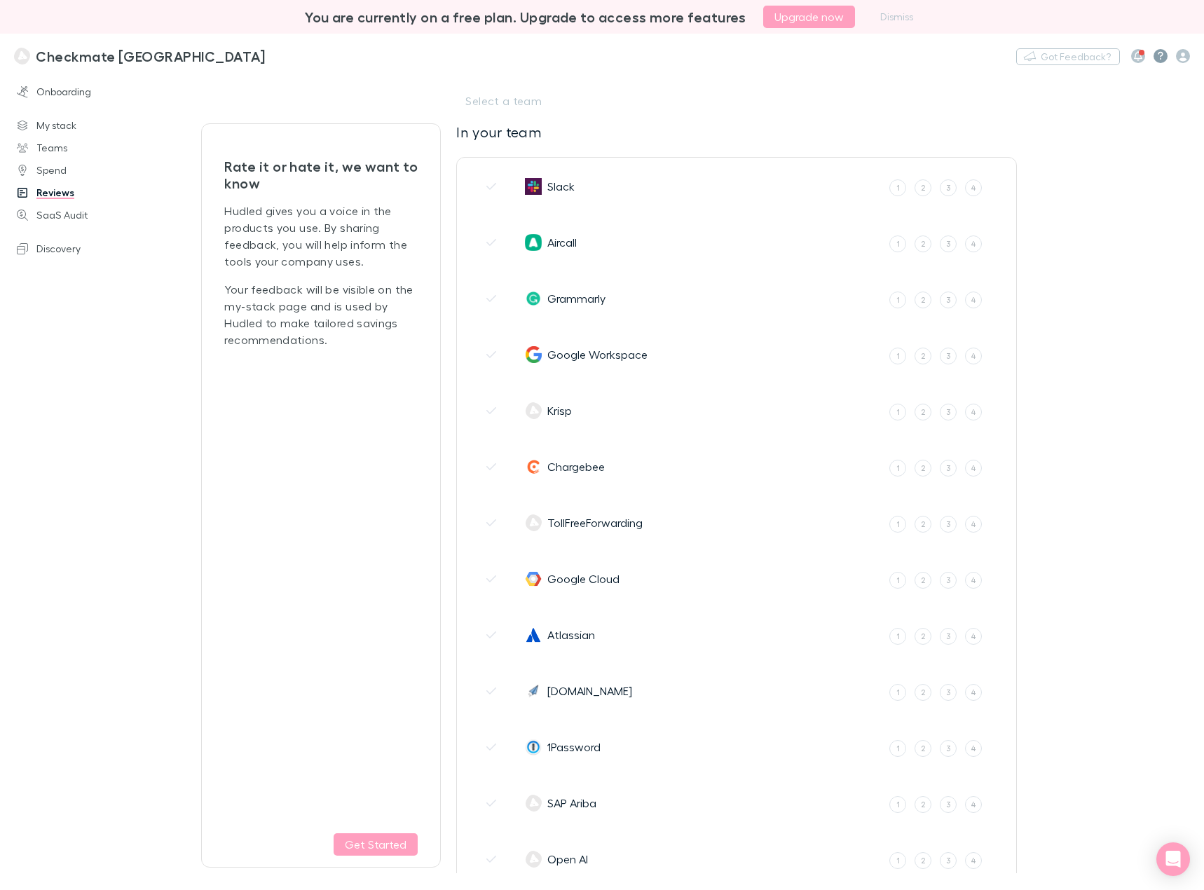
click at [1159, 55] on icon at bounding box center [1161, 56] width 6 height 10
click at [1134, 52] on icon "button" at bounding box center [1138, 56] width 8 height 10
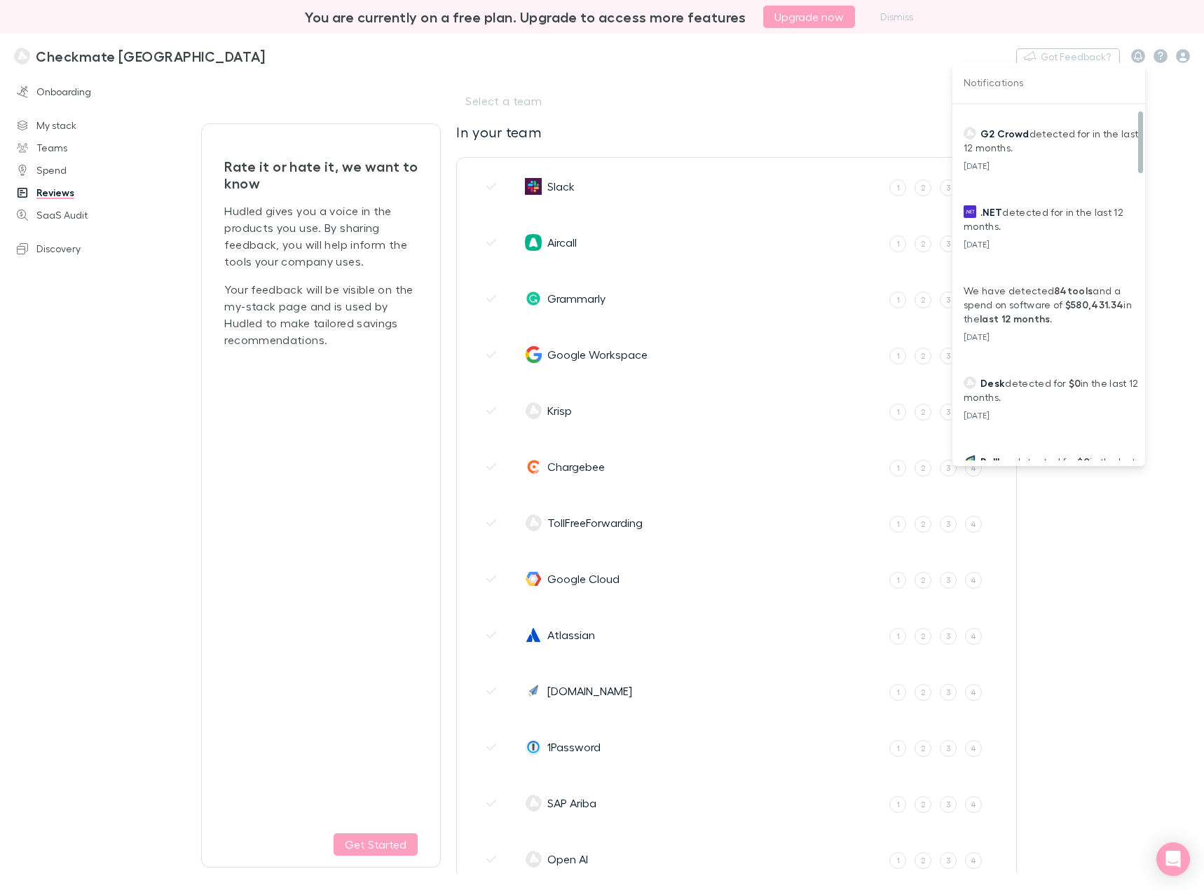
click at [887, 137] on div at bounding box center [602, 445] width 1204 height 890
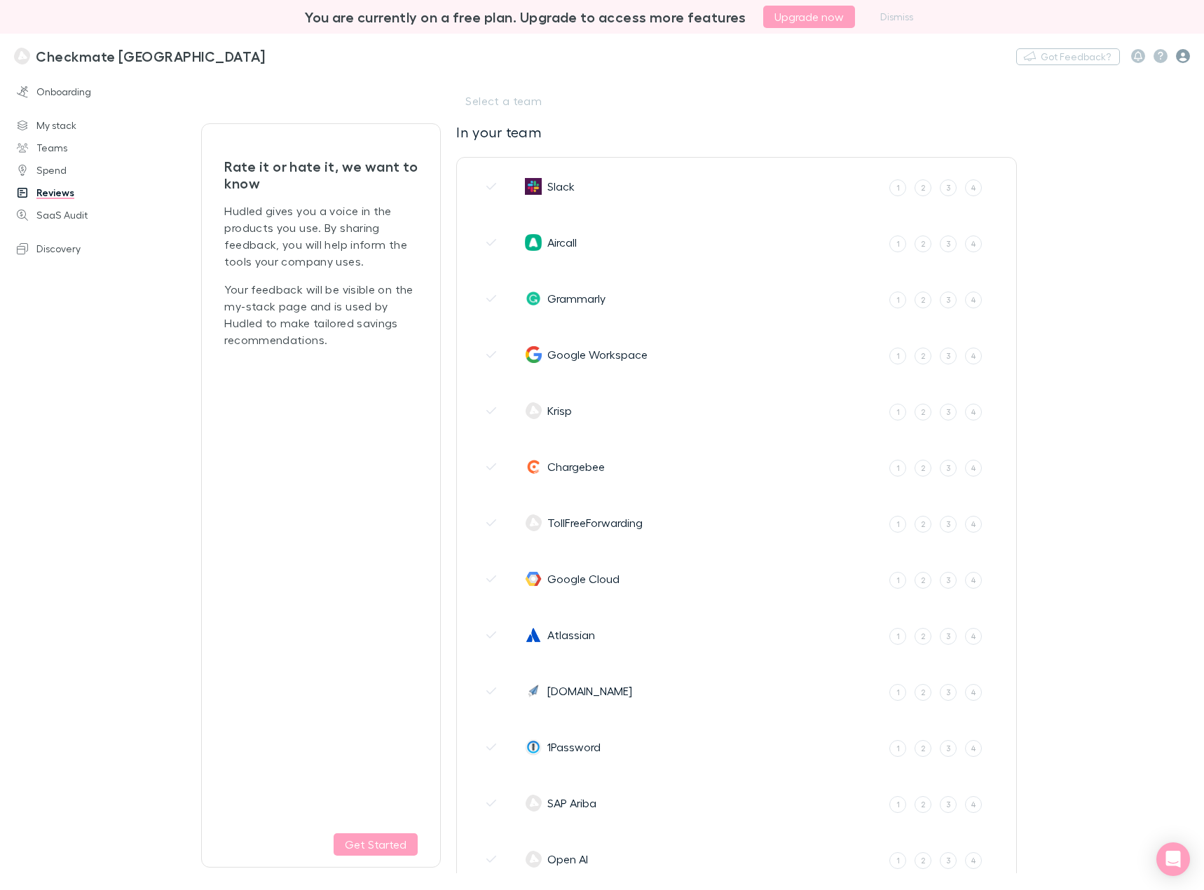
click at [1182, 53] on icon "button" at bounding box center [1183, 56] width 14 height 14
click at [1058, 227] on span "Company profile" at bounding box center [1094, 223] width 170 height 17
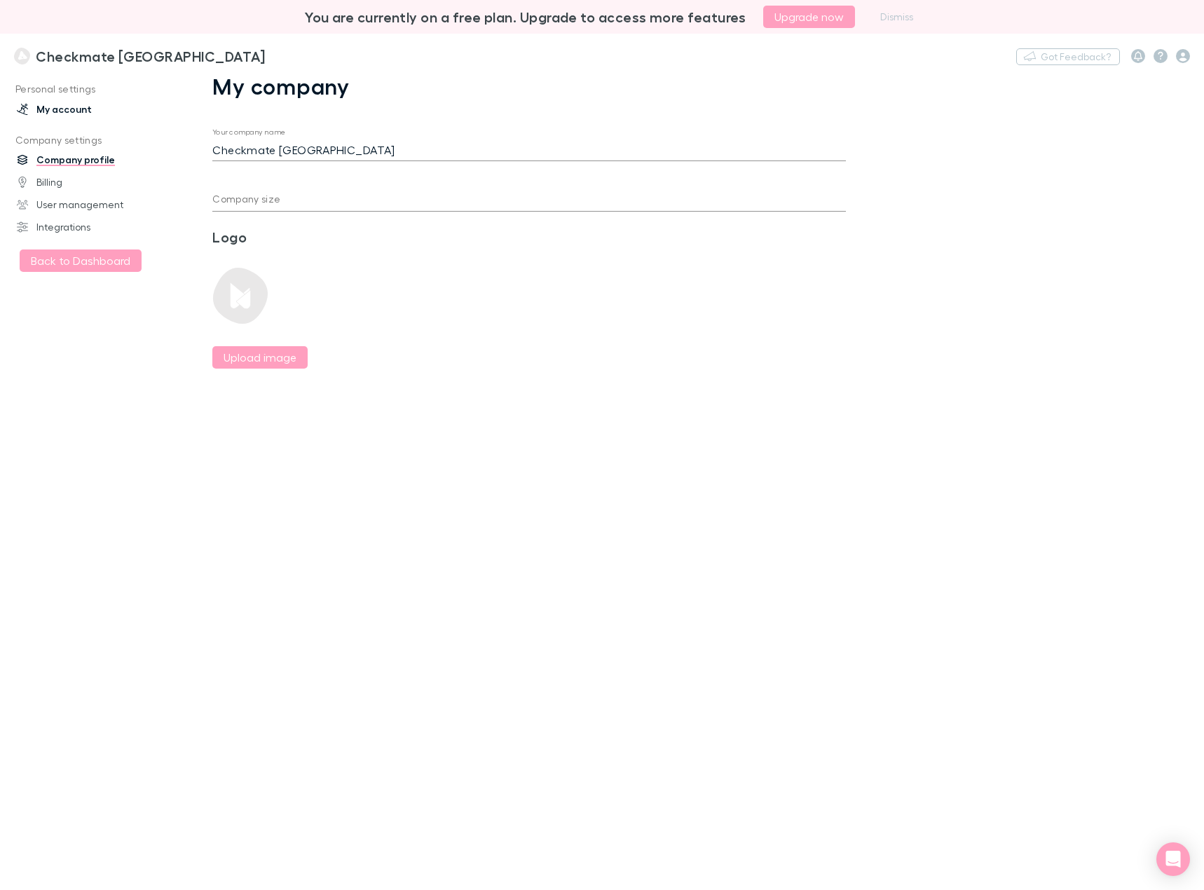
click at [63, 106] on link "My account" at bounding box center [95, 109] width 184 height 22
